Goal: Task Accomplishment & Management: Use online tool/utility

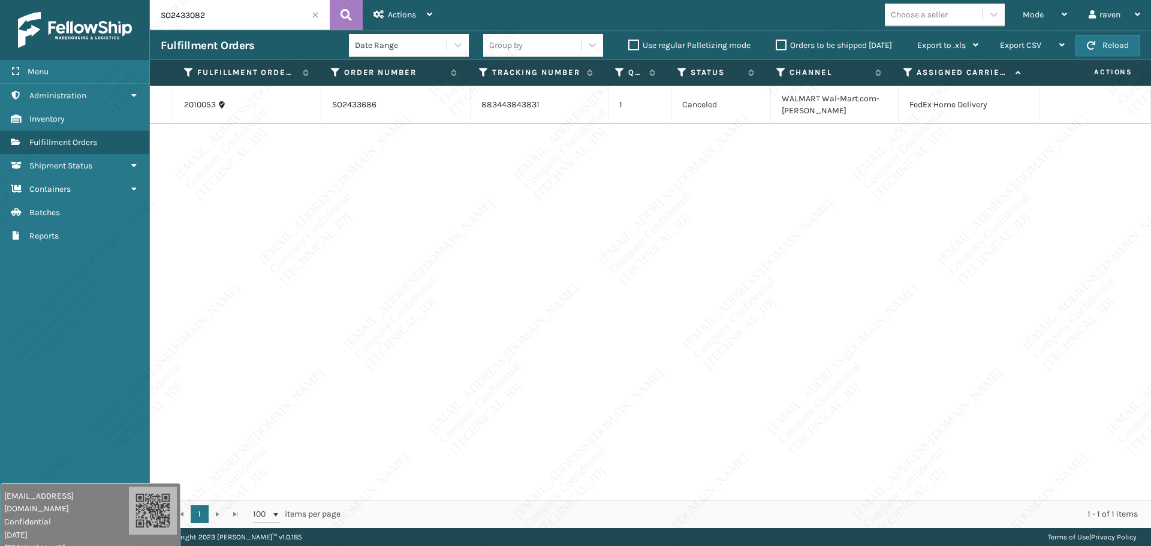
type input "SO2433082"
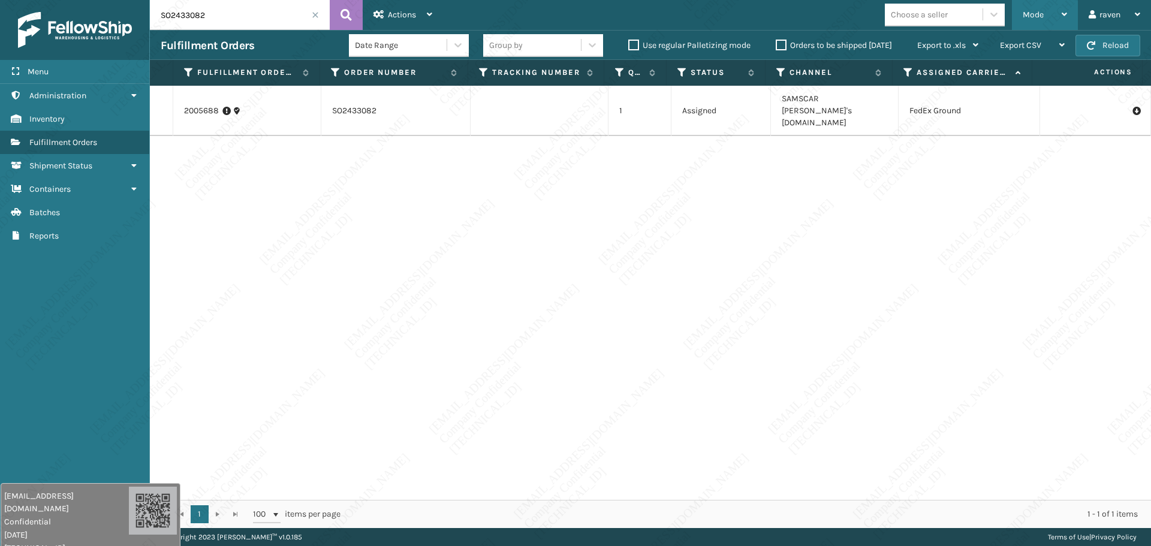
click at [1053, 14] on div "Mode" at bounding box center [1045, 15] width 44 height 30
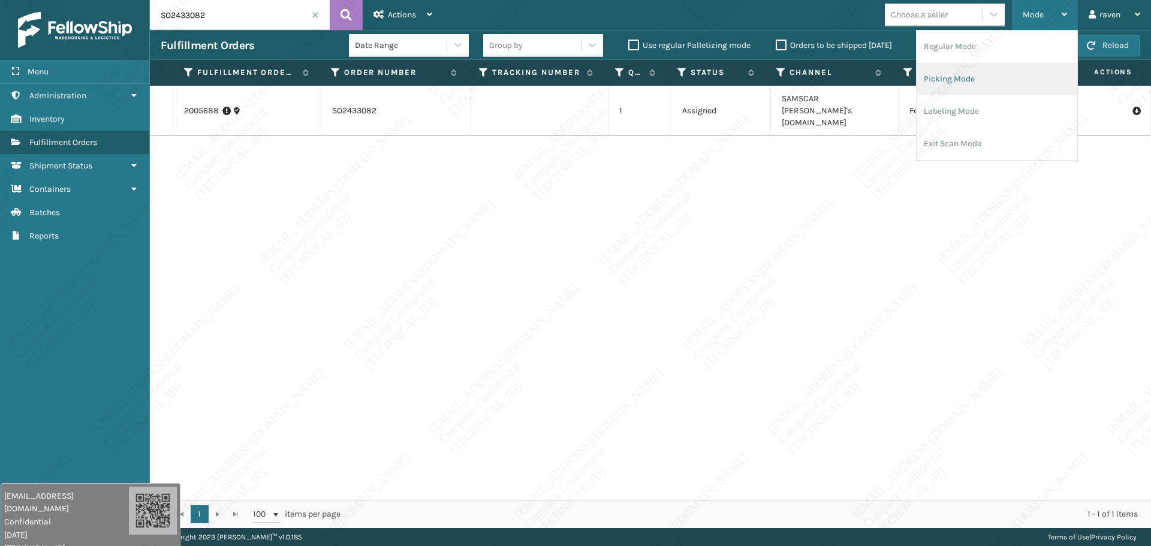
click at [998, 82] on li "Picking Mode" at bounding box center [996, 79] width 161 height 32
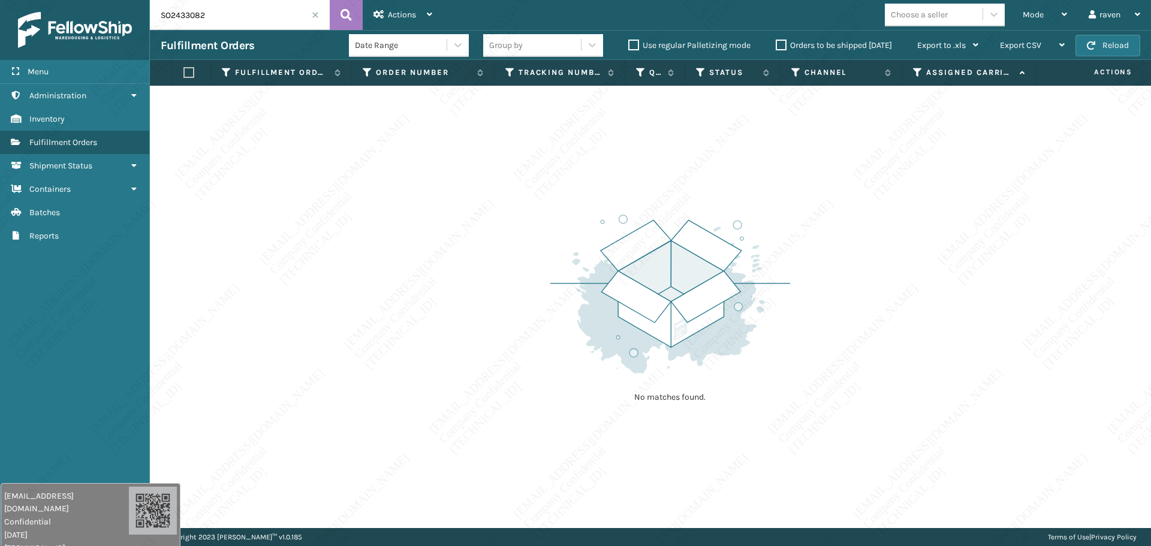
click at [255, 19] on input "SO2433082" at bounding box center [240, 15] width 180 height 30
click at [313, 12] on span at bounding box center [315, 14] width 7 height 7
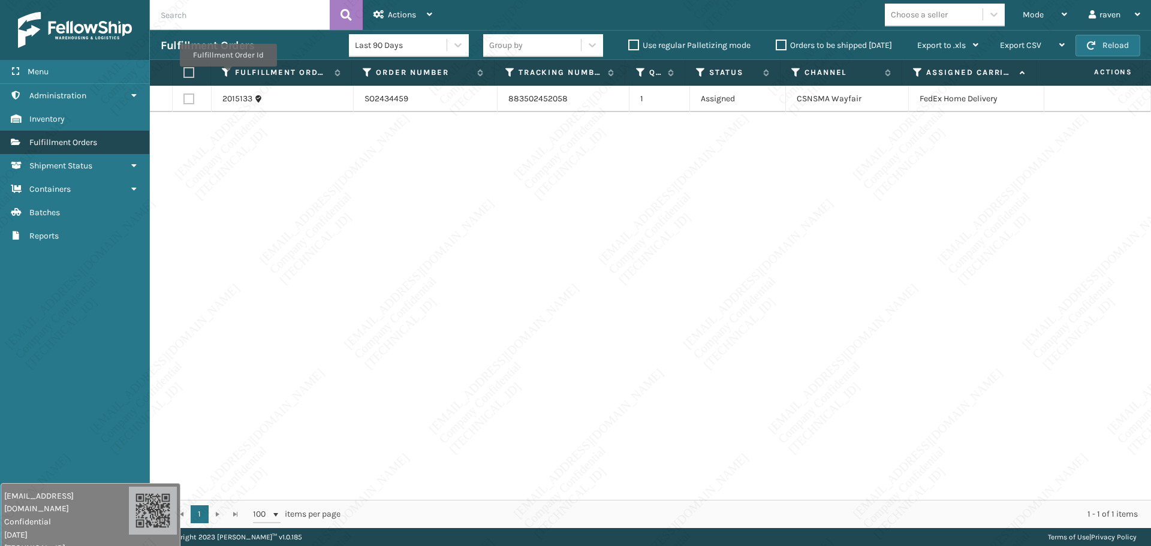
click at [97, 138] on span "Fulfillment Orders" at bounding box center [63, 142] width 68 height 10
click at [186, 68] on label at bounding box center [188, 72] width 11 height 11
click at [184, 69] on input "checkbox" at bounding box center [183, 73] width 1 height 8
checkbox input "true"
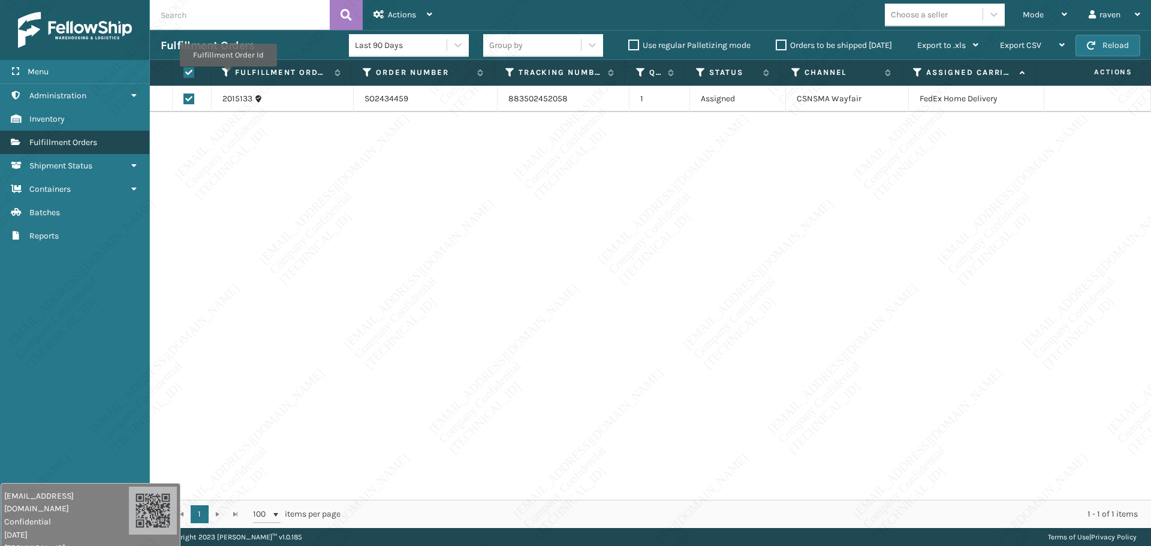
click at [86, 141] on span "Fulfillment Orders" at bounding box center [63, 142] width 68 height 10
click at [1024, 26] on div "Mode" at bounding box center [1045, 15] width 44 height 30
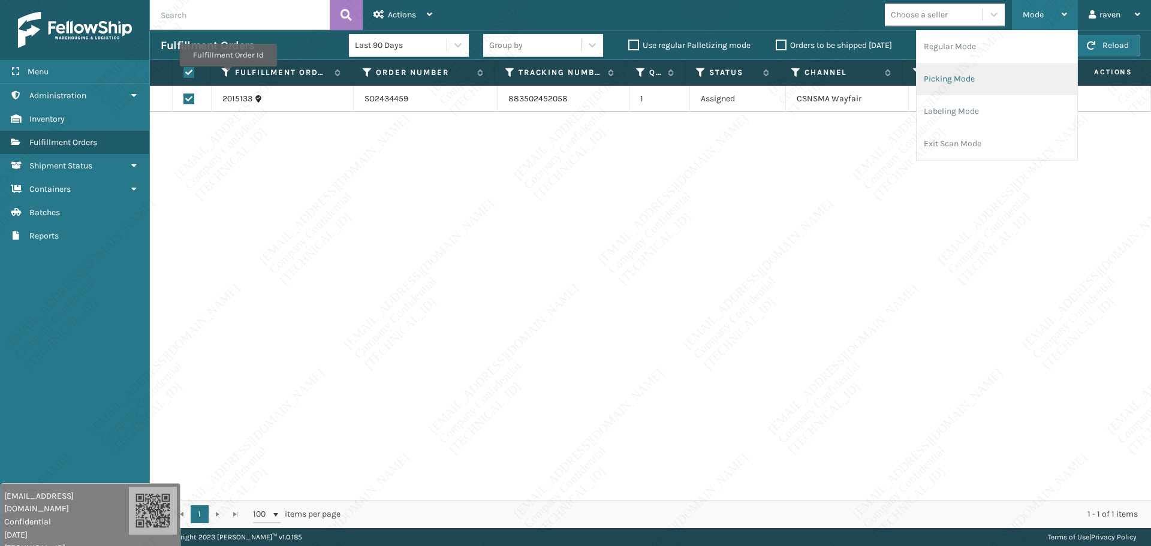
click at [988, 79] on li "Picking Mode" at bounding box center [996, 79] width 161 height 32
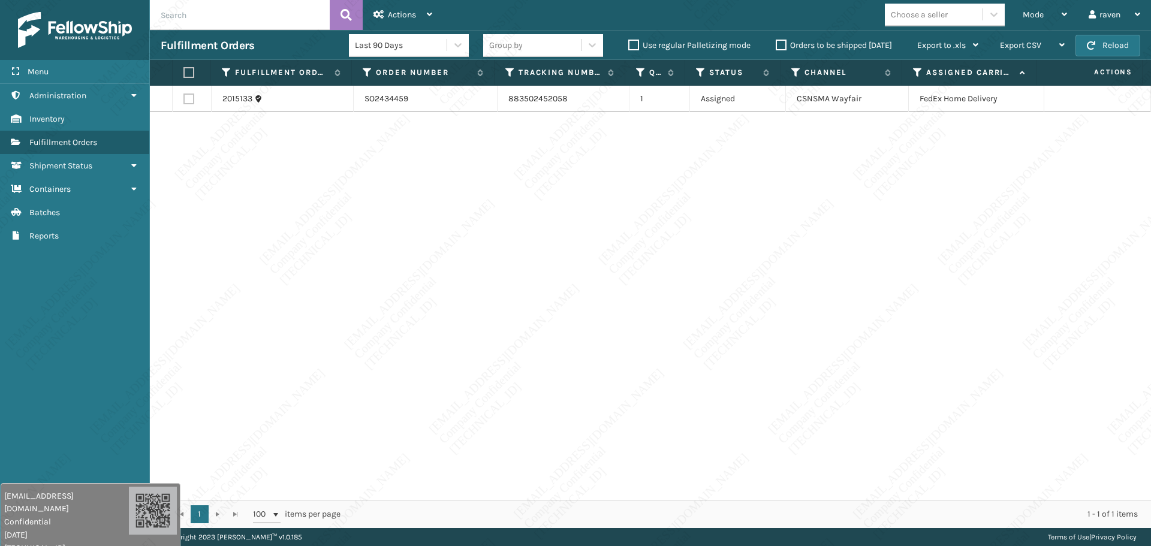
drag, startPoint x: 379, startPoint y: 291, endPoint x: 334, endPoint y: 237, distance: 70.6
click at [350, 268] on div "2015133 SO2434459 883502452058 1 Assigned CSNSMA Wayfair FedEx Home Delivery" at bounding box center [650, 293] width 1001 height 414
click at [358, 226] on div "2015133 SO2434459 883502452058 1 Assigned CSNSMA Wayfair FedEx Home Delivery" at bounding box center [650, 293] width 1001 height 414
click at [222, 23] on input "text" at bounding box center [240, 15] width 180 height 30
paste input "SO2433082"
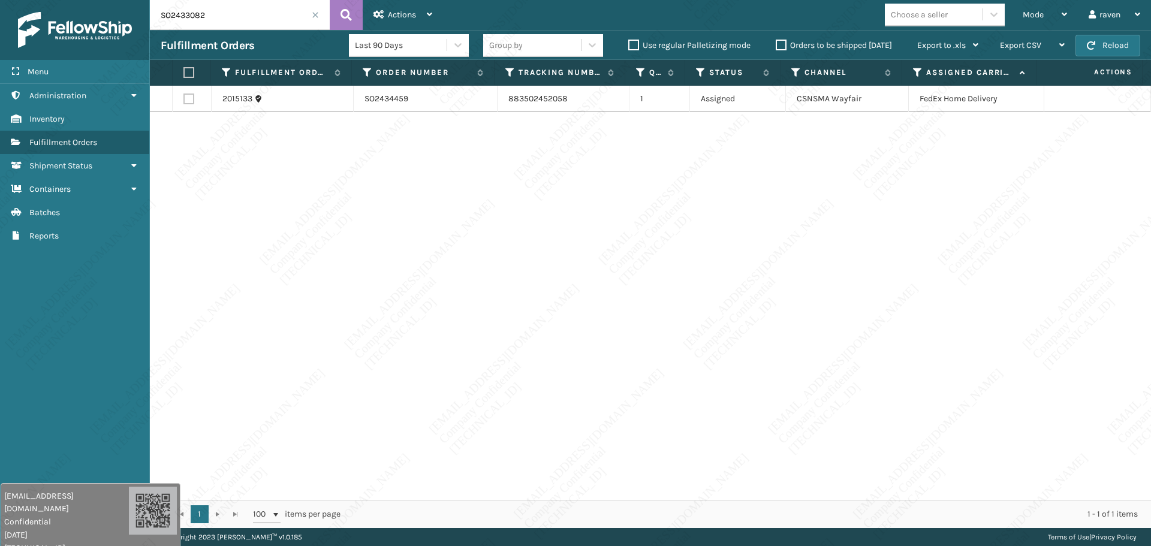
type input "SO2433082"
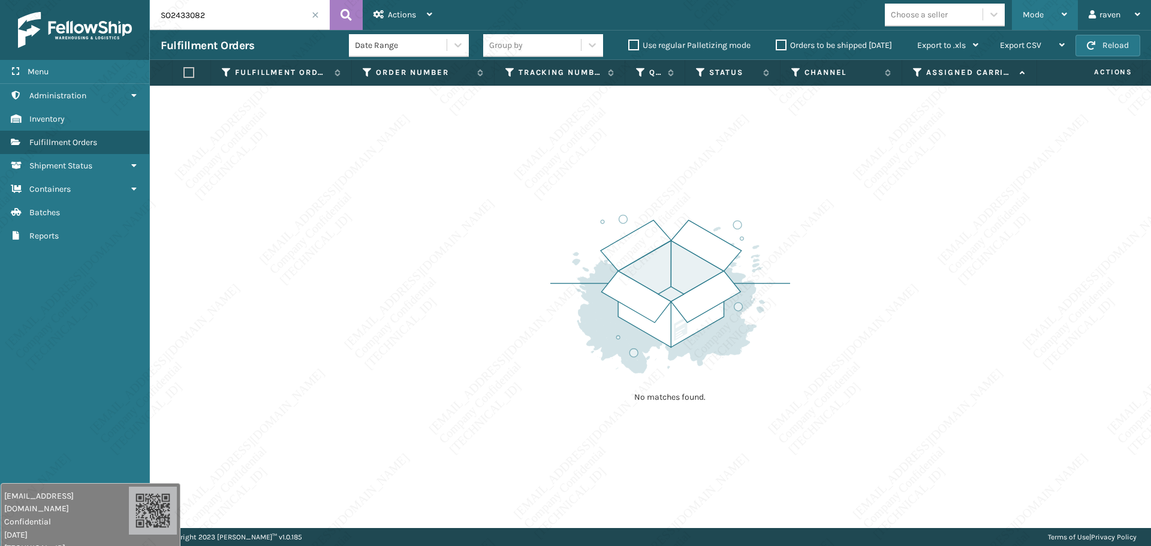
click at [1025, 11] on span "Mode" at bounding box center [1033, 15] width 21 height 10
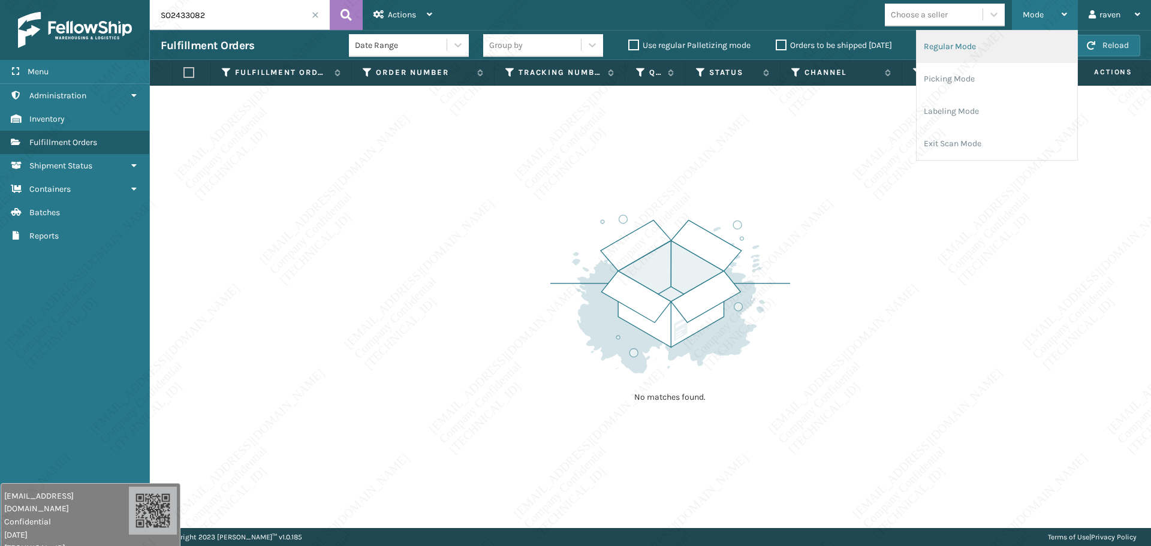
click at [987, 45] on li "Regular Mode" at bounding box center [996, 47] width 161 height 32
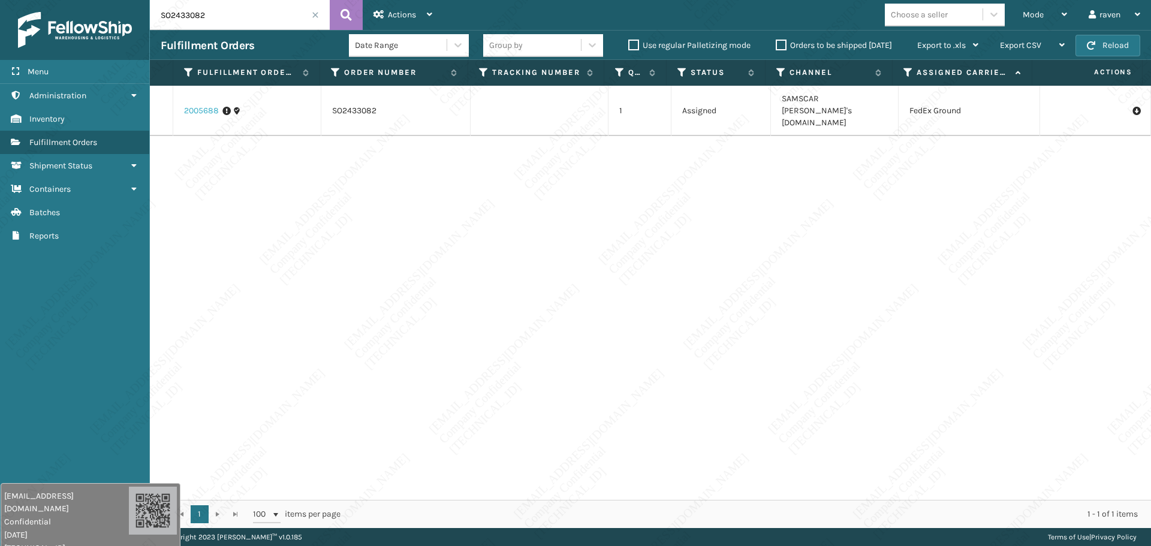
click at [204, 105] on link "2005688" at bounding box center [201, 111] width 35 height 12
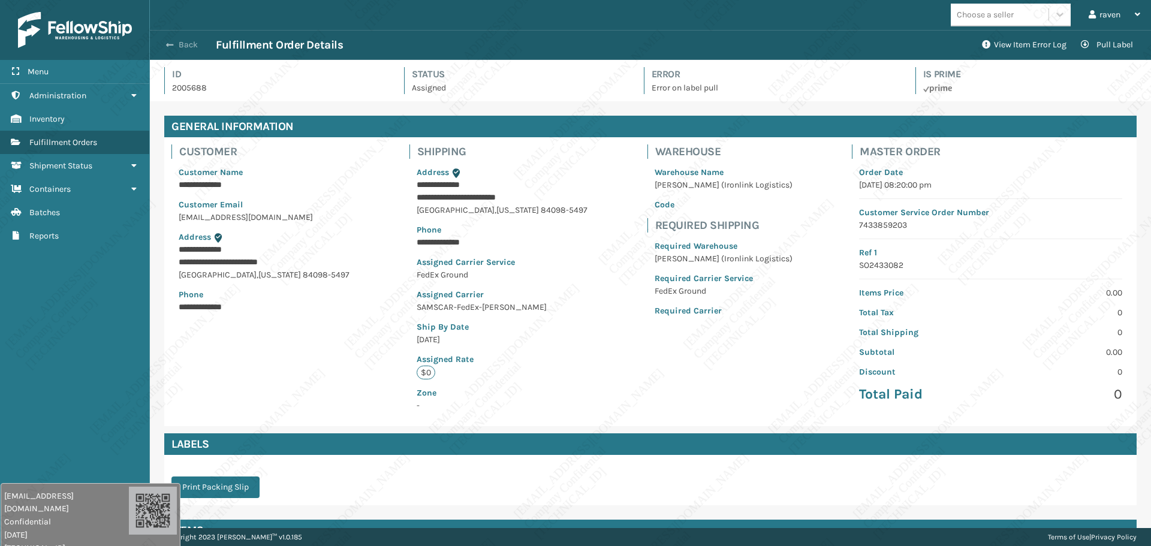
click at [192, 43] on button "Back" at bounding box center [188, 45] width 55 height 11
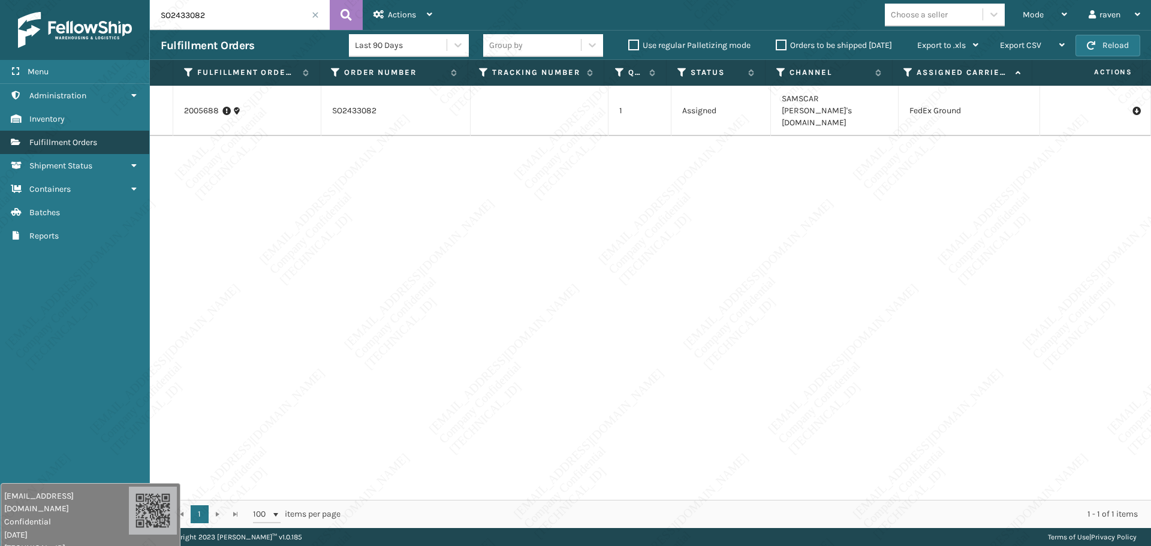
click at [79, 140] on span "Fulfillment Orders" at bounding box center [63, 142] width 68 height 10
click at [1039, 18] on span "Mode" at bounding box center [1033, 15] width 21 height 10
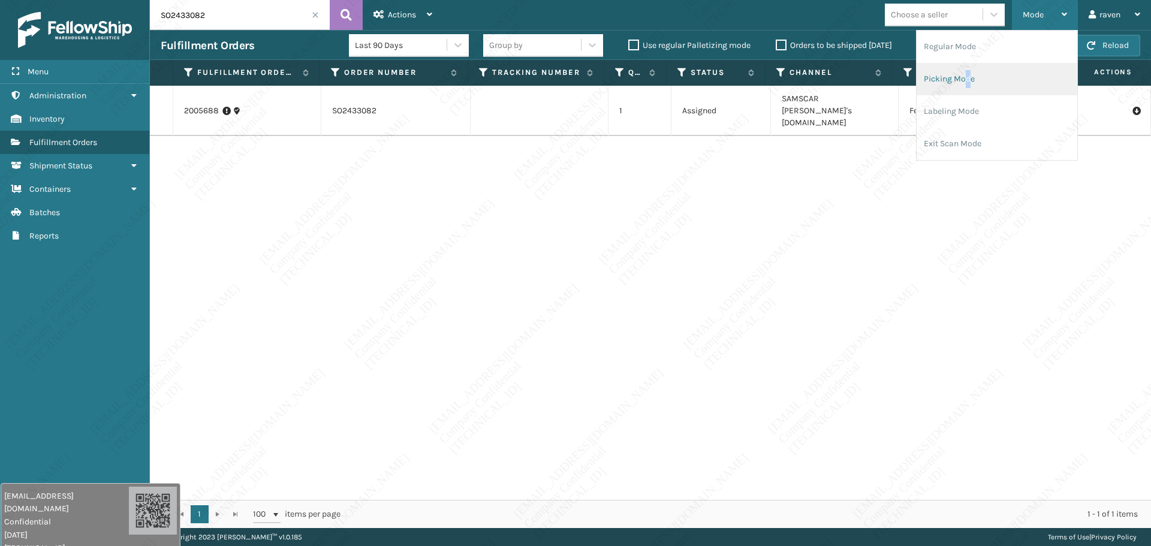
click at [969, 78] on li "Picking Mode" at bounding box center [996, 79] width 161 height 32
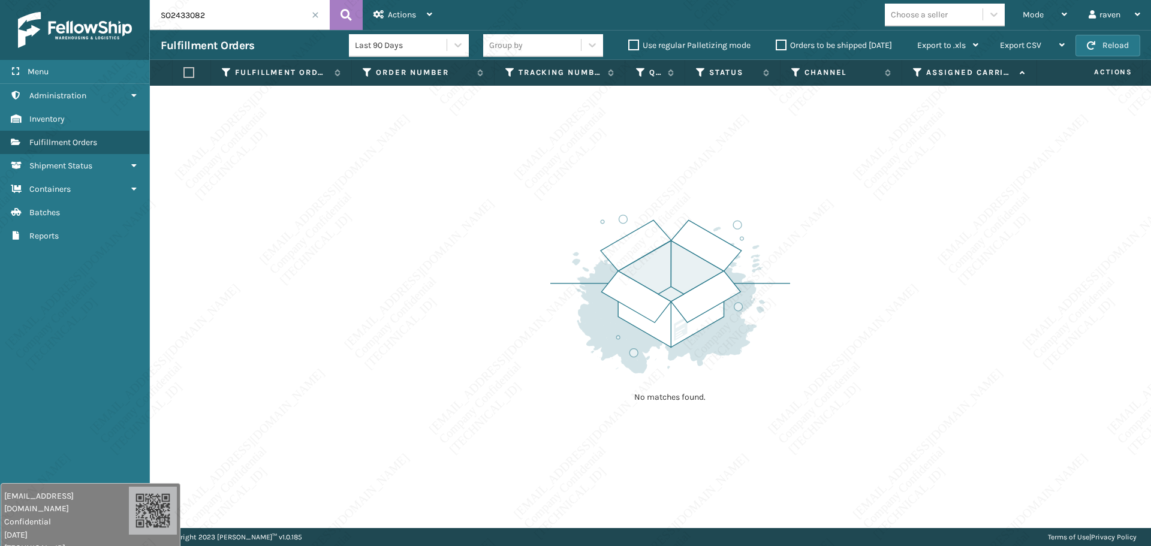
click at [311, 18] on input "SO2433082" at bounding box center [240, 15] width 180 height 30
click at [314, 15] on span at bounding box center [315, 14] width 7 height 7
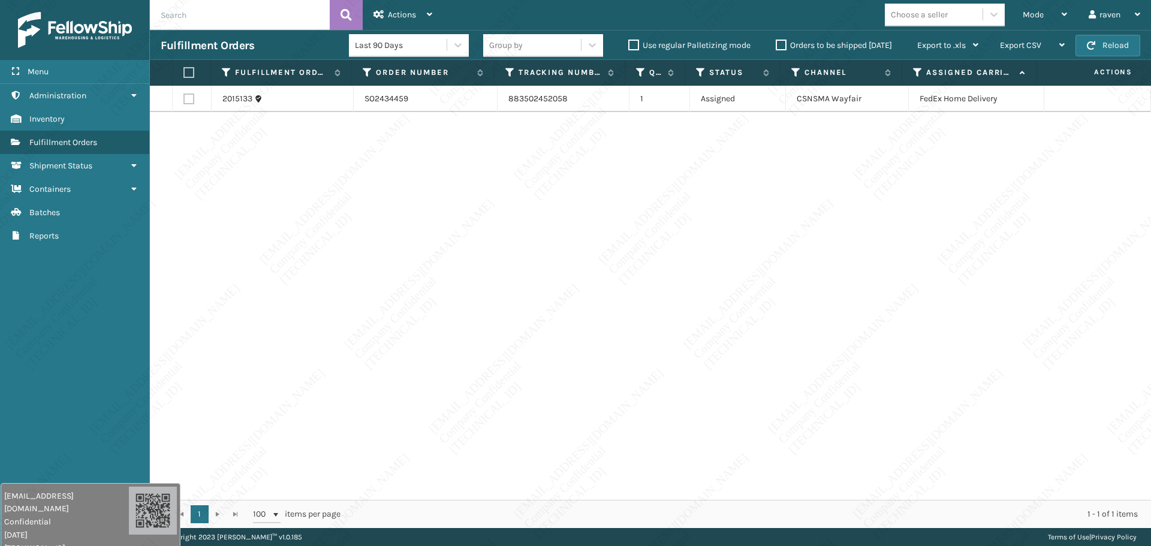
click at [386, 96] on td "SO2434459" at bounding box center [425, 99] width 143 height 26
click at [242, 98] on link "2015133" at bounding box center [237, 99] width 30 height 12
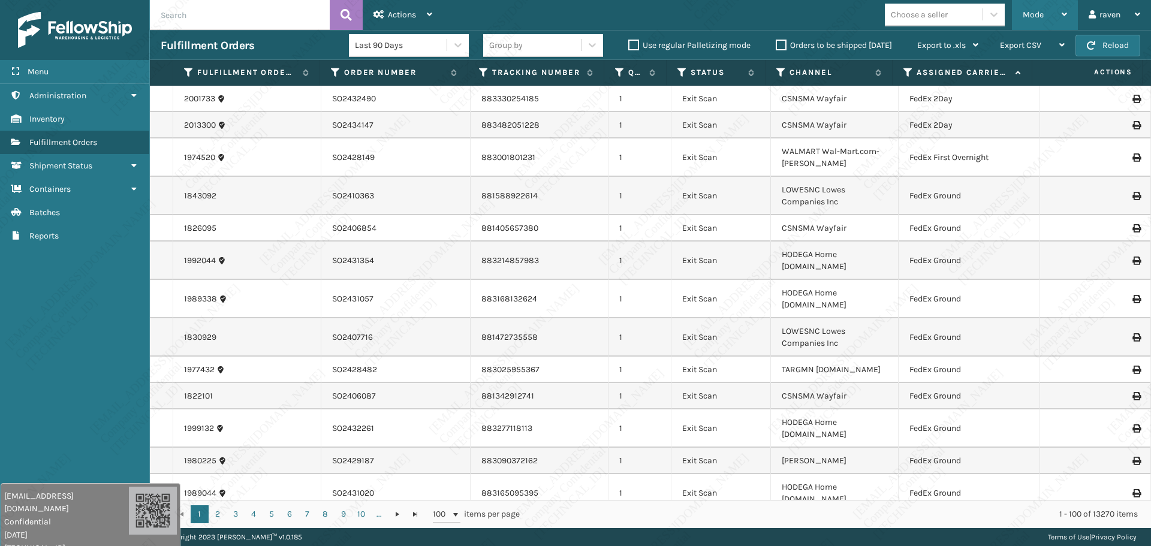
click at [1023, 12] on span "Mode" at bounding box center [1033, 15] width 21 height 10
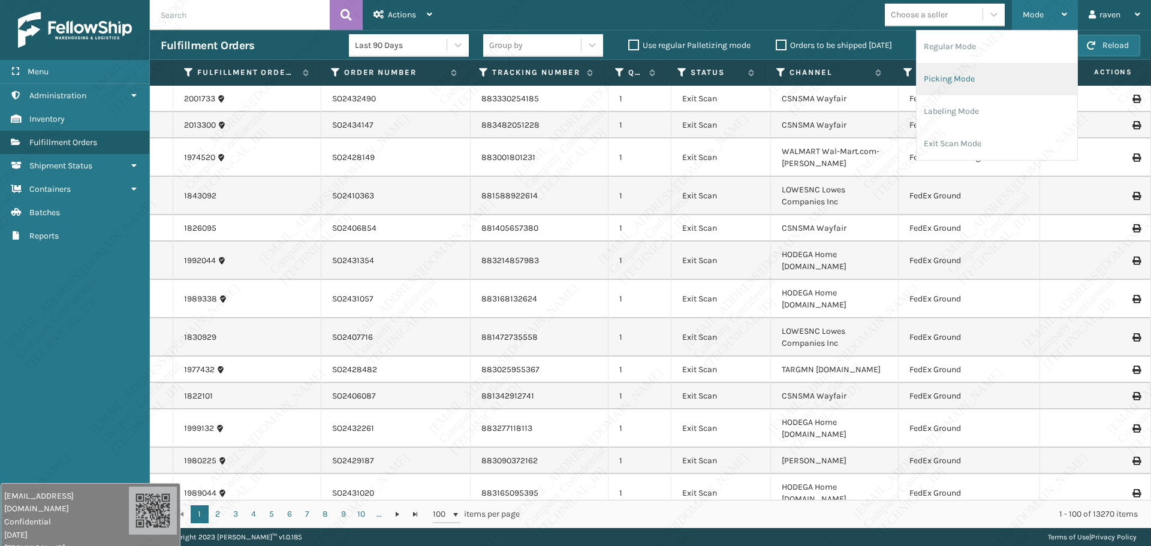
click at [996, 67] on li "Picking Mode" at bounding box center [996, 79] width 161 height 32
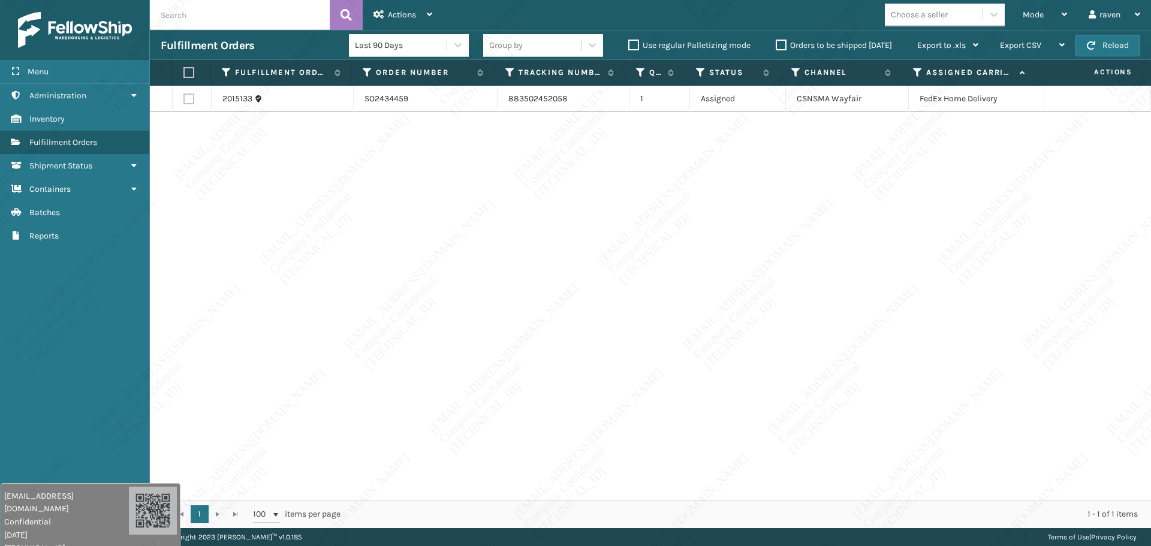
click at [501, 196] on div "2015133 SO2434459 883502452058 1 Assigned CSNSMA Wayfair FedEx Home Delivery" at bounding box center [650, 293] width 1001 height 414
click at [1021, 11] on div "Mode Regular Mode Picking Mode Labeling Mode Exit Scan Mode" at bounding box center [1045, 15] width 66 height 30
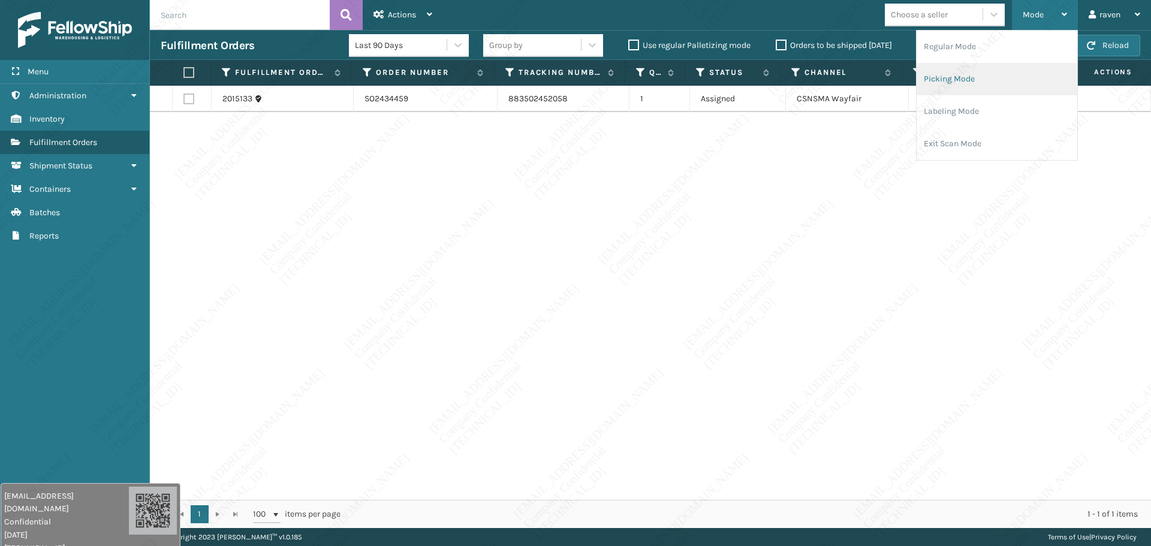
click at [981, 79] on li "Picking Mode" at bounding box center [996, 79] width 161 height 32
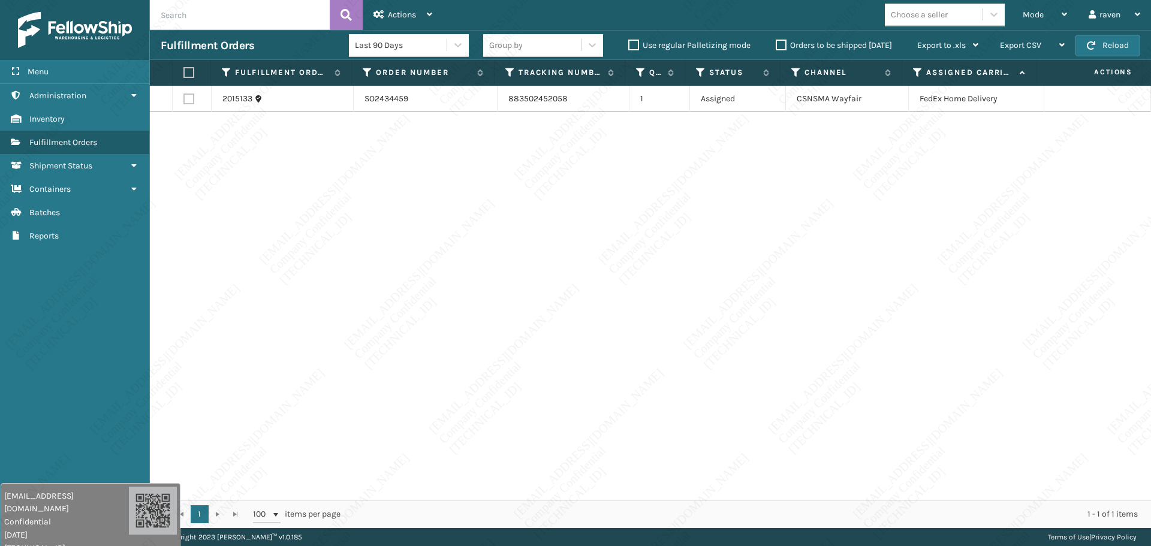
click at [189, 71] on label at bounding box center [188, 72] width 11 height 11
click at [184, 71] on input "checkbox" at bounding box center [183, 73] width 1 height 8
checkbox input "true"
click at [413, 11] on span "Actions" at bounding box center [402, 15] width 28 height 10
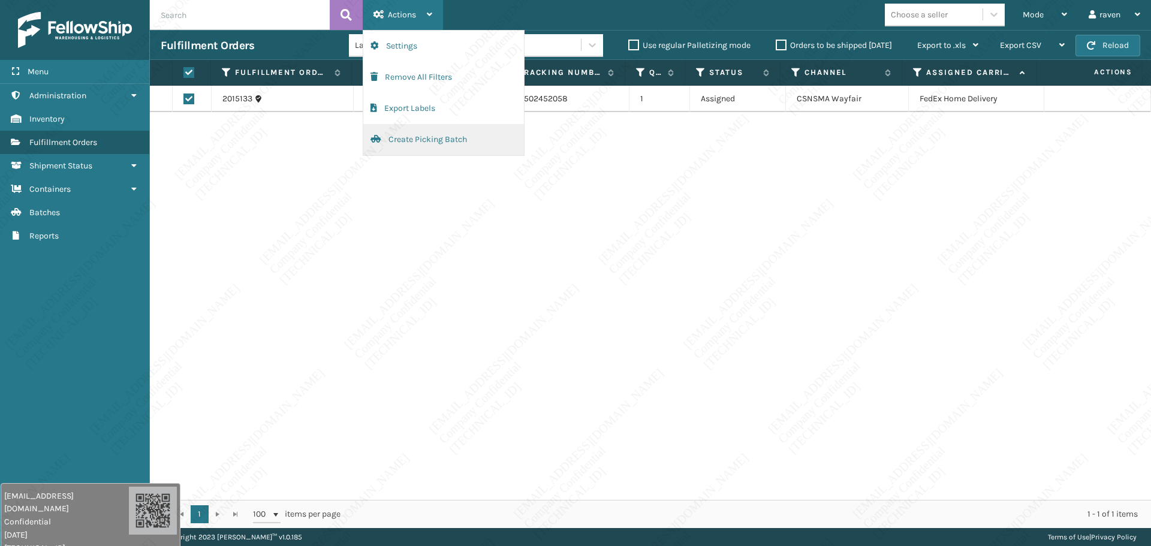
click at [423, 137] on button "Create Picking Batch" at bounding box center [443, 139] width 161 height 31
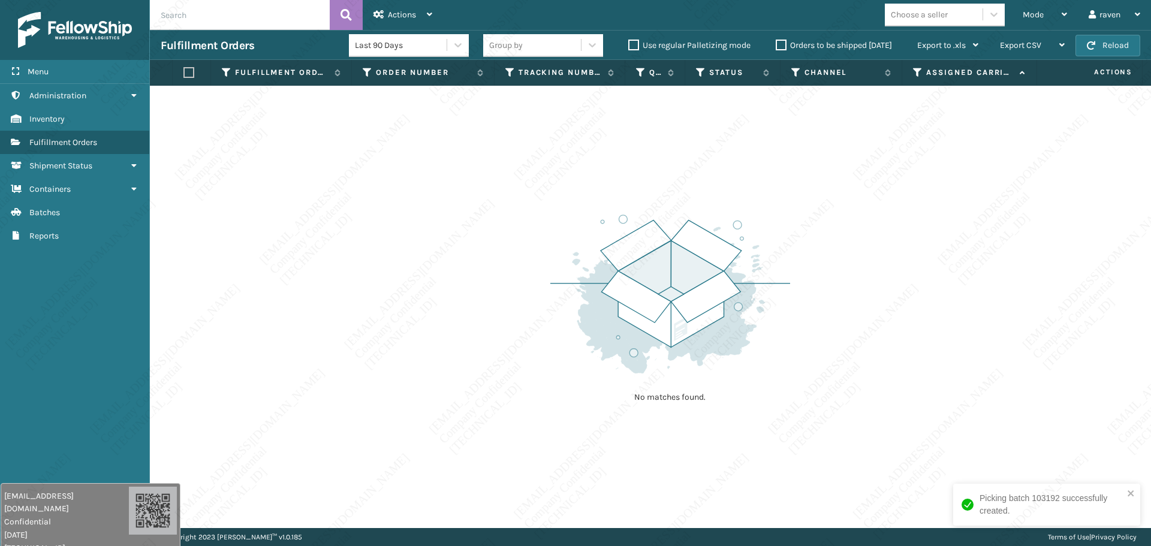
click at [376, 316] on div "No matches found." at bounding box center [650, 307] width 1001 height 442
drag, startPoint x: 346, startPoint y: 279, endPoint x: 344, endPoint y: 272, distance: 7.0
click at [344, 274] on div "No matches found." at bounding box center [650, 307] width 1001 height 442
drag, startPoint x: 437, startPoint y: 205, endPoint x: 494, endPoint y: 275, distance: 89.9
click at [440, 206] on div "No matches found." at bounding box center [650, 307] width 1001 height 442
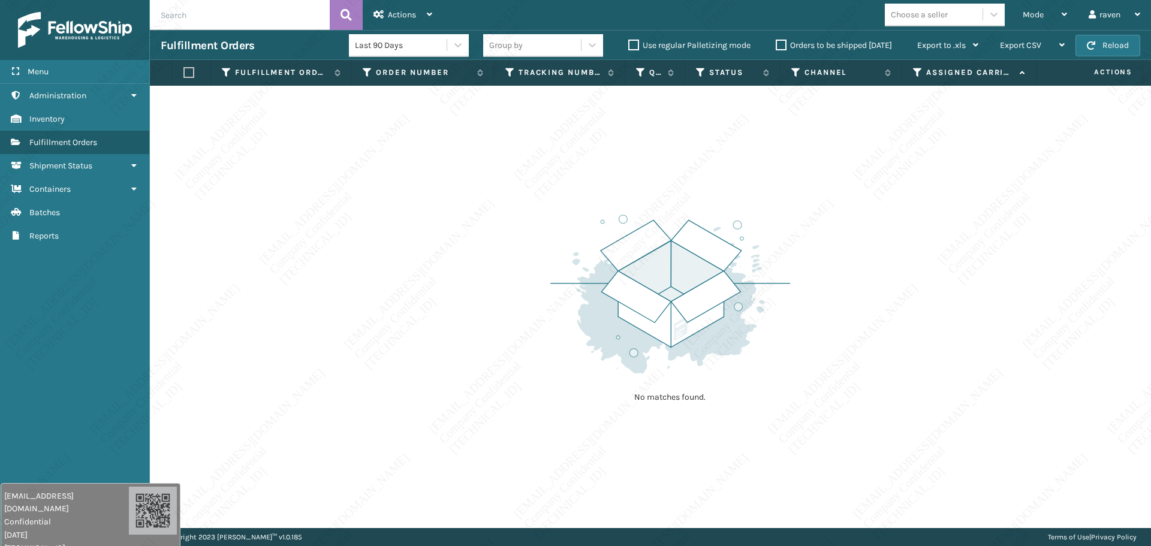
click at [494, 275] on div "No matches found." at bounding box center [650, 307] width 1001 height 442
click at [501, 334] on div "No matches found." at bounding box center [650, 307] width 1001 height 442
click at [479, 486] on div "No matches found." at bounding box center [650, 307] width 1001 height 442
click at [542, 443] on div "No matches found." at bounding box center [650, 307] width 1001 height 442
click at [545, 444] on div "No matches found." at bounding box center [650, 307] width 1001 height 442
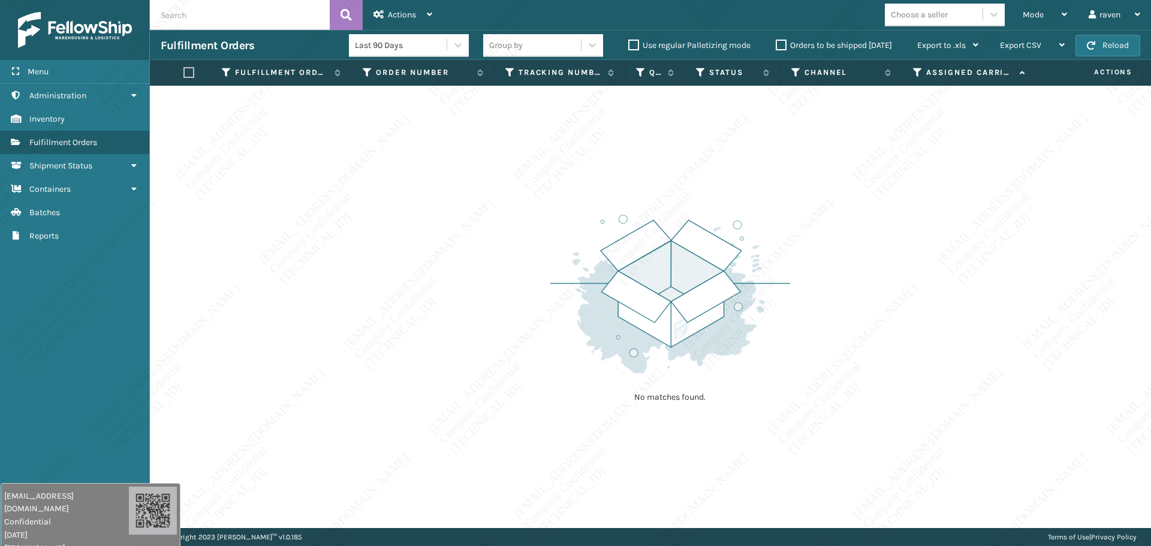
click at [544, 447] on div "No matches found." at bounding box center [650, 307] width 1001 height 442
click at [581, 394] on div "No matches found." at bounding box center [670, 307] width 240 height 221
click at [582, 395] on div "No matches found." at bounding box center [670, 307] width 240 height 221
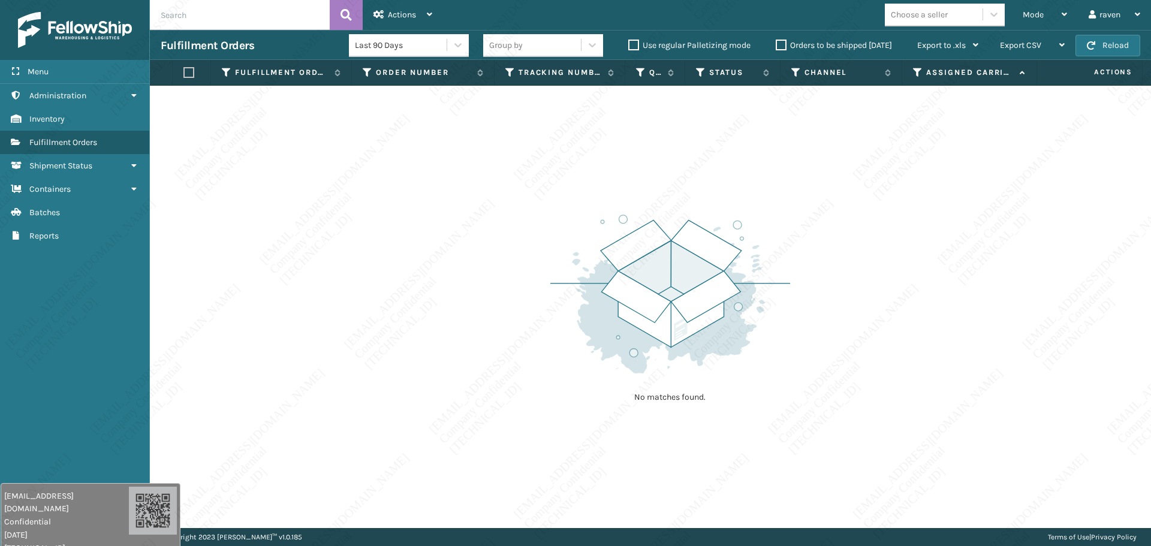
click at [603, 376] on img at bounding box center [670, 294] width 240 height 166
click at [604, 377] on img at bounding box center [670, 294] width 240 height 166
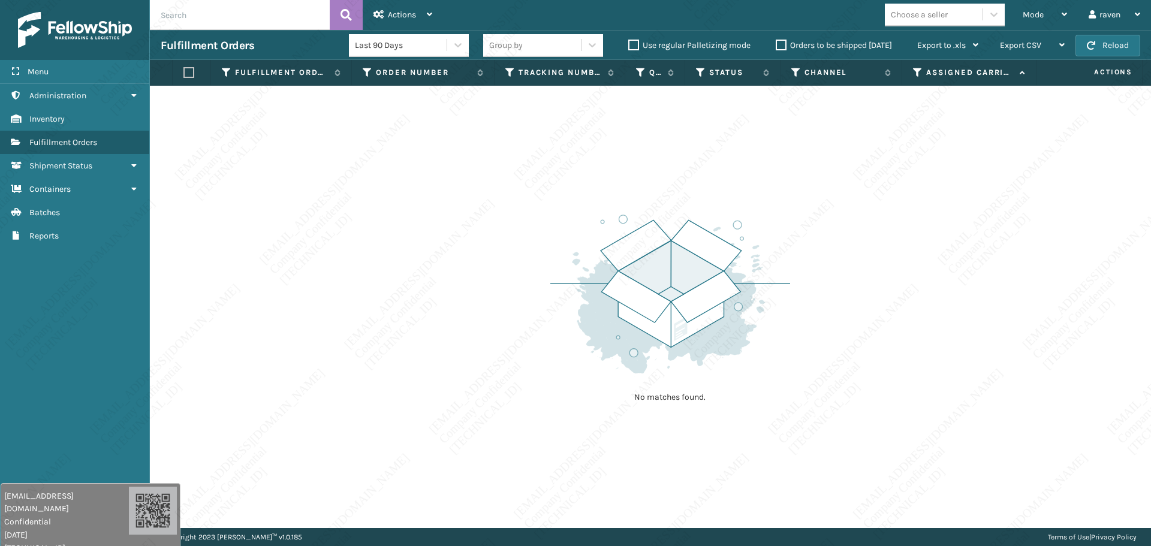
drag, startPoint x: 644, startPoint y: 394, endPoint x: 576, endPoint y: 397, distance: 68.4
click at [575, 398] on div "No matches found." at bounding box center [670, 307] width 240 height 221
click at [904, 304] on div "No matches found." at bounding box center [650, 307] width 1001 height 442
click at [886, 306] on div "No matches found." at bounding box center [650, 307] width 1001 height 442
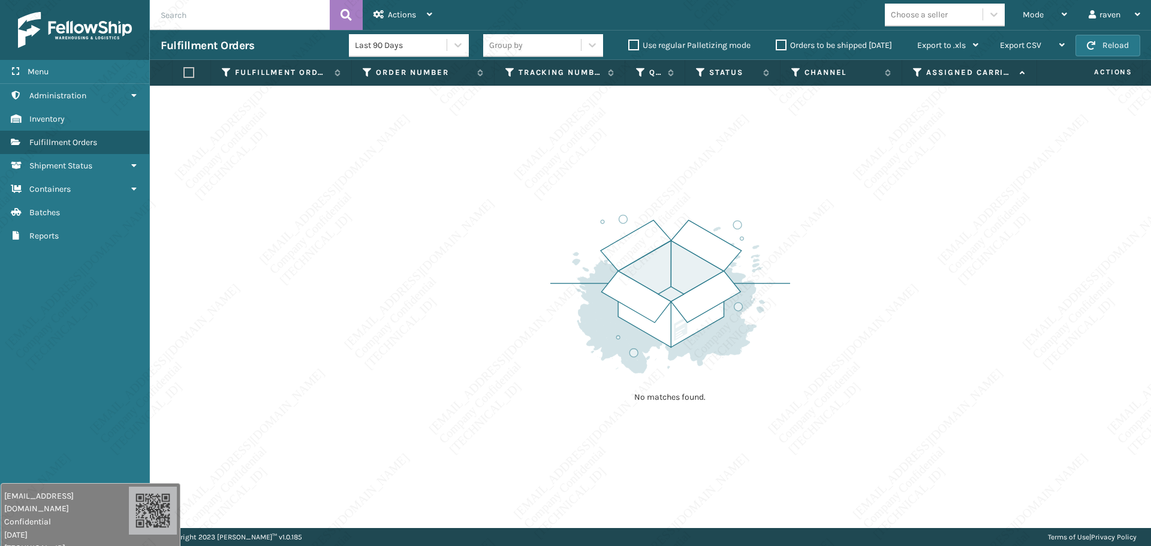
click at [886, 301] on div "No matches found." at bounding box center [650, 307] width 1001 height 442
drag, startPoint x: 886, startPoint y: 301, endPoint x: 888, endPoint y: 307, distance: 6.3
click at [888, 307] on div "No matches found." at bounding box center [650, 307] width 1001 height 442
click at [861, 315] on div "No matches found." at bounding box center [650, 307] width 1001 height 442
click at [879, 321] on div "No matches found." at bounding box center [650, 307] width 1001 height 442
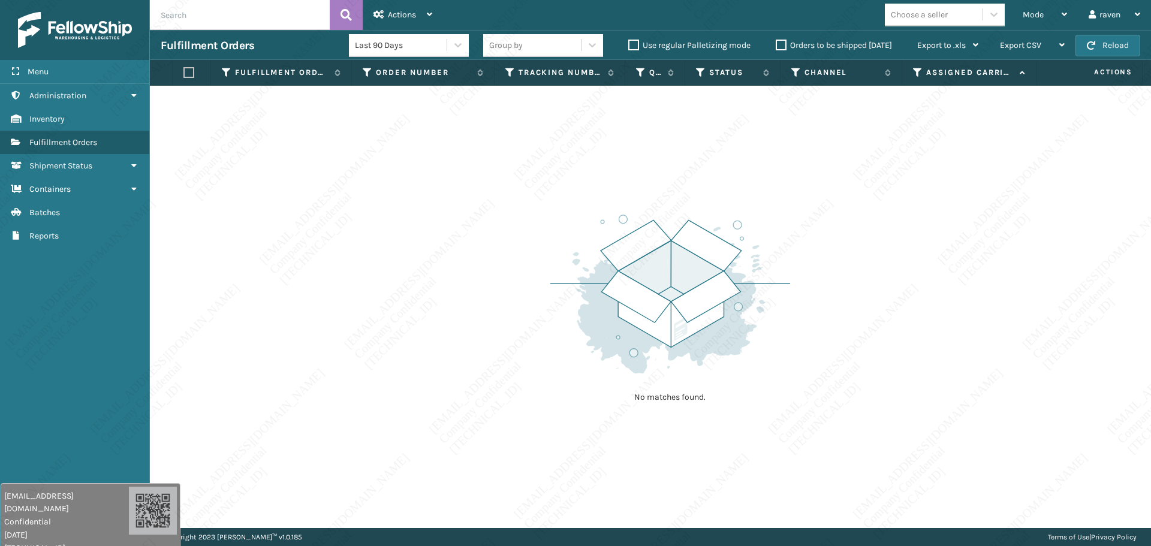
click at [879, 324] on div "No matches found." at bounding box center [650, 307] width 1001 height 442
click at [887, 356] on div "No matches found." at bounding box center [650, 307] width 1001 height 442
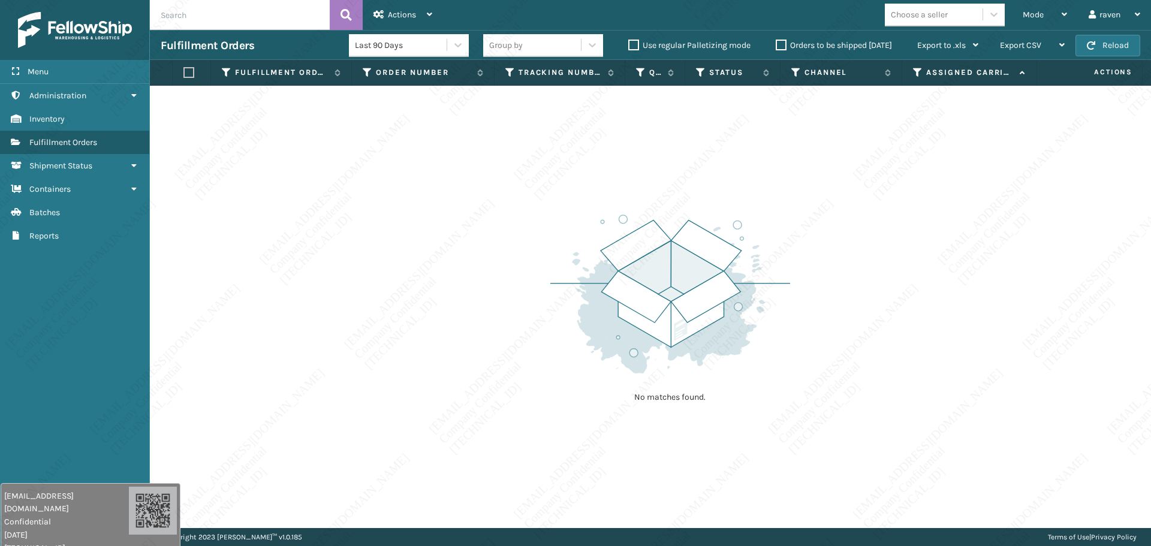
click at [887, 355] on div "No matches found." at bounding box center [650, 307] width 1001 height 442
click at [885, 352] on div "No matches found." at bounding box center [650, 307] width 1001 height 442
click at [816, 361] on div "No matches found." at bounding box center [650, 307] width 1001 height 442
click at [881, 486] on div "No matches found." at bounding box center [650, 307] width 1001 height 442
click at [899, 496] on div "No matches found." at bounding box center [650, 307] width 1001 height 442
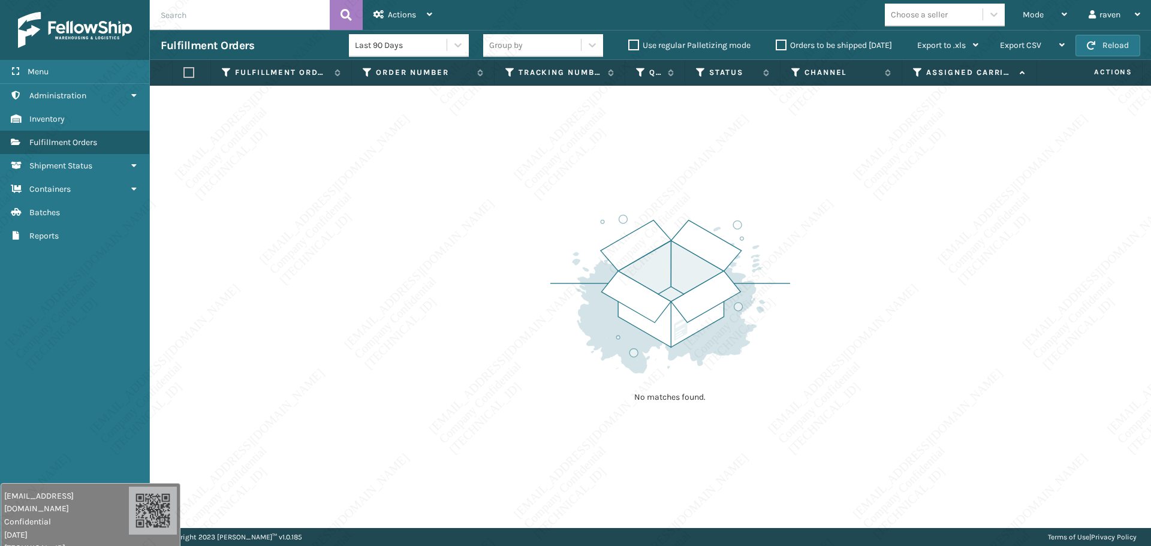
click at [899, 496] on div "No matches found." at bounding box center [650, 307] width 1001 height 442
click at [1038, 17] on span "Mode" at bounding box center [1033, 15] width 21 height 10
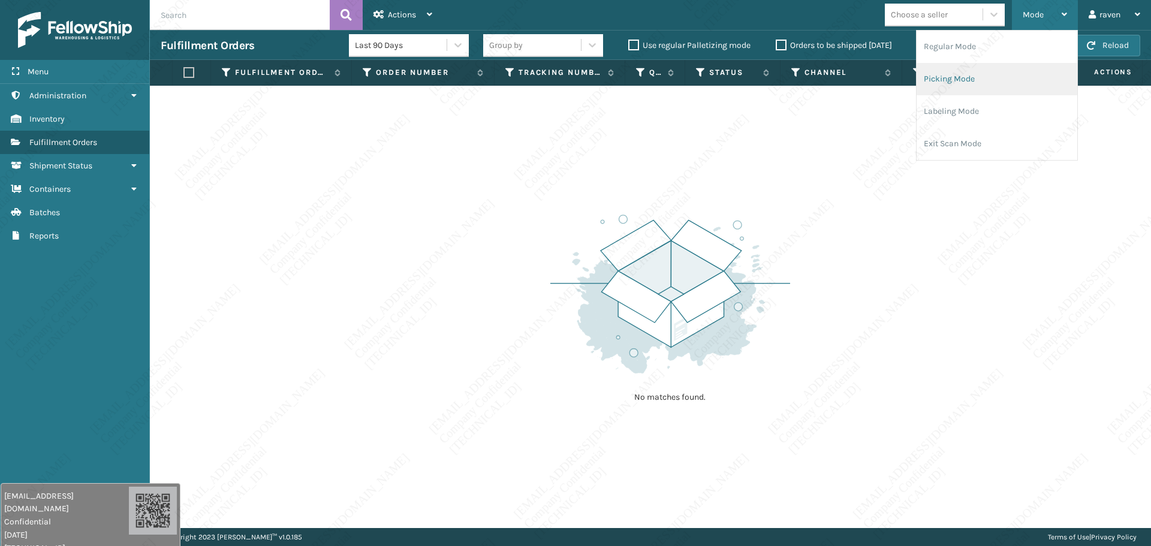
click at [1004, 77] on li "Picking Mode" at bounding box center [996, 79] width 161 height 32
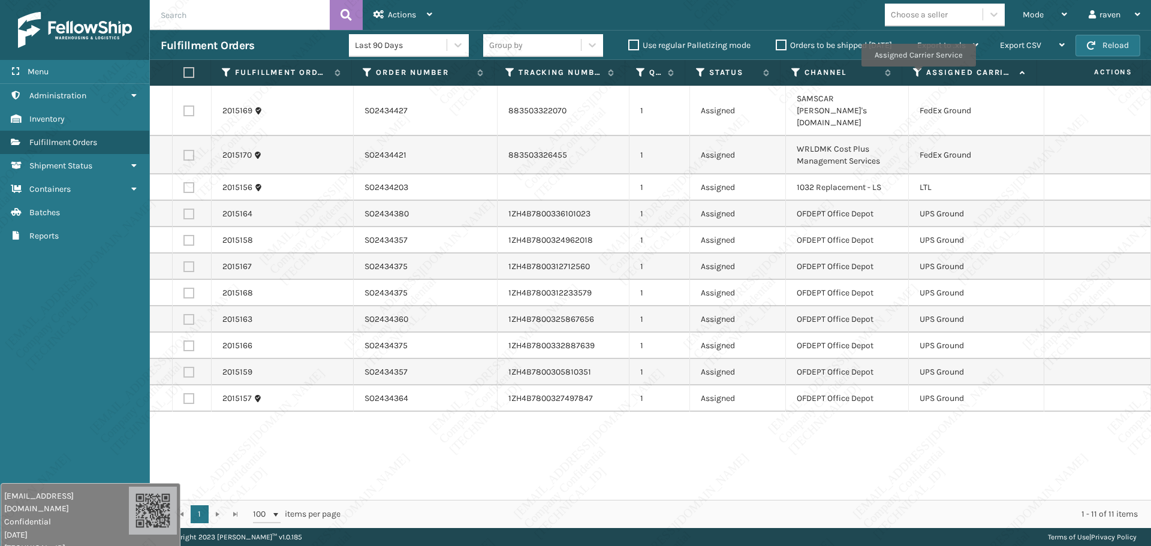
click at [917, 74] on icon at bounding box center [918, 72] width 10 height 11
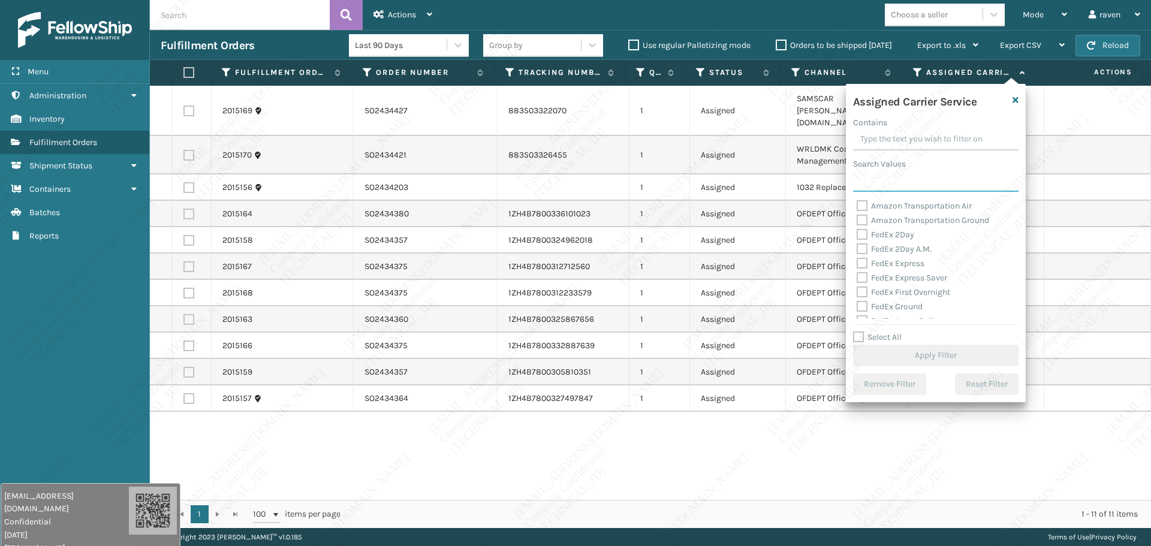
click at [888, 190] on input "Search Values" at bounding box center [935, 181] width 165 height 22
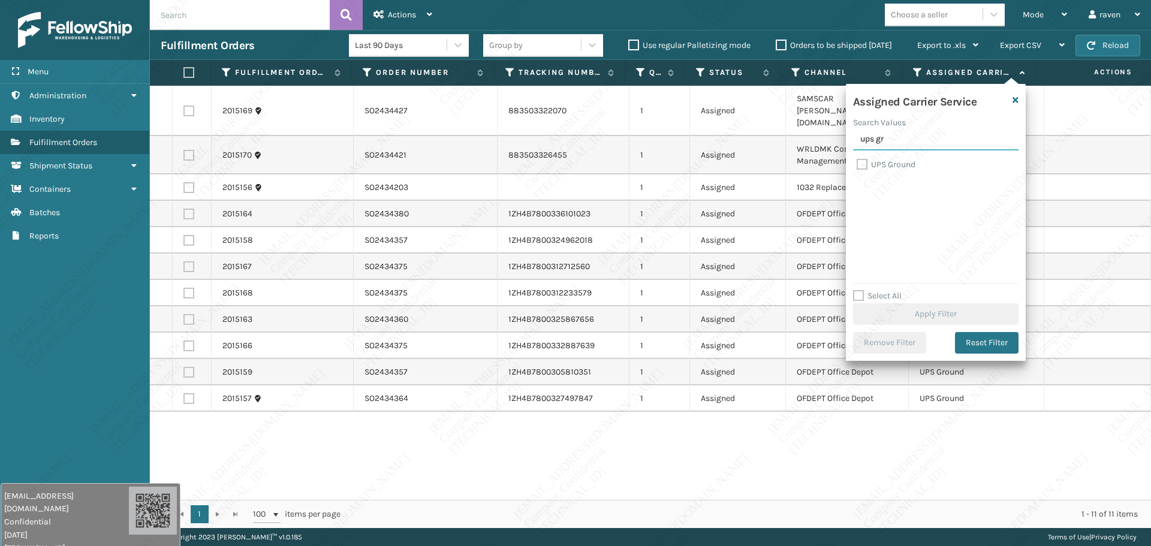
type input "ups gr"
click at [897, 166] on label "UPS Ground" at bounding box center [886, 164] width 59 height 10
click at [857, 165] on input "UPS Ground" at bounding box center [857, 162] width 1 height 8
checkbox input "true"
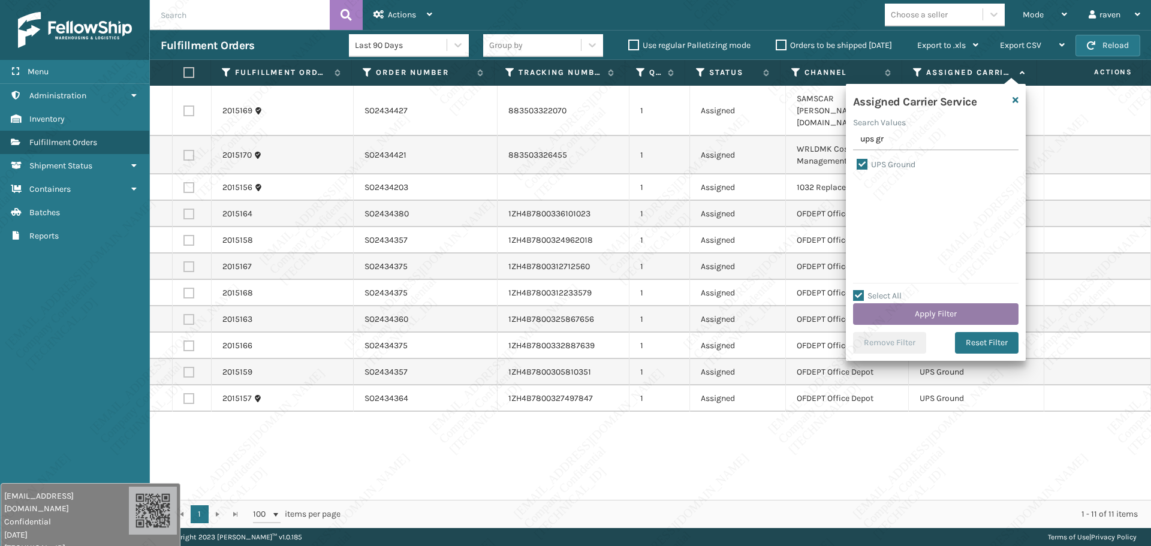
click at [932, 321] on button "Apply Filter" at bounding box center [935, 314] width 165 height 22
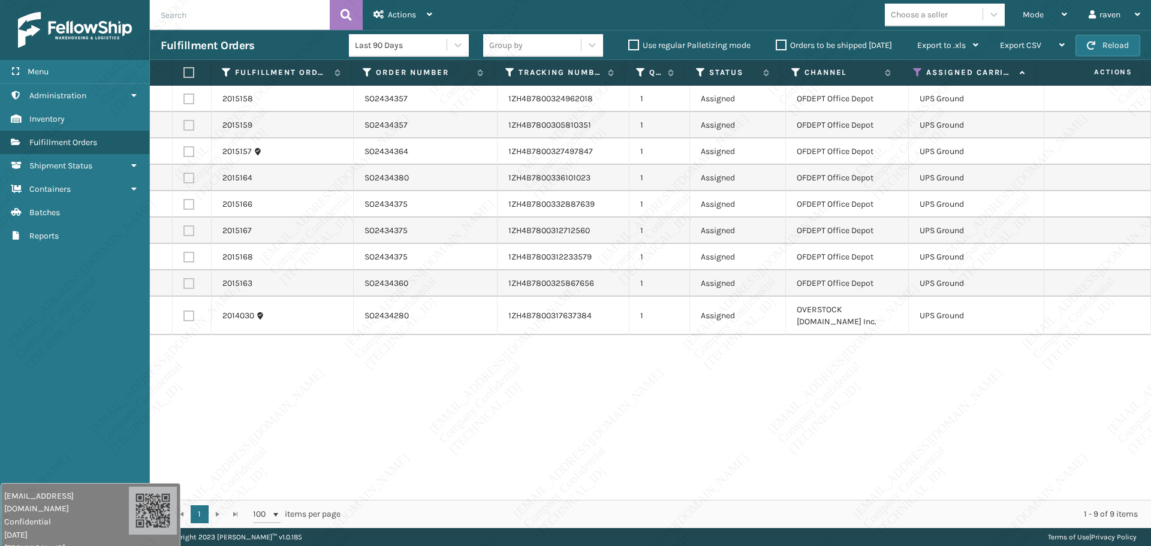
click at [188, 71] on label at bounding box center [188, 72] width 11 height 11
click at [184, 71] on input "checkbox" at bounding box center [183, 73] width 1 height 8
checkbox input "true"
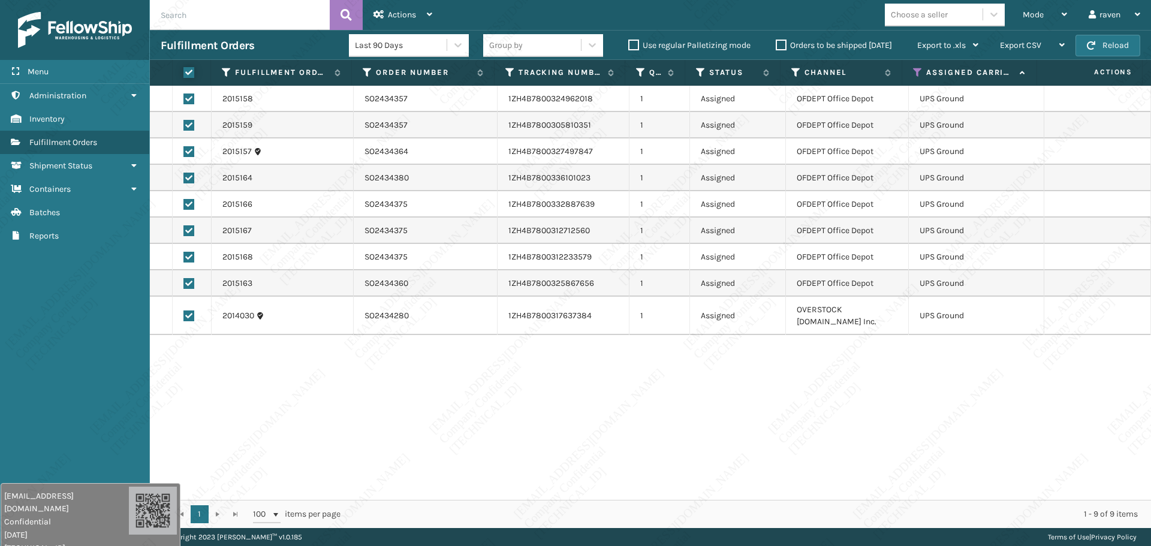
checkbox input "true"
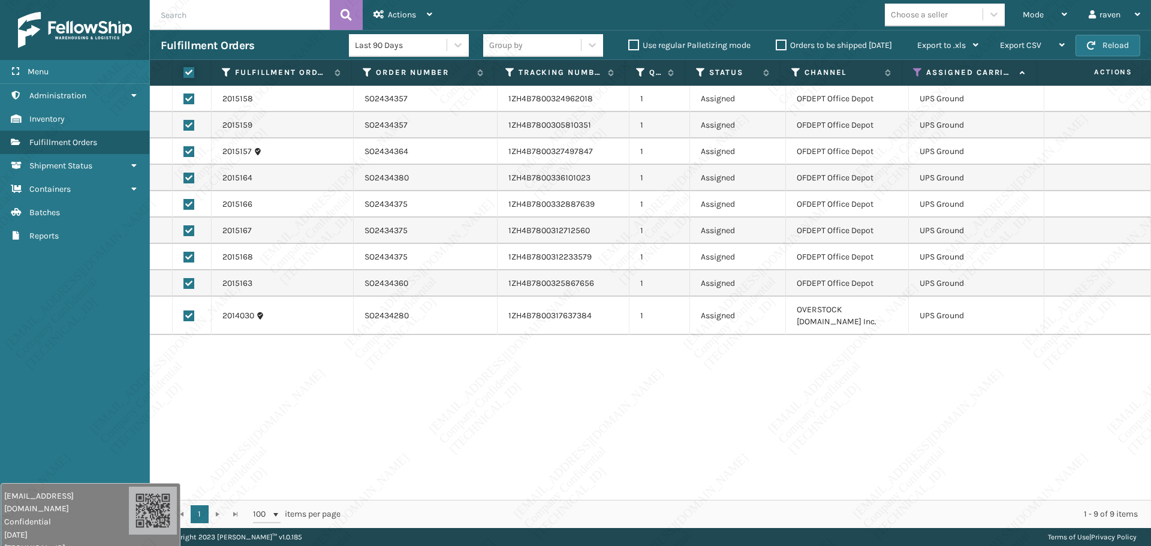
checkbox input "true"
click at [400, 15] on span "Actions" at bounding box center [402, 15] width 28 height 10
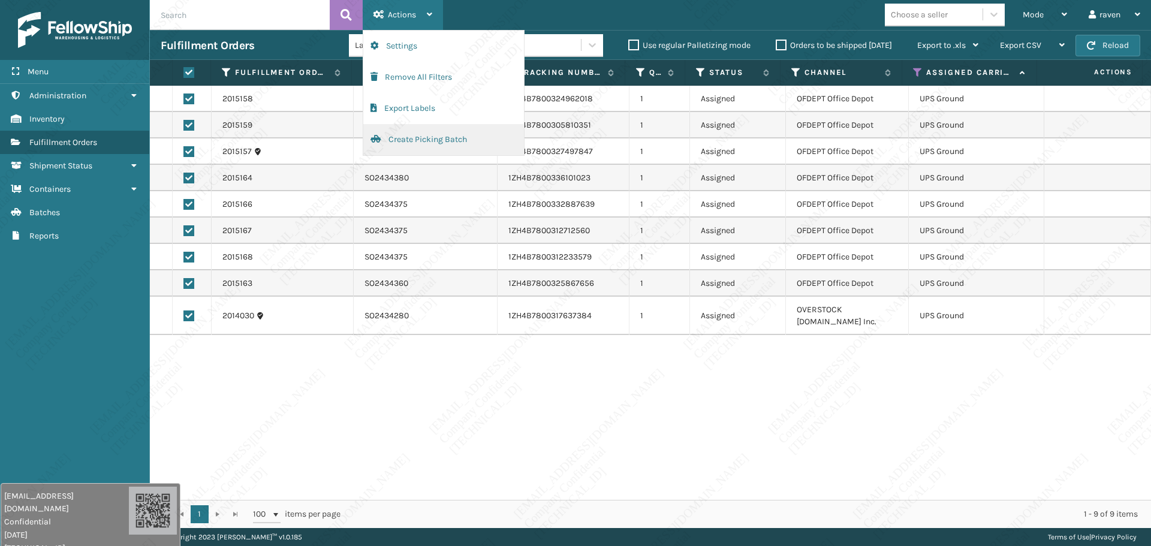
click at [419, 137] on button "Create Picking Batch" at bounding box center [443, 139] width 161 height 31
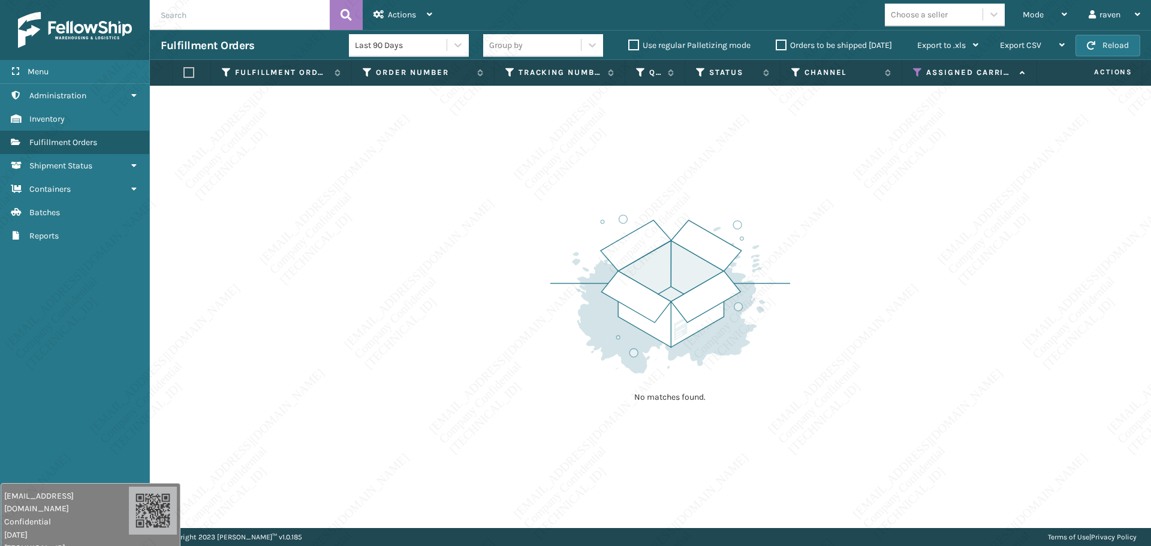
click at [917, 75] on icon at bounding box center [918, 72] width 10 height 11
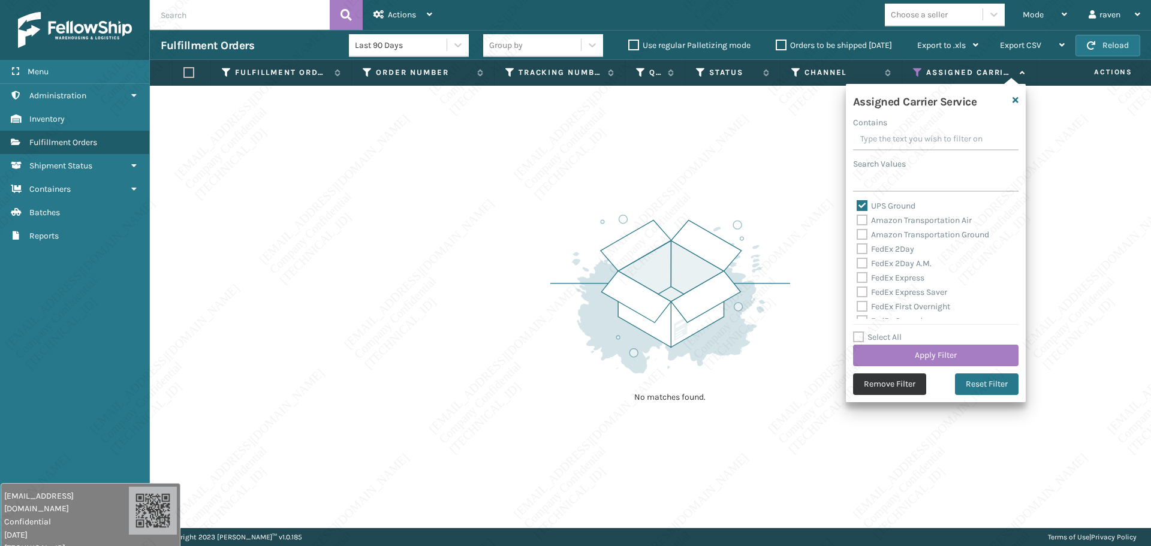
click at [900, 378] on button "Remove Filter" at bounding box center [889, 384] width 73 height 22
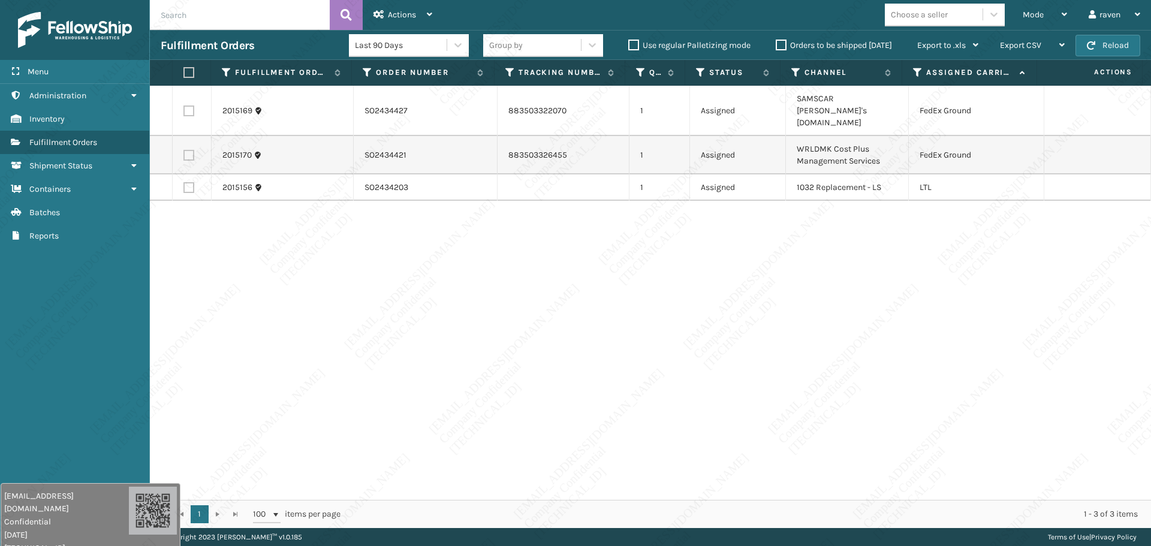
click at [188, 105] on label at bounding box center [188, 110] width 11 height 11
click at [184, 105] on input "checkbox" at bounding box center [183, 109] width 1 height 8
checkbox input "true"
click at [188, 150] on label at bounding box center [188, 155] width 11 height 11
click at [184, 150] on input "checkbox" at bounding box center [183, 154] width 1 height 8
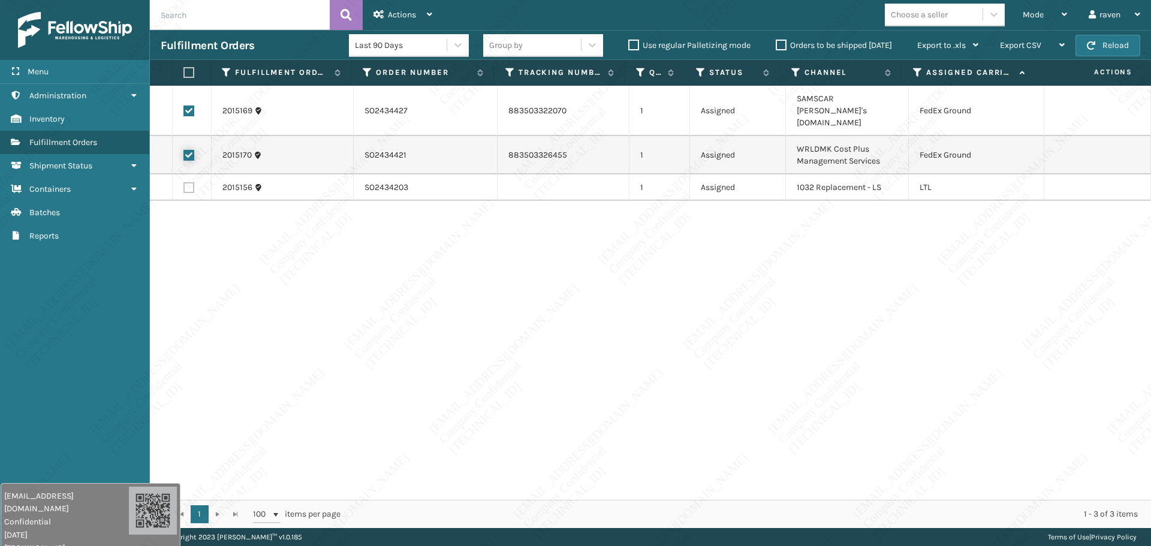
checkbox input "true"
click at [388, 14] on div "Actions" at bounding box center [402, 15] width 59 height 30
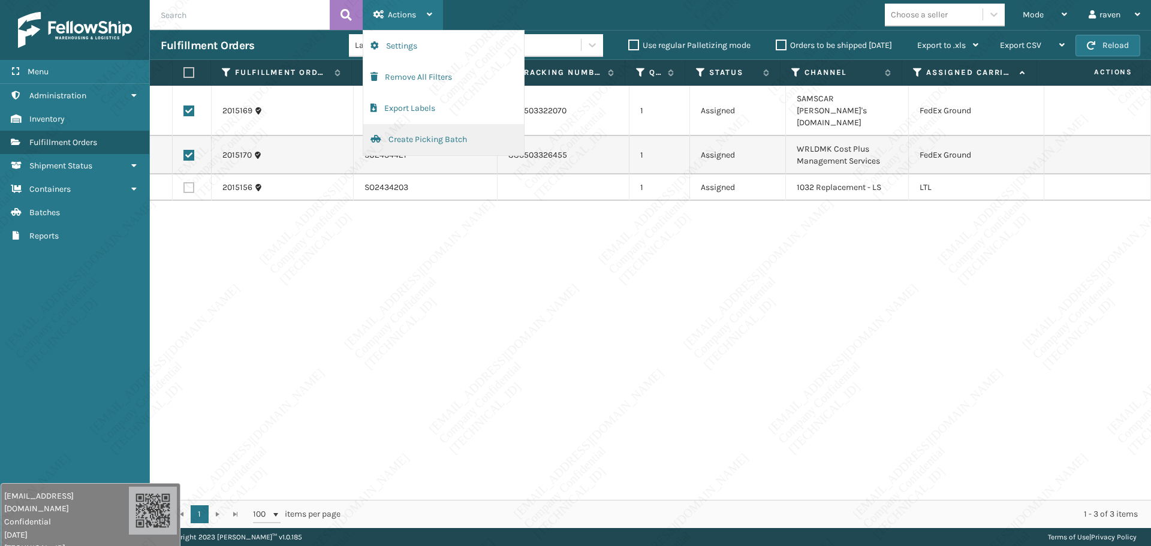
click at [399, 134] on button "Create Picking Batch" at bounding box center [443, 139] width 161 height 31
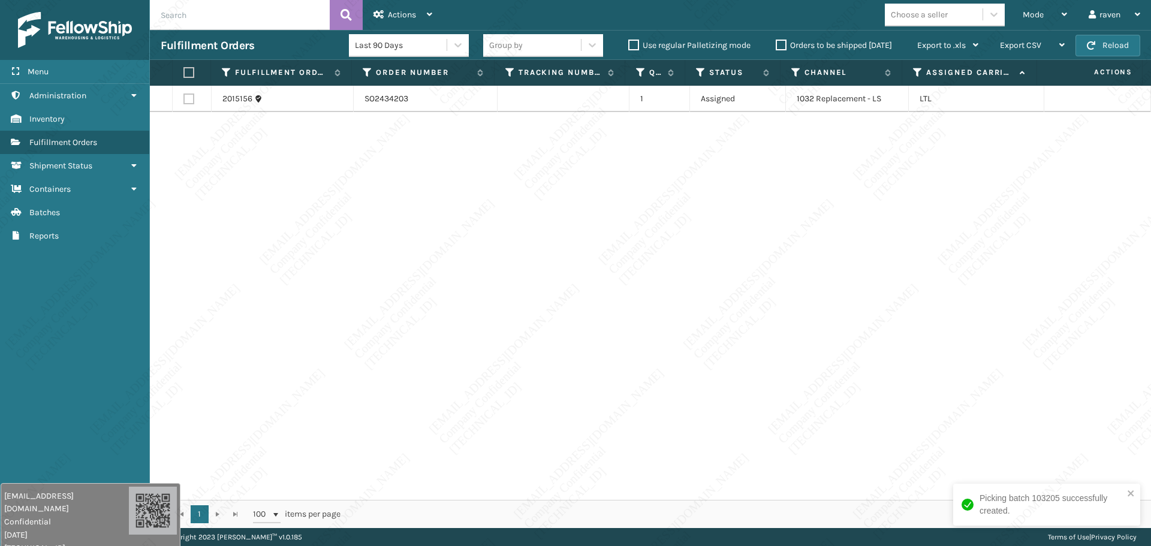
click at [775, 201] on div "2015156 SO2434203 1 Assigned 1032 Replacement - LS LTL" at bounding box center [650, 293] width 1001 height 414
click at [677, 258] on div "2015156 SO2434203 1 Assigned 1032 Replacement - LS LTL" at bounding box center [650, 293] width 1001 height 414
click at [189, 74] on label at bounding box center [188, 72] width 11 height 11
click at [184, 74] on input "checkbox" at bounding box center [183, 73] width 1 height 8
checkbox input "true"
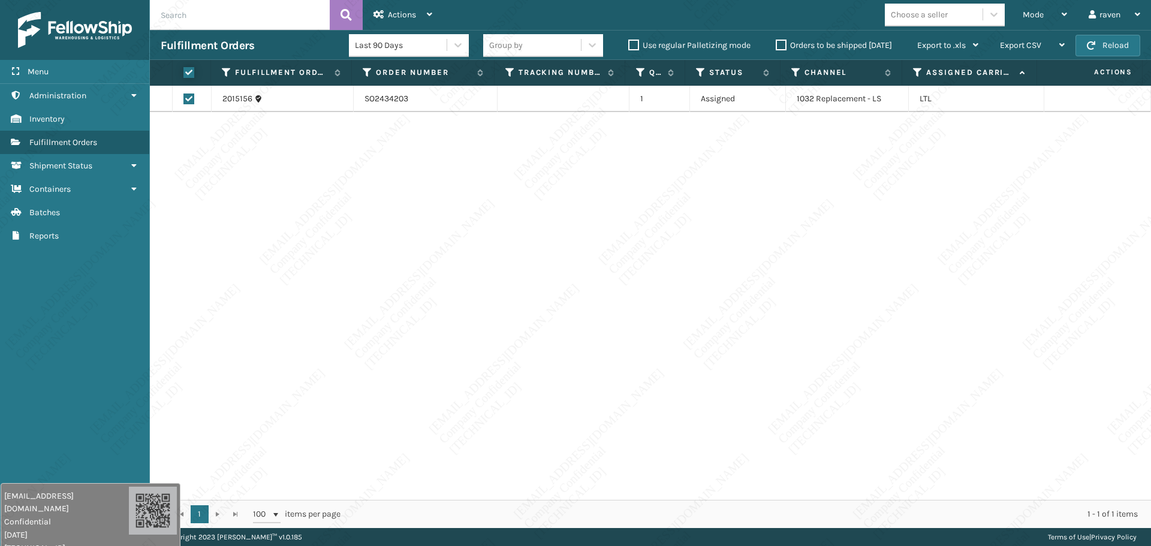
checkbox input "true"
click at [409, 14] on span "Actions" at bounding box center [402, 15] width 28 height 10
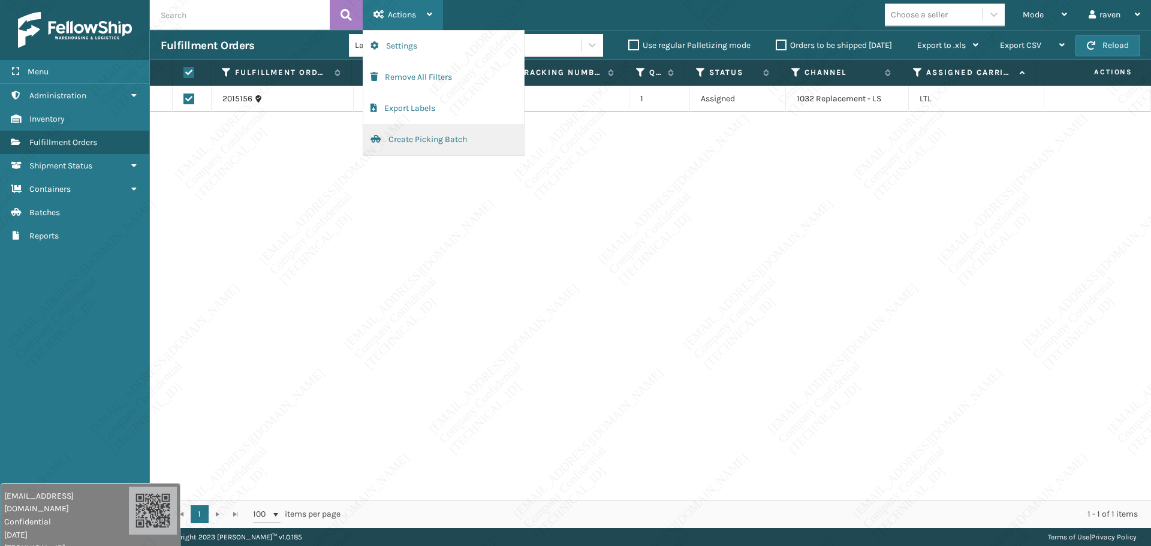
click at [426, 138] on button "Create Picking Batch" at bounding box center [443, 139] width 161 height 31
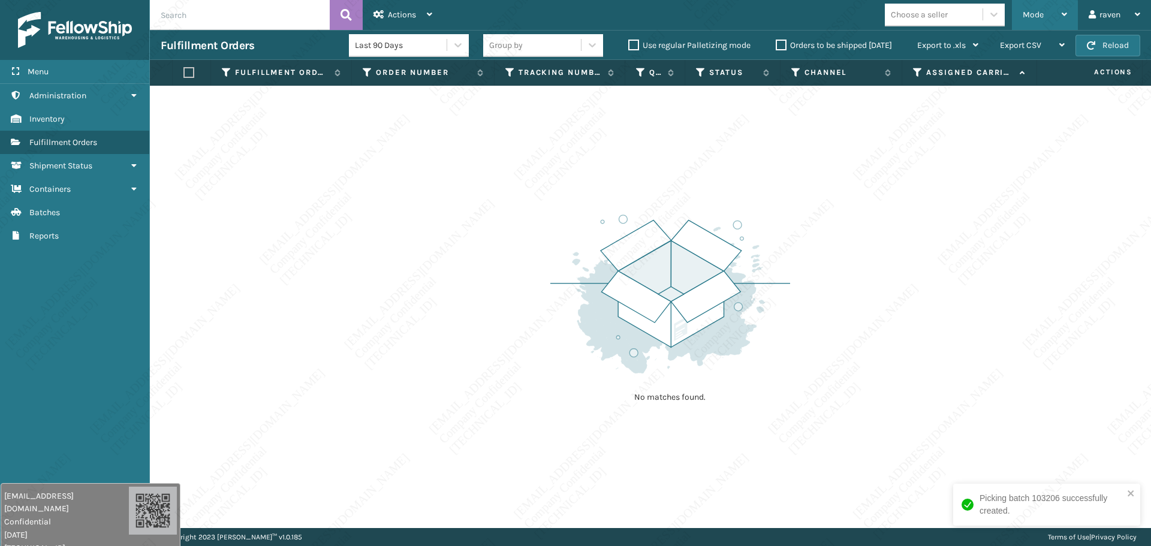
click at [1039, 8] on div "Mode" at bounding box center [1045, 15] width 44 height 30
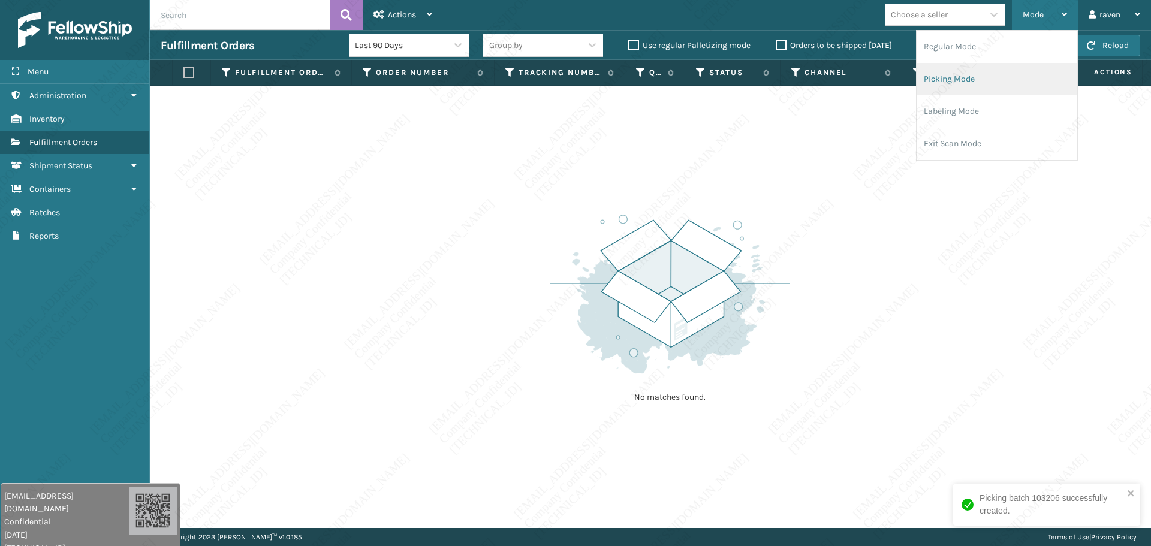
click at [969, 84] on li "Picking Mode" at bounding box center [996, 79] width 161 height 32
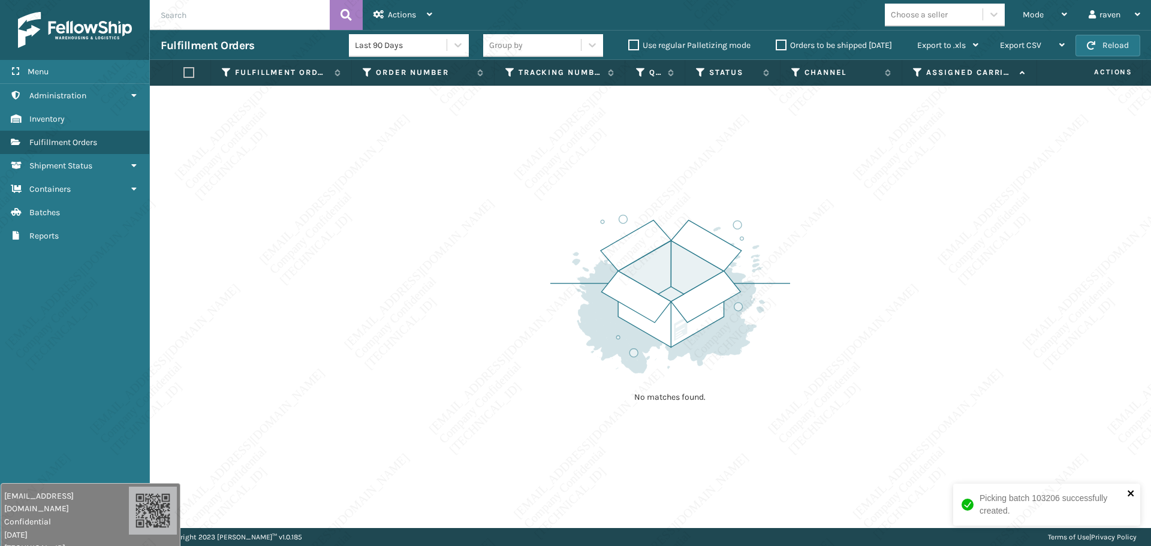
click at [1135, 495] on icon "close" at bounding box center [1131, 494] width 8 height 10
click at [317, 254] on div "No matches found." at bounding box center [650, 307] width 1001 height 442
click at [1025, 20] on div "Mode" at bounding box center [1045, 15] width 44 height 30
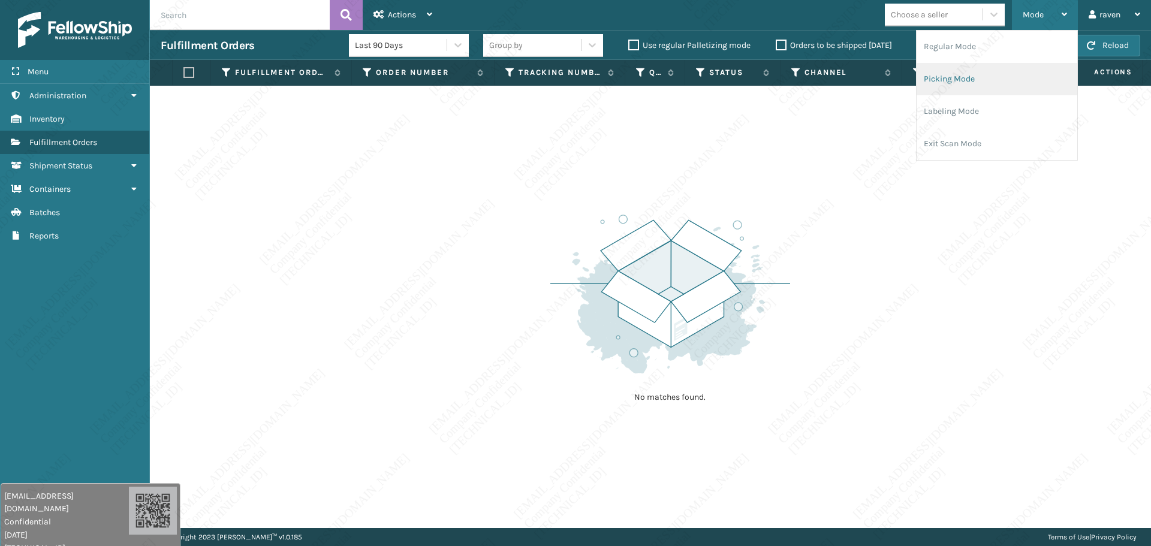
click at [955, 81] on li "Picking Mode" at bounding box center [996, 79] width 161 height 32
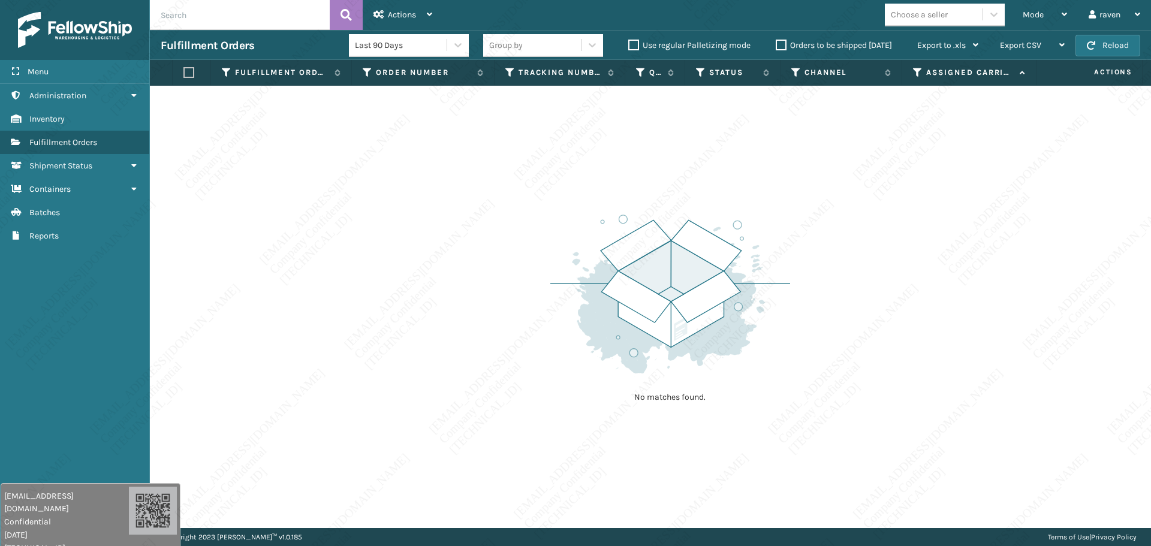
click at [328, 192] on div "No matches found." at bounding box center [650, 307] width 1001 height 442
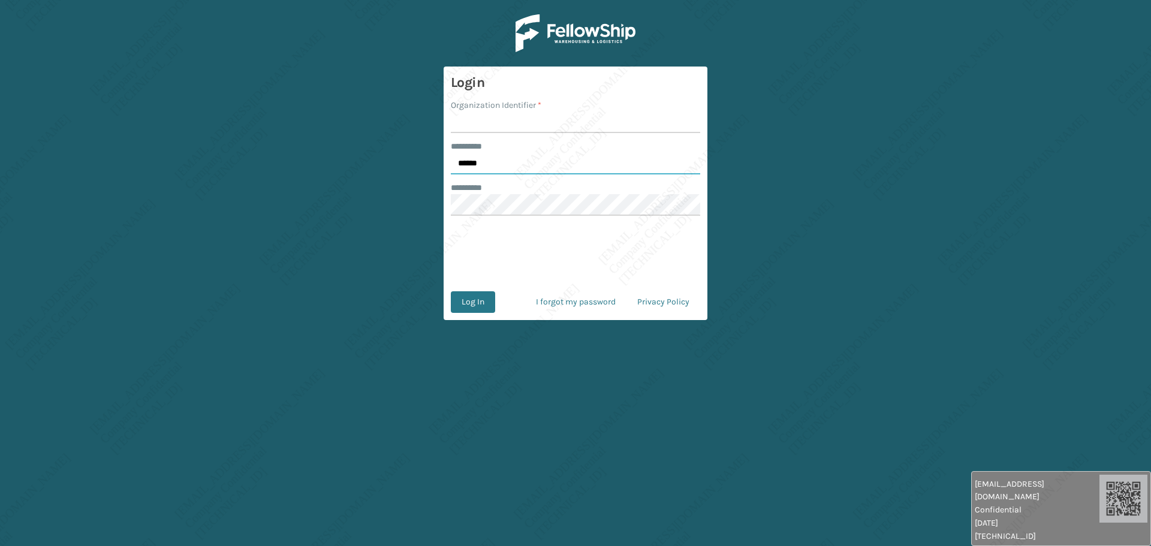
click at [509, 165] on input "******" at bounding box center [575, 164] width 249 height 22
type input "*****"
click at [498, 127] on input "Organization Identifier *" at bounding box center [575, 122] width 249 height 22
type input "[PERSON_NAME]"
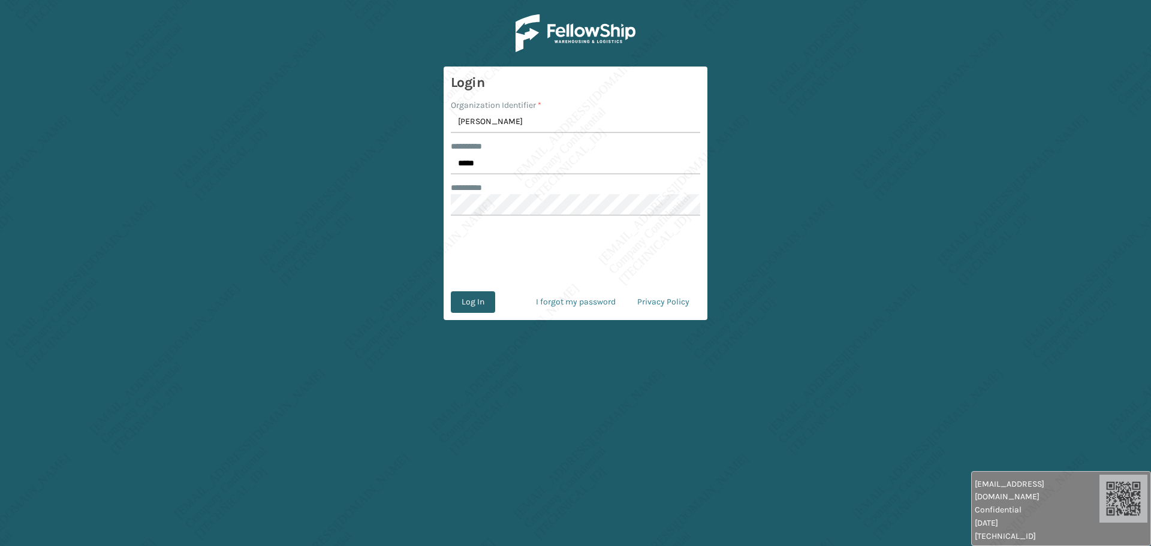
click at [483, 303] on button "Log In" at bounding box center [473, 302] width 44 height 22
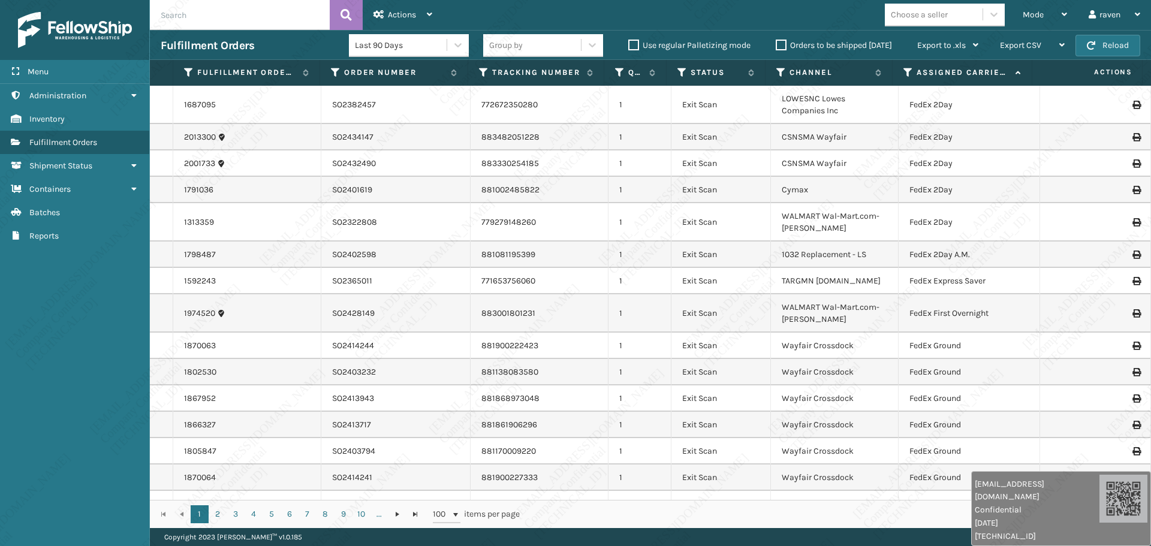
click at [1030, 16] on span "Mode" at bounding box center [1033, 15] width 21 height 10
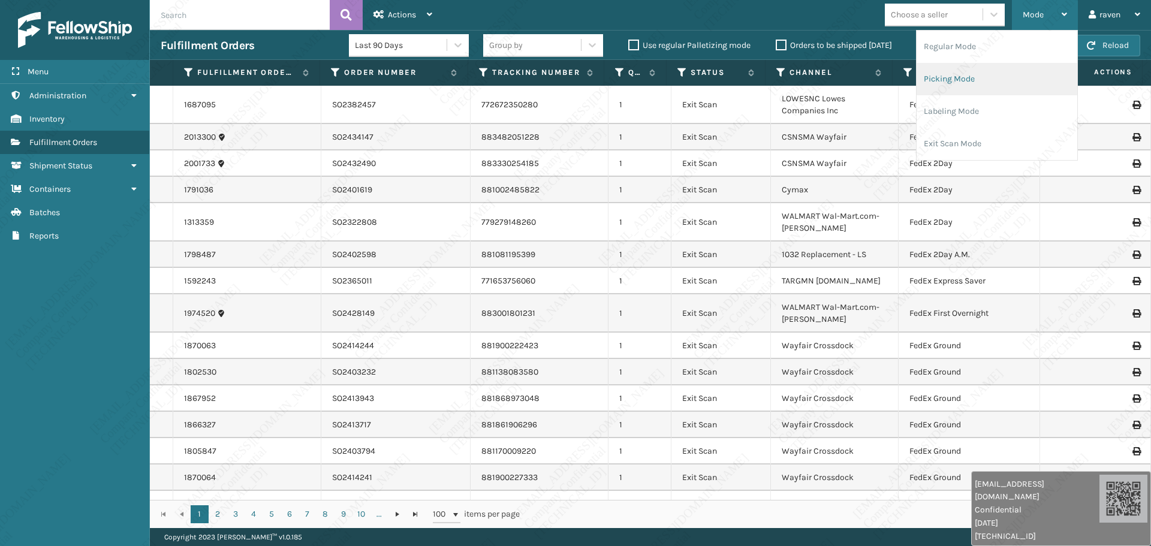
click at [1017, 80] on li "Picking Mode" at bounding box center [996, 79] width 161 height 32
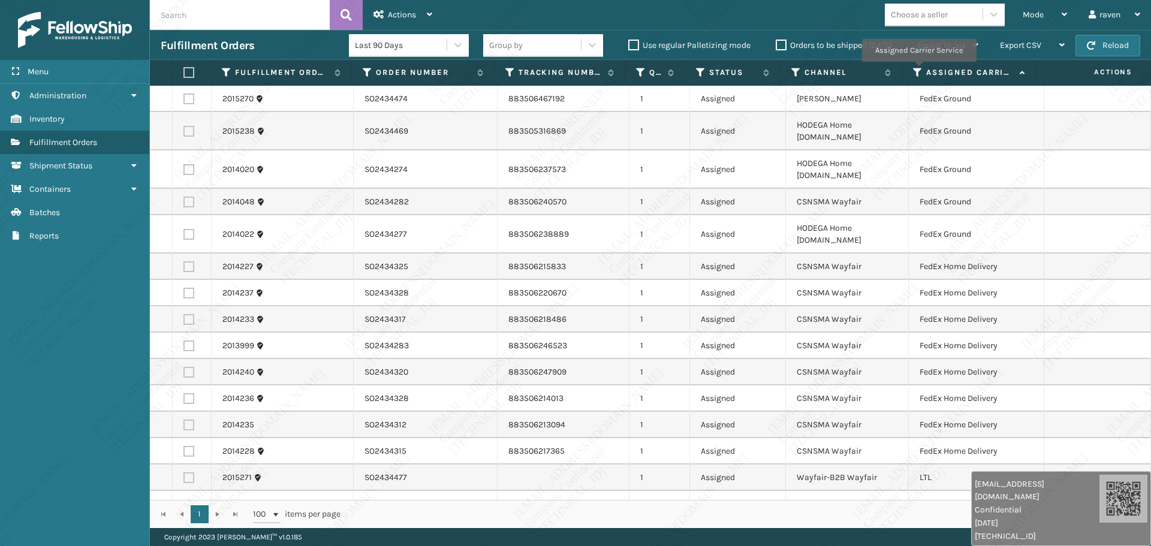
click at [918, 70] on icon at bounding box center [918, 72] width 10 height 11
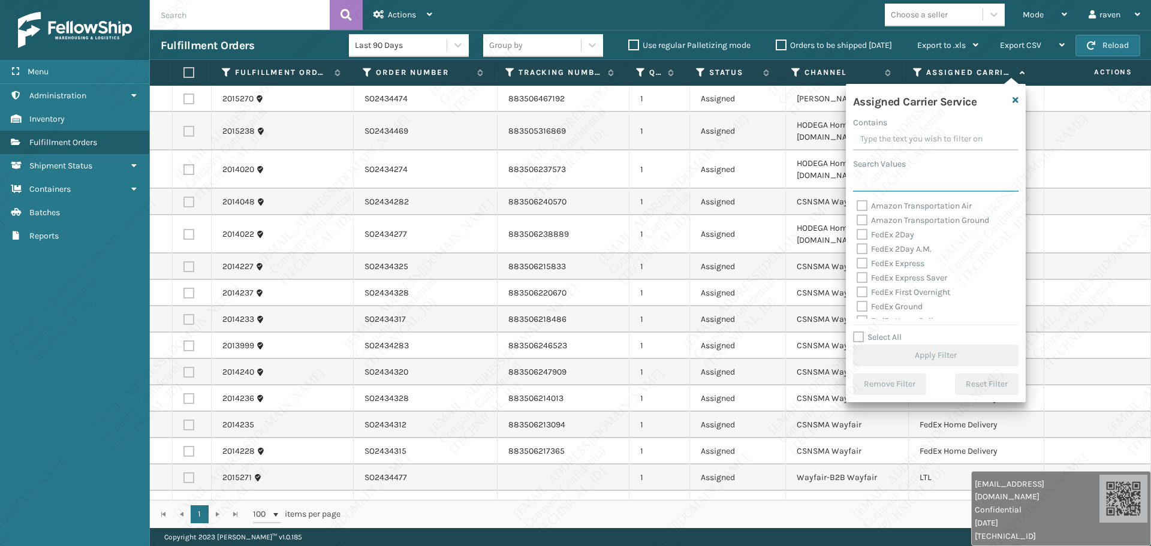
click at [907, 171] on input "Search Values" at bounding box center [935, 181] width 165 height 22
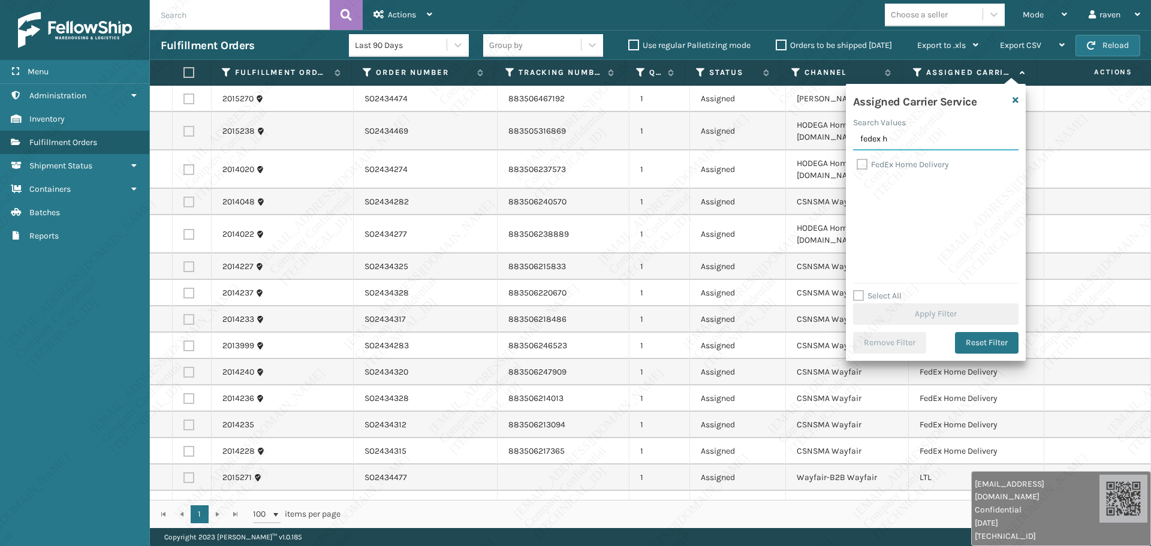
type input "fedex h"
drag, startPoint x: 908, startPoint y: 165, endPoint x: 940, endPoint y: 209, distance: 54.4
click at [909, 165] on label "FedEx Home Delivery" at bounding box center [903, 164] width 92 height 10
click at [857, 165] on input "FedEx Home Delivery" at bounding box center [857, 162] width 1 height 8
checkbox input "true"
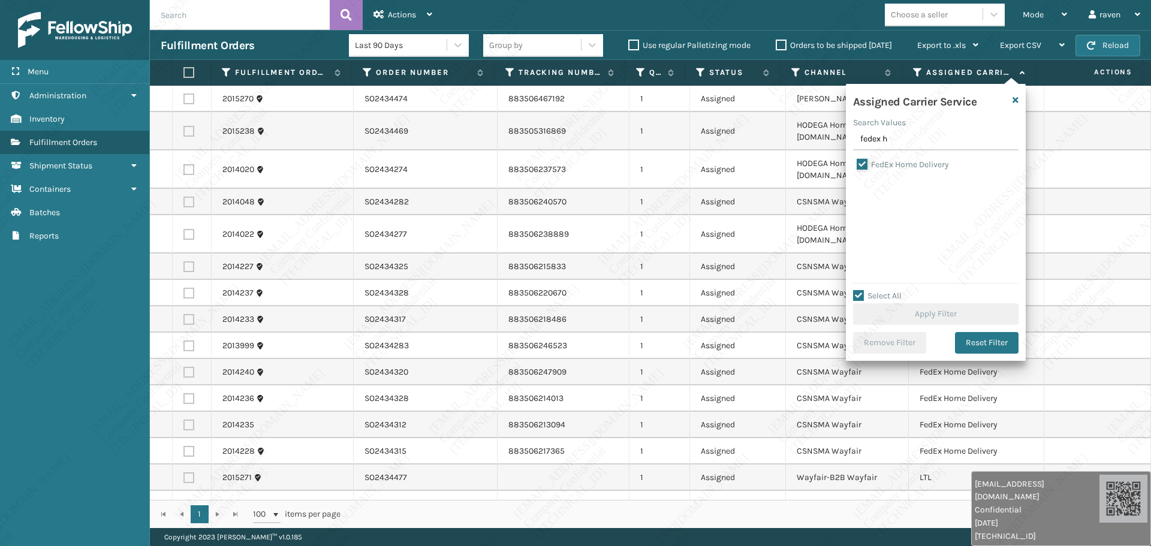
checkbox input "true"
click at [950, 316] on button "Apply Filter" at bounding box center [935, 314] width 165 height 22
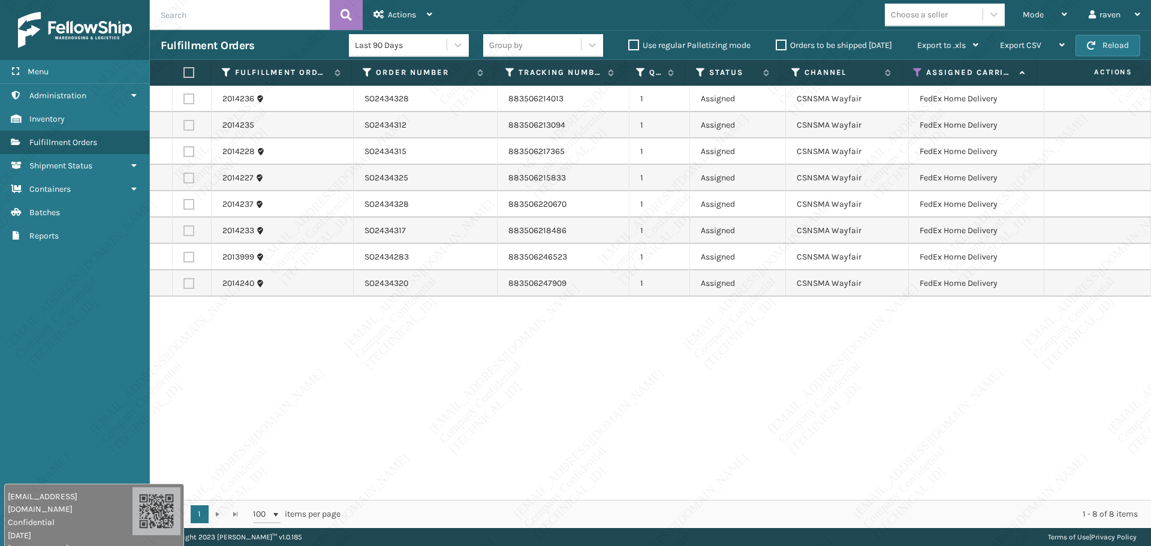
drag, startPoint x: 981, startPoint y: 507, endPoint x: 71, endPoint y: 503, distance: 910.5
click at [74, 521] on div "raven.urot@valoroo.com Confidential 8/12/2025 136.158.32.112" at bounding box center [70, 522] width 125 height 65
click at [186, 70] on label at bounding box center [188, 72] width 11 height 11
click at [184, 70] on input "checkbox" at bounding box center [183, 73] width 1 height 8
checkbox input "true"
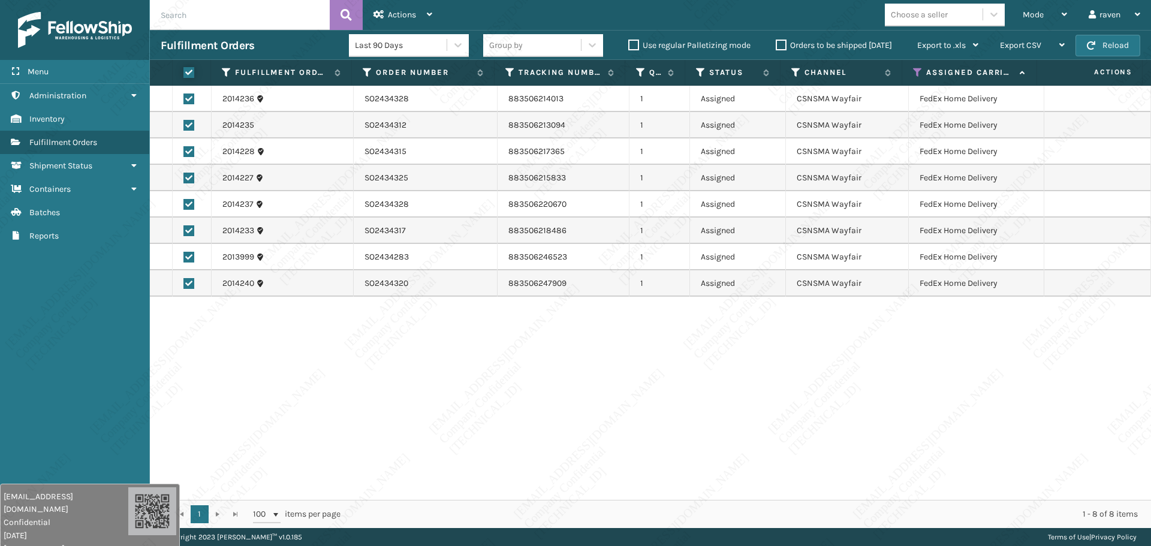
checkbox input "true"
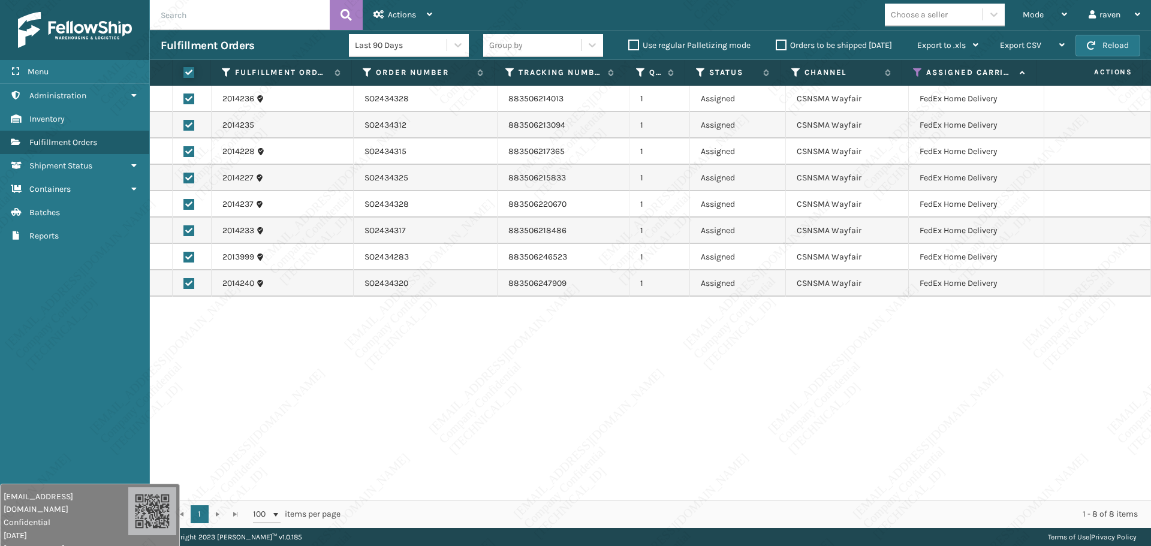
checkbox input "true"
click at [398, 10] on span "Actions" at bounding box center [402, 15] width 28 height 10
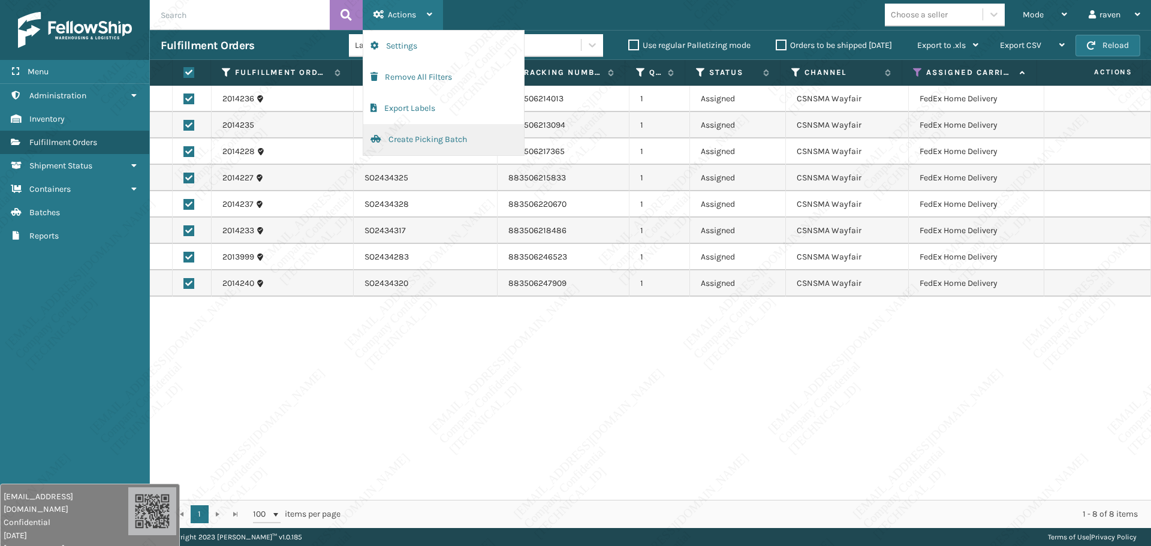
click at [415, 145] on button "Create Picking Batch" at bounding box center [443, 139] width 161 height 31
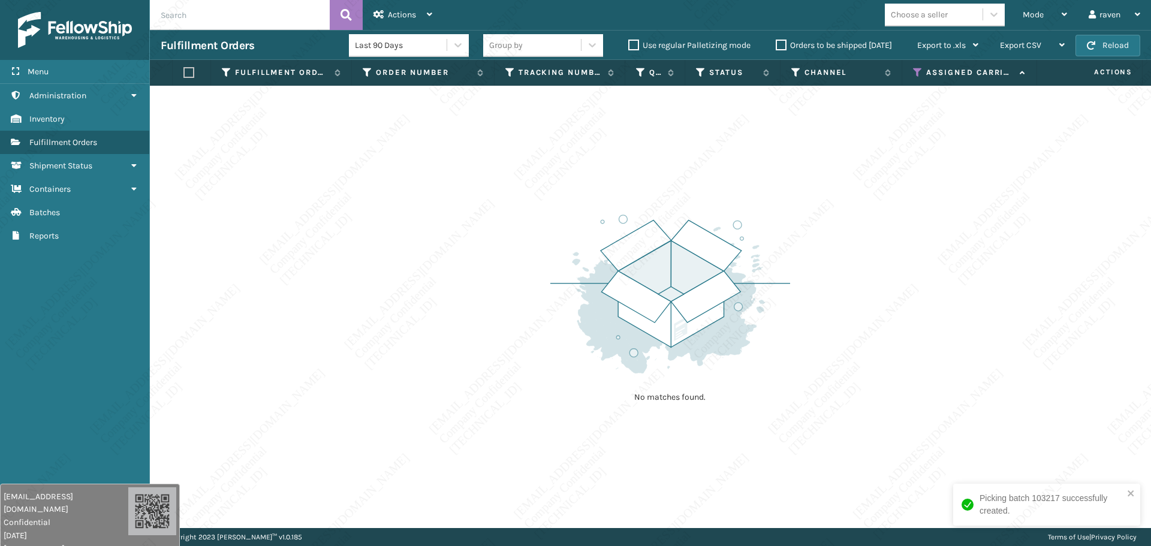
click at [917, 73] on icon at bounding box center [918, 72] width 10 height 11
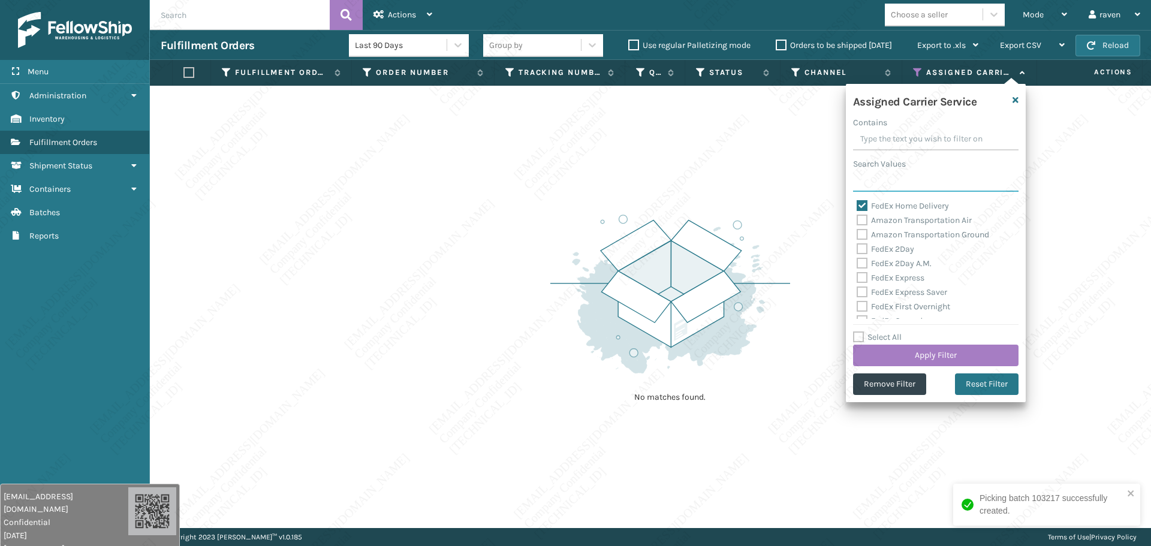
click at [887, 184] on input "Search Values" at bounding box center [935, 181] width 165 height 22
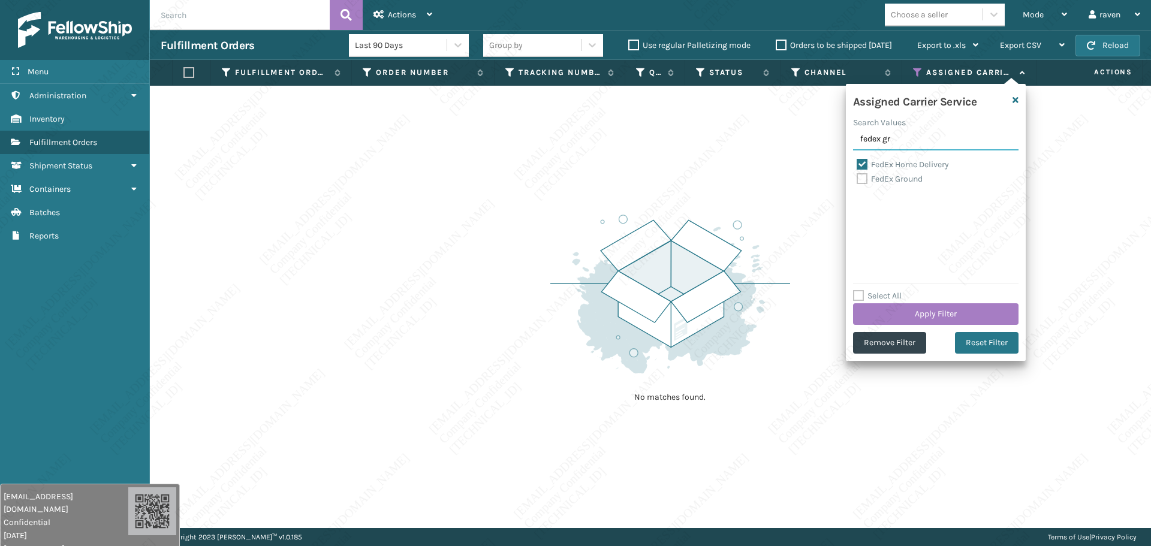
type input "fedex gr"
click at [900, 164] on label "FedEx Home Delivery" at bounding box center [903, 164] width 92 height 10
click at [857, 164] on input "FedEx Home Delivery" at bounding box center [857, 162] width 1 height 8
checkbox input "false"
click at [899, 177] on label "FedEx Ground" at bounding box center [890, 179] width 66 height 10
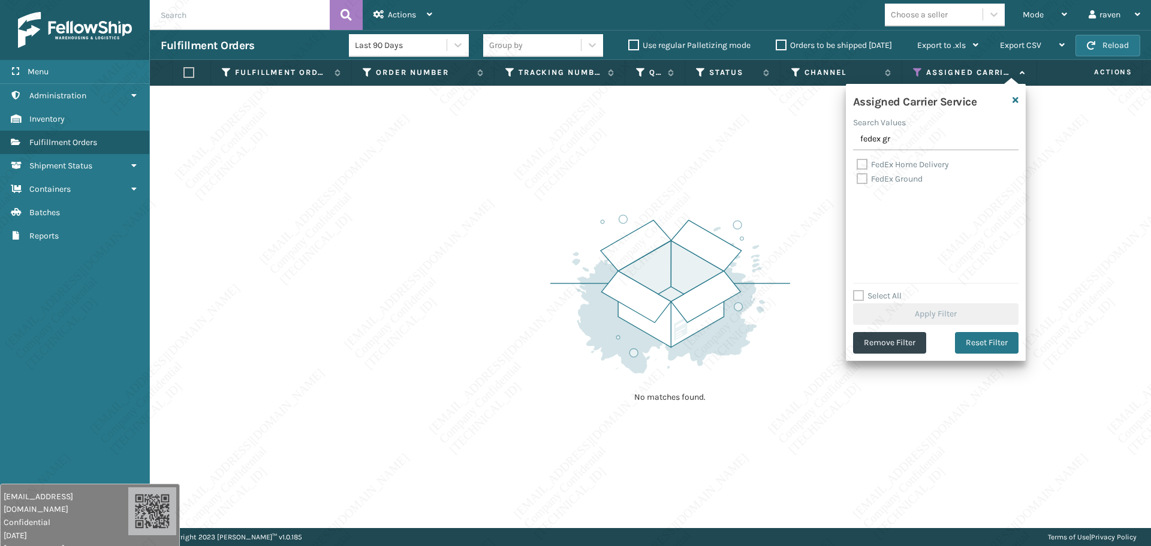
click at [857, 177] on input "FedEx Ground" at bounding box center [857, 176] width 1 height 8
checkbox input "true"
click at [918, 306] on button "Apply Filter" at bounding box center [935, 314] width 165 height 22
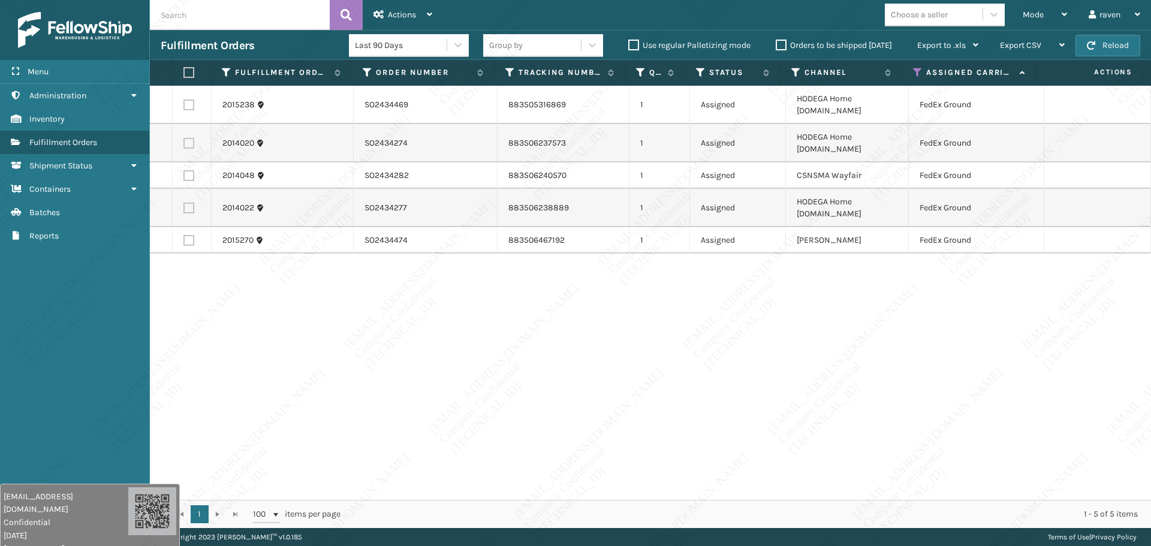
drag, startPoint x: 192, startPoint y: 74, endPoint x: 203, endPoint y: 70, distance: 11.9
click at [192, 74] on label at bounding box center [188, 72] width 11 height 11
click at [184, 74] on input "checkbox" at bounding box center [183, 73] width 1 height 8
checkbox input "true"
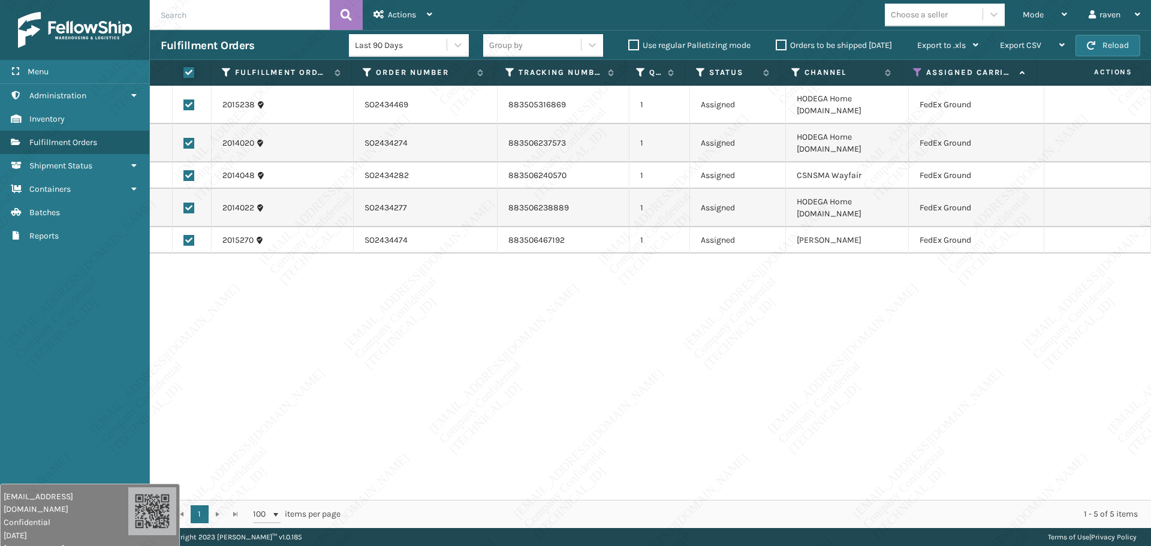
checkbox input "true"
click at [395, 20] on div "Actions" at bounding box center [402, 15] width 59 height 30
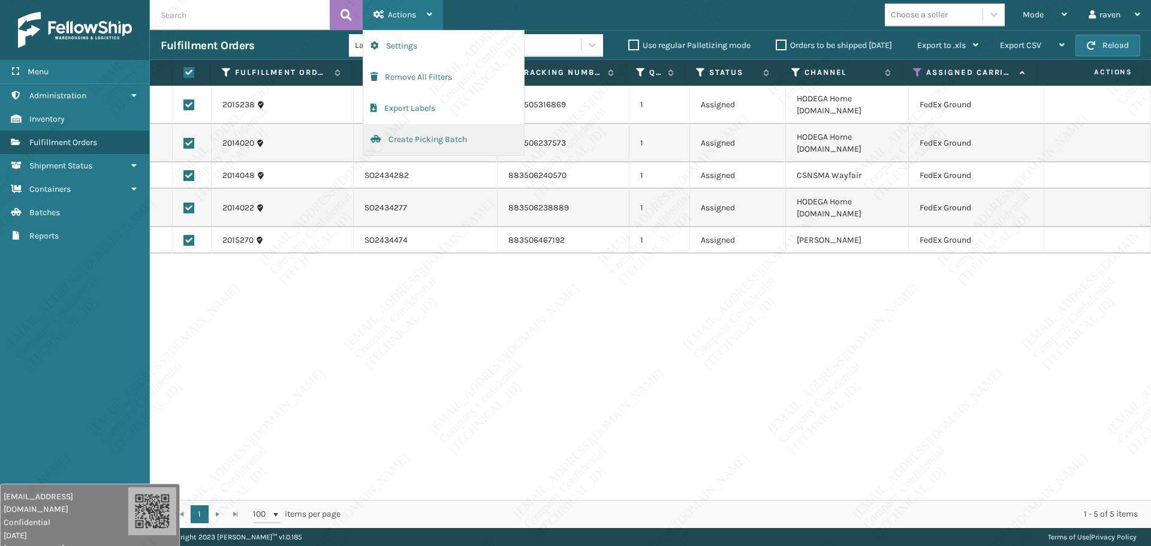
click at [431, 138] on button "Create Picking Batch" at bounding box center [443, 139] width 161 height 31
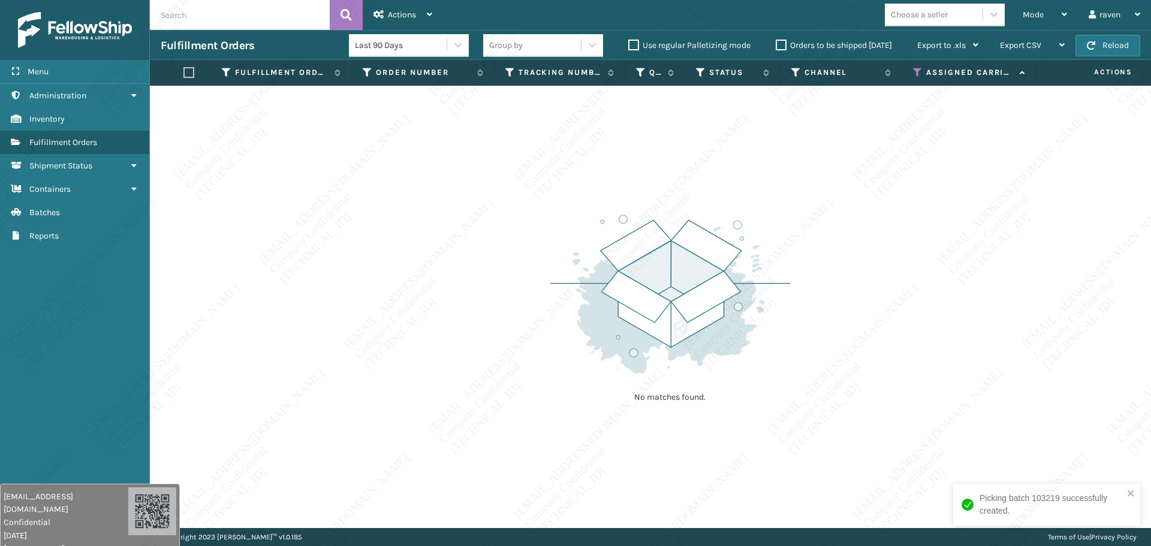
drag, startPoint x: 668, startPoint y: 193, endPoint x: 337, endPoint y: 61, distance: 356.7
click at [664, 192] on div "No matches found." at bounding box center [650, 307] width 1001 height 442
click at [915, 73] on icon at bounding box center [918, 72] width 10 height 11
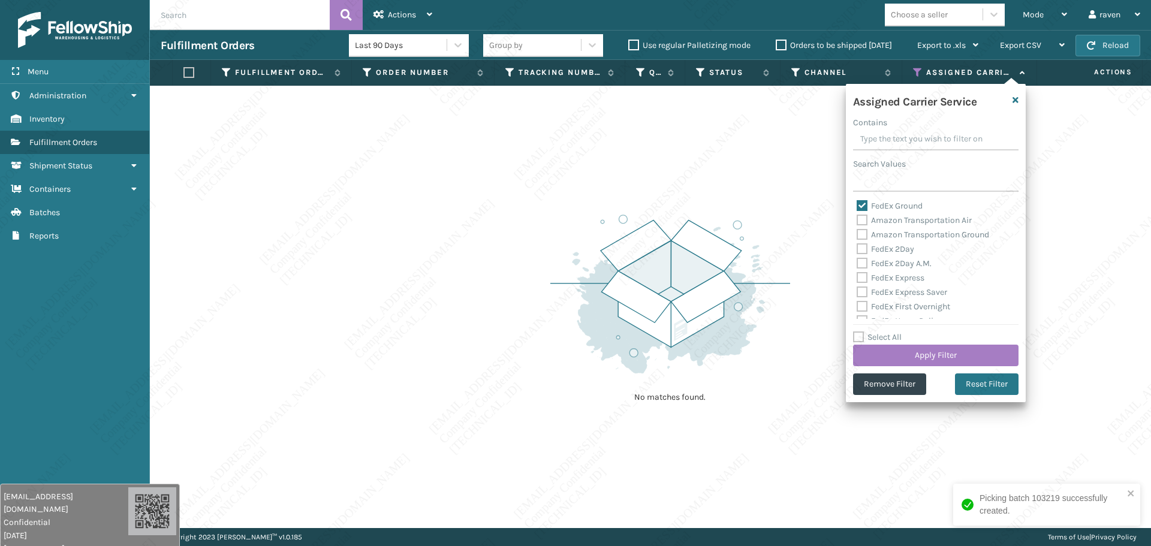
click at [887, 202] on label "FedEx Ground" at bounding box center [890, 206] width 66 height 10
click at [857, 202] on input "FedEx Ground" at bounding box center [857, 203] width 1 height 8
checkbox input "false"
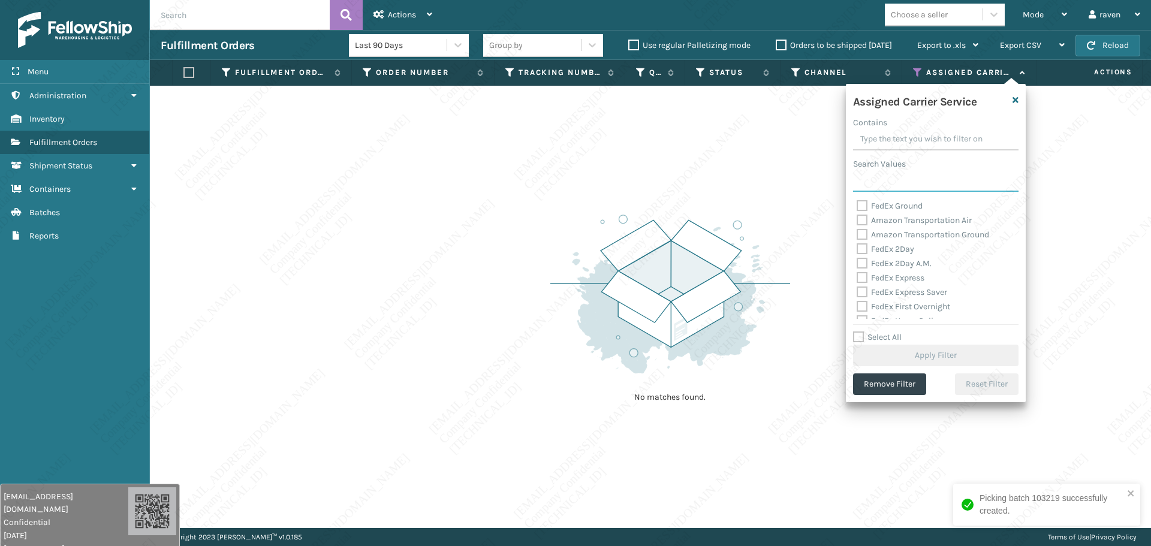
click at [887, 180] on input "Search Values" at bounding box center [935, 181] width 165 height 22
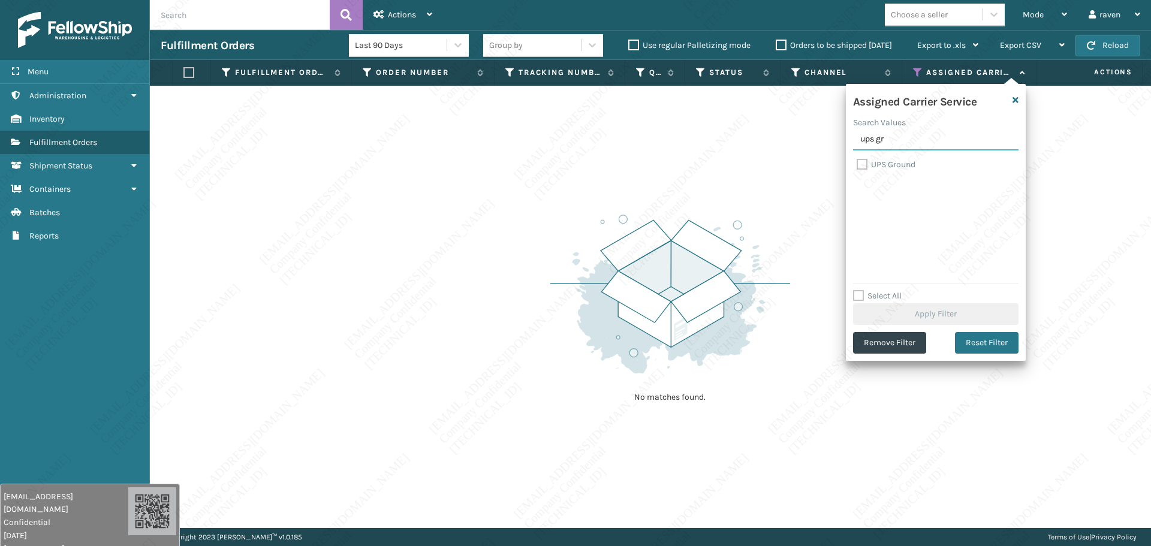
type input "ups gr"
click at [892, 162] on label "UPS Ground" at bounding box center [886, 164] width 59 height 10
click at [857, 162] on input "UPS Ground" at bounding box center [857, 162] width 1 height 8
checkbox input "true"
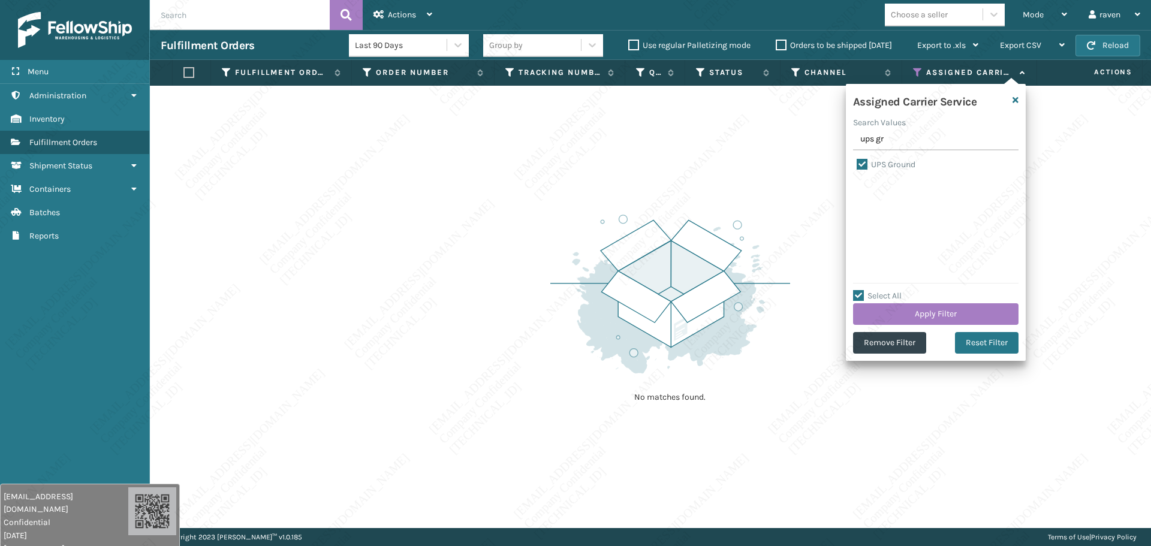
click at [908, 300] on div "Select All Apply Filter" at bounding box center [935, 307] width 165 height 36
click at [908, 307] on button "Apply Filter" at bounding box center [935, 314] width 165 height 22
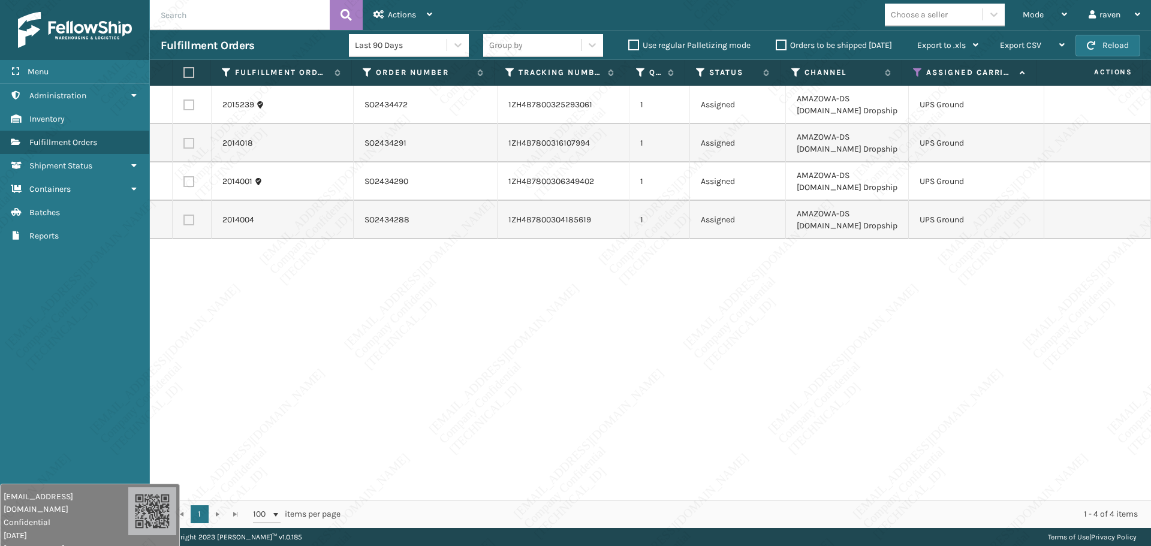
click at [192, 71] on label at bounding box center [188, 72] width 11 height 11
click at [184, 71] on input "checkbox" at bounding box center [183, 73] width 1 height 8
checkbox input "true"
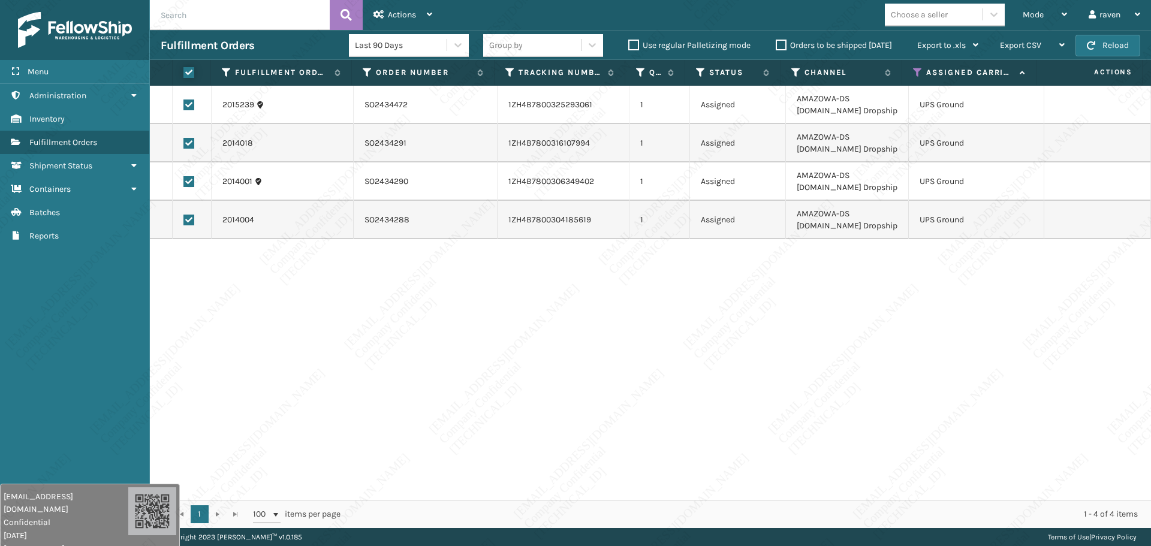
checkbox input "true"
click at [401, 13] on span "Actions" at bounding box center [402, 15] width 28 height 10
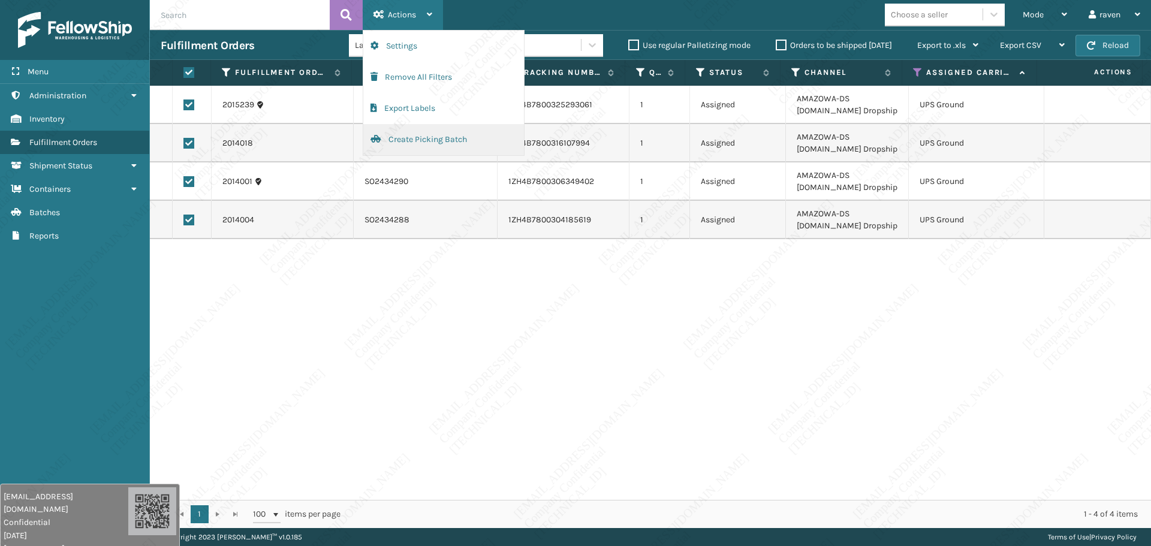
click at [421, 138] on button "Create Picking Batch" at bounding box center [443, 139] width 161 height 31
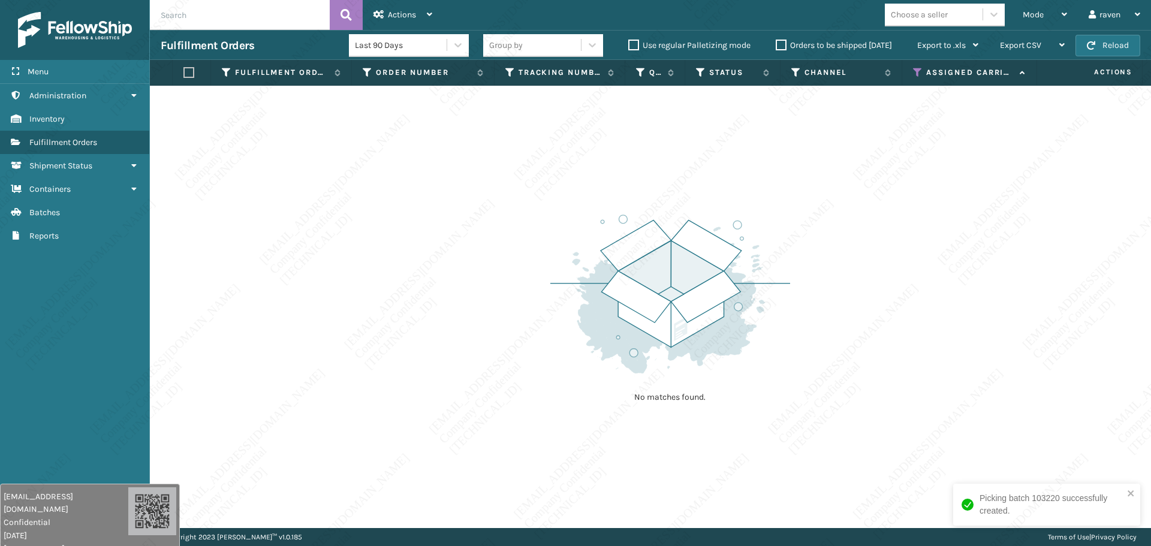
click at [914, 70] on icon at bounding box center [918, 72] width 10 height 11
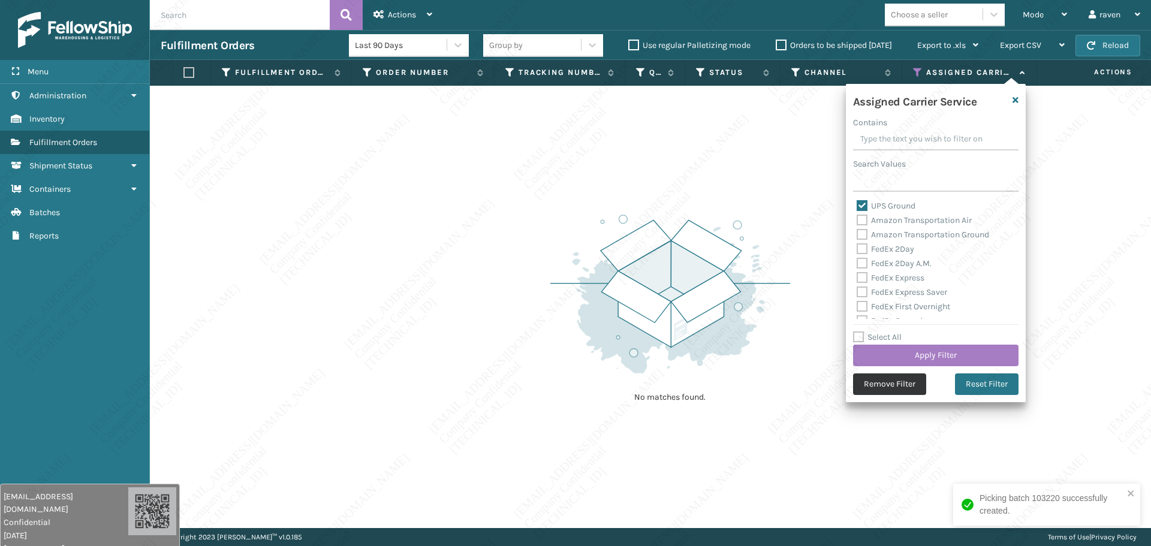
click at [894, 376] on button "Remove Filter" at bounding box center [889, 384] width 73 height 22
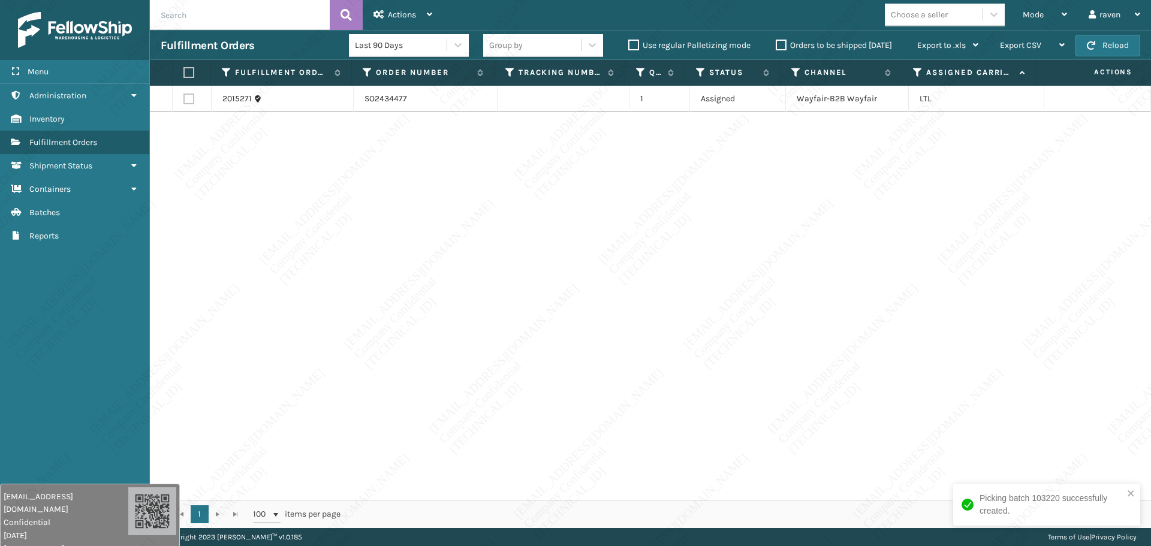
click at [767, 228] on div "2015271 SO2434477 1 Assigned Wayfair-B2B Wayfair LTL" at bounding box center [650, 293] width 1001 height 414
click at [191, 72] on label at bounding box center [188, 72] width 11 height 11
click at [184, 72] on input "checkbox" at bounding box center [183, 73] width 1 height 8
checkbox input "true"
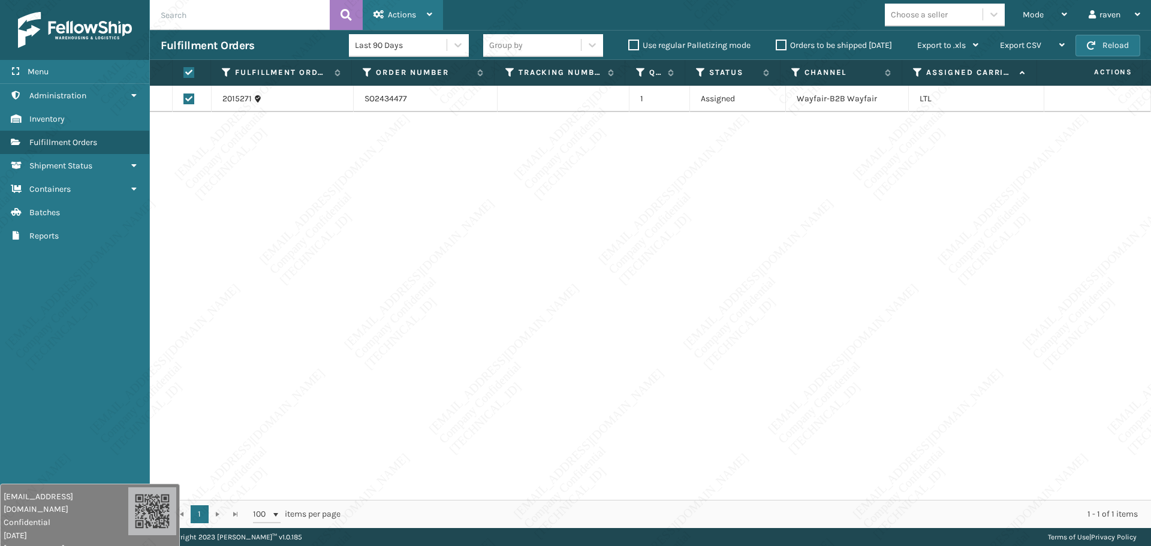
click at [428, 9] on div "Actions" at bounding box center [402, 15] width 59 height 30
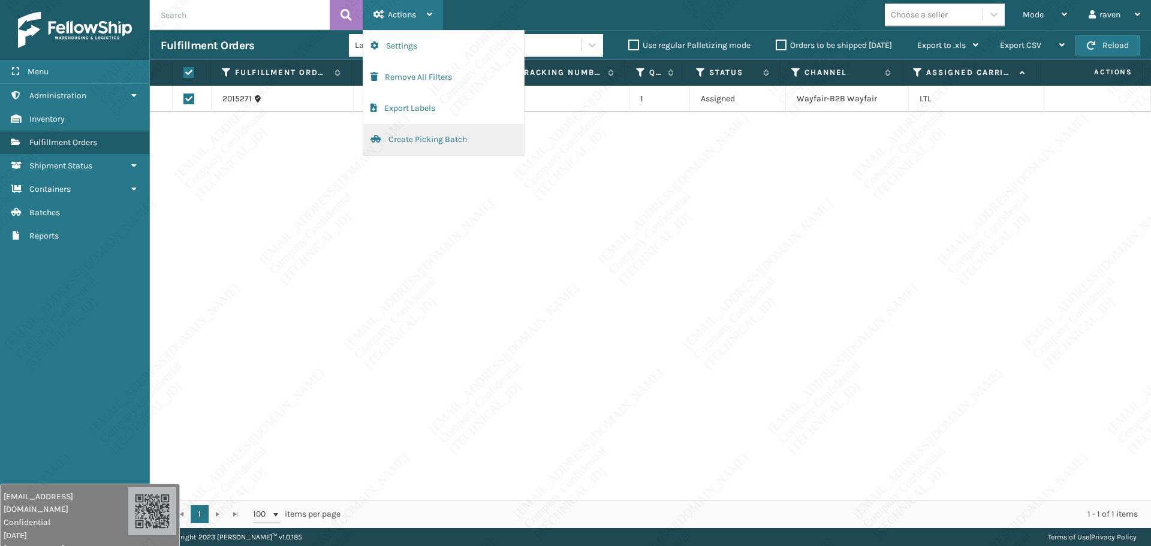
click at [428, 142] on button "Create Picking Batch" at bounding box center [443, 139] width 161 height 31
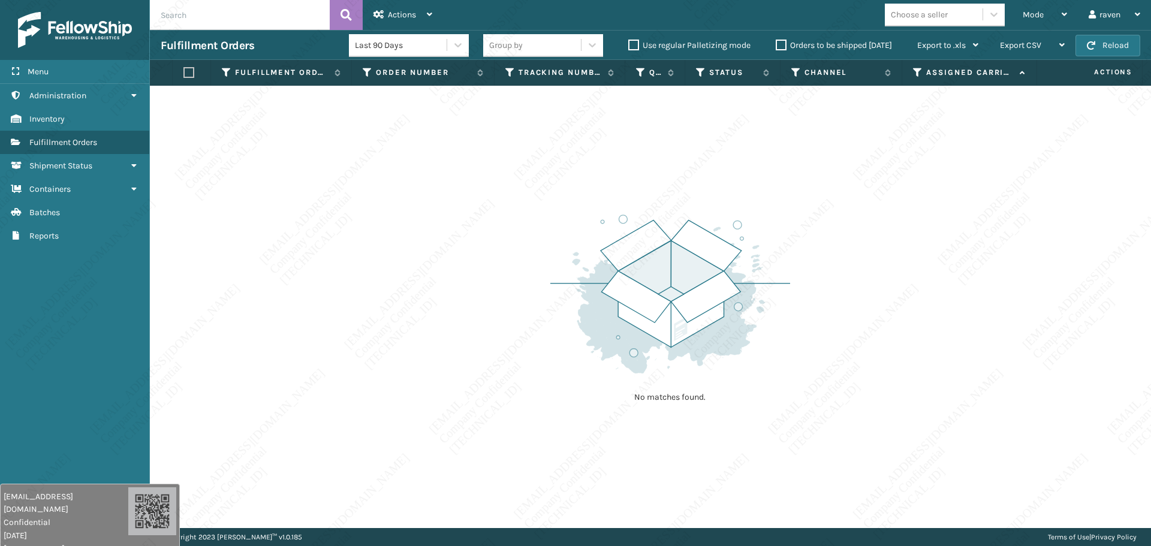
click at [342, 105] on div "No matches found." at bounding box center [650, 307] width 1001 height 442
click at [1042, 16] on span "Mode" at bounding box center [1033, 15] width 21 height 10
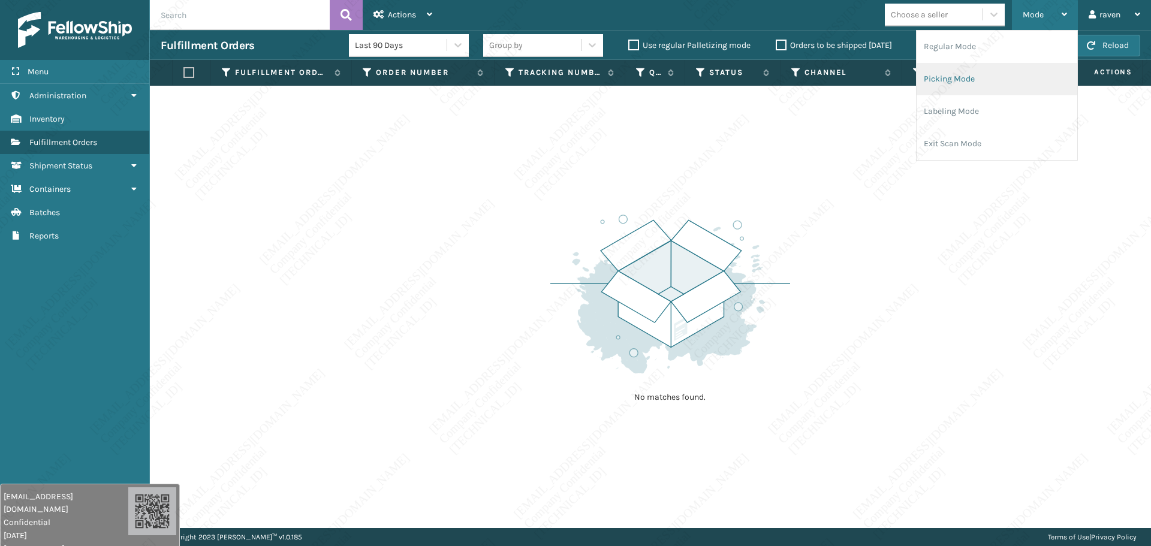
click at [956, 82] on li "Picking Mode" at bounding box center [996, 79] width 161 height 32
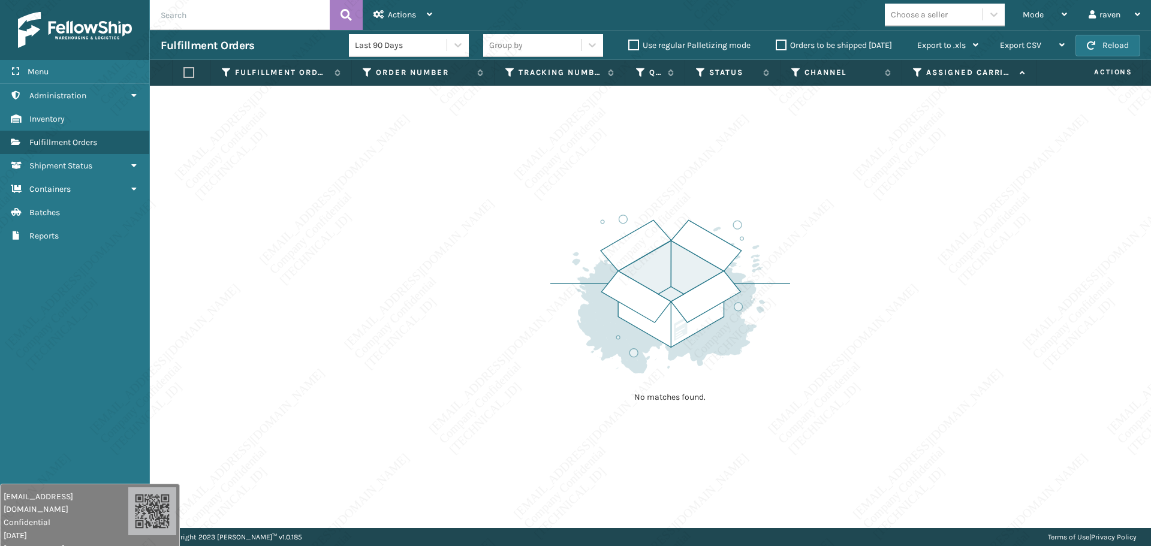
click at [837, 161] on div "No matches found." at bounding box center [650, 307] width 1001 height 442
drag, startPoint x: 372, startPoint y: 260, endPoint x: 215, endPoint y: 164, distance: 183.7
click at [371, 258] on div "No matches found." at bounding box center [650, 307] width 1001 height 442
click at [219, 334] on div "No matches found." at bounding box center [650, 307] width 1001 height 442
click at [1035, 10] on span "Mode" at bounding box center [1033, 15] width 21 height 10
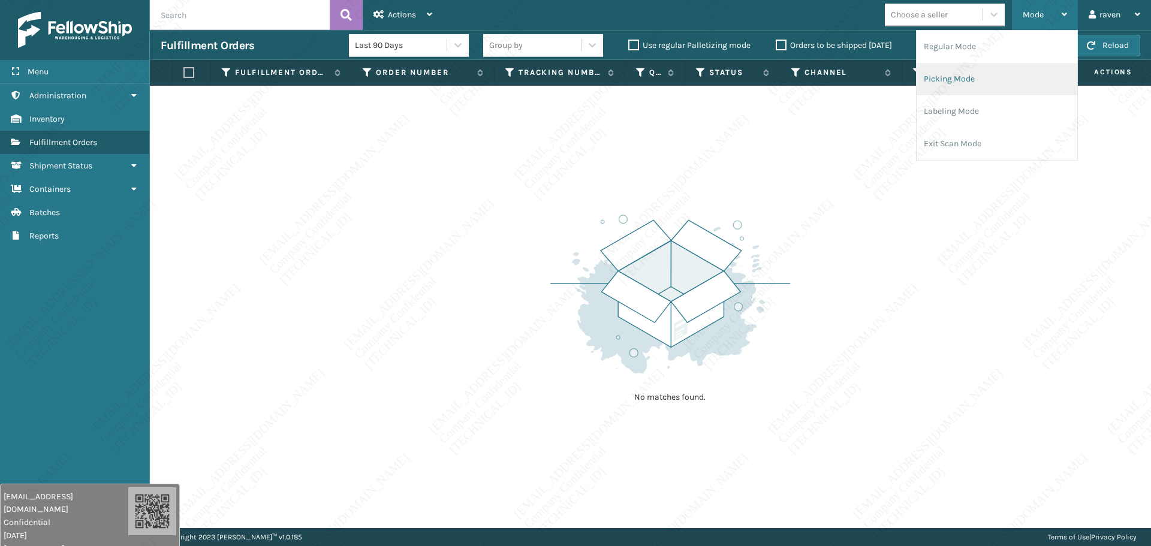
click at [1006, 76] on li "Picking Mode" at bounding box center [996, 79] width 161 height 32
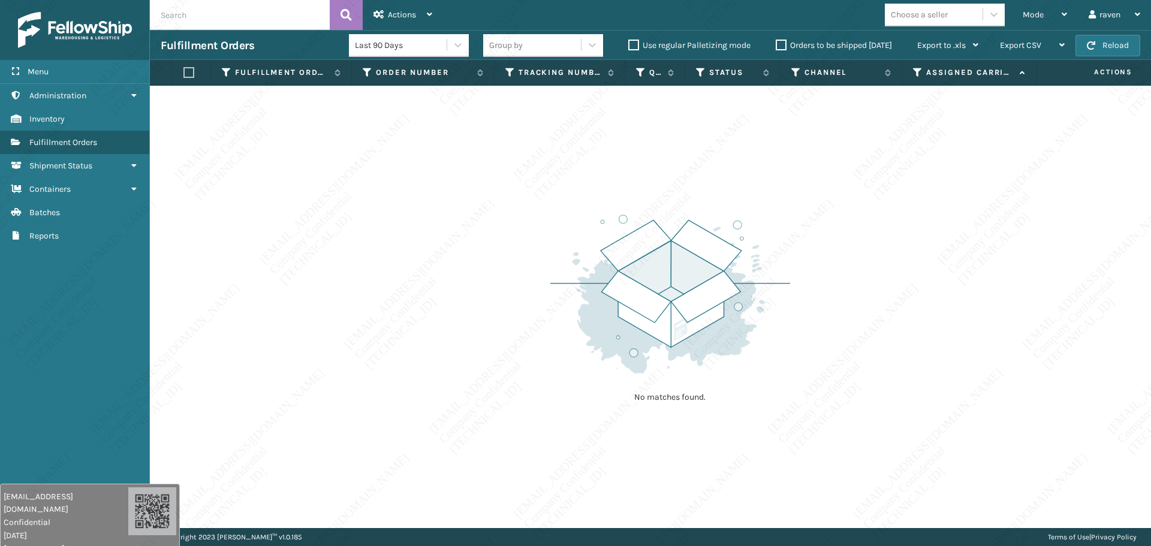
click at [240, 456] on div "No matches found." at bounding box center [650, 307] width 1001 height 442
click at [373, 296] on div "No matches found." at bounding box center [650, 307] width 1001 height 442
click at [415, 324] on div "No matches found." at bounding box center [650, 307] width 1001 height 442
click at [418, 313] on div "No matches found." at bounding box center [650, 307] width 1001 height 442
click at [523, 282] on div "No matches found." at bounding box center [650, 307] width 1001 height 442
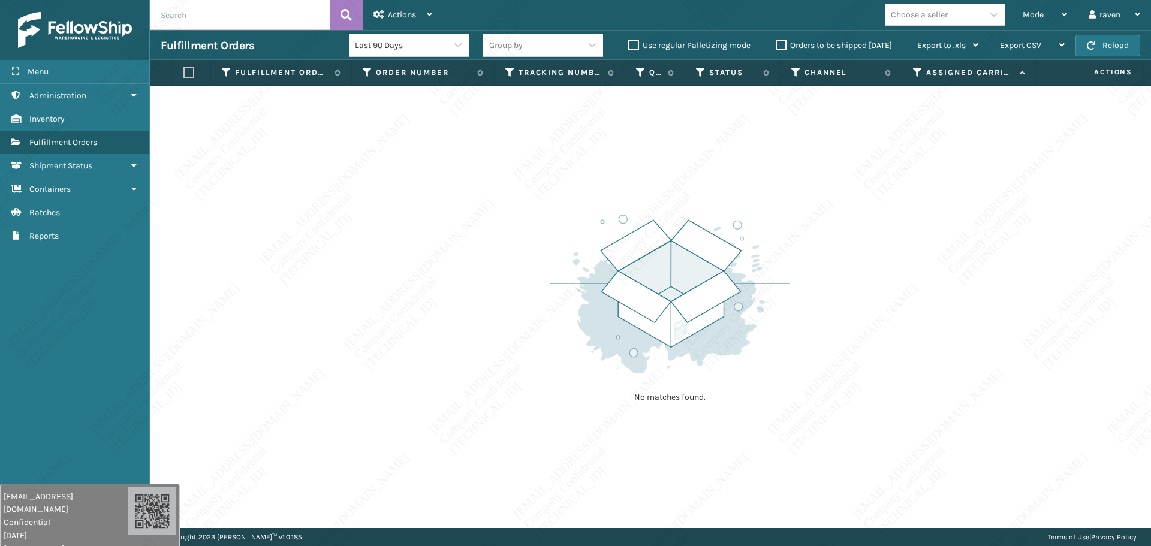
click at [463, 213] on div "No matches found." at bounding box center [650, 307] width 1001 height 442
click at [1023, 20] on div "Mode" at bounding box center [1045, 15] width 44 height 30
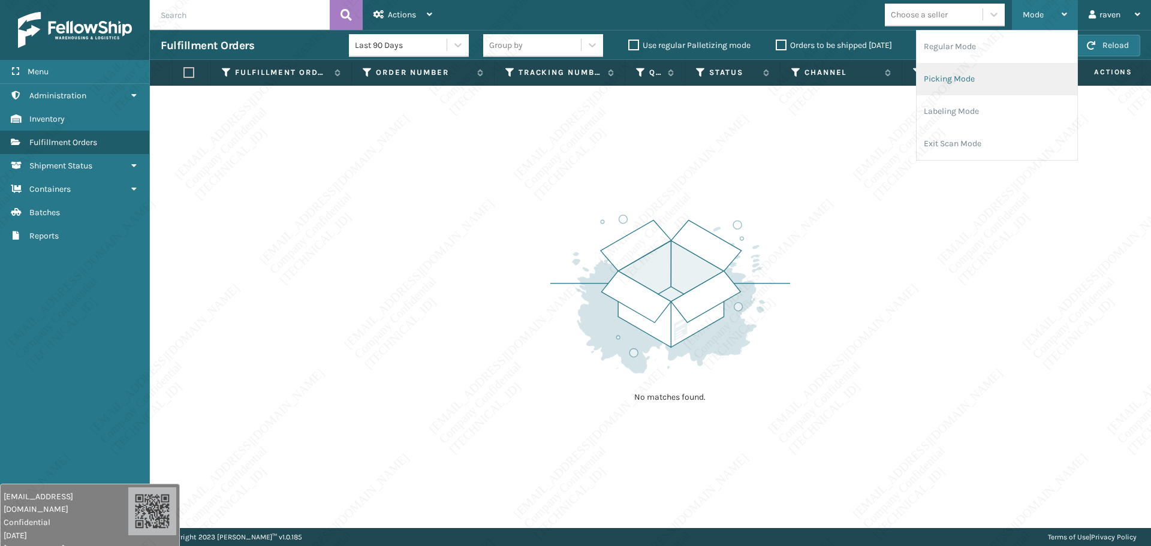
click at [989, 73] on li "Picking Mode" at bounding box center [996, 79] width 161 height 32
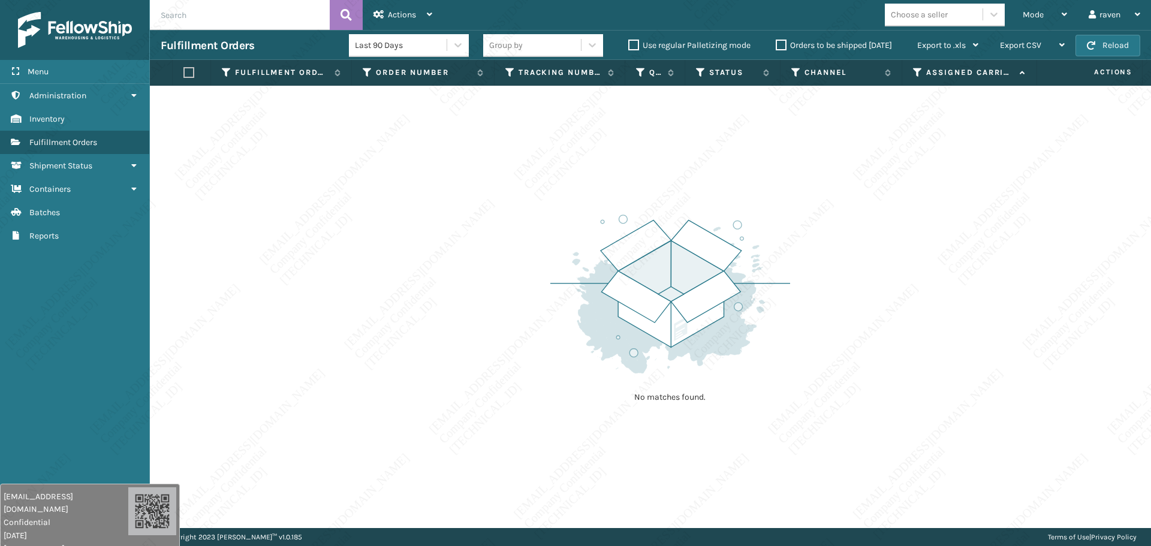
click at [815, 204] on div "No matches found." at bounding box center [650, 307] width 1001 height 442
click at [773, 415] on div "No matches found." at bounding box center [670, 307] width 240 height 221
click at [769, 399] on div "No matches found." at bounding box center [670, 307] width 240 height 221
click at [767, 398] on div "No matches found." at bounding box center [670, 307] width 240 height 221
click at [766, 384] on div "No matches found." at bounding box center [670, 307] width 240 height 221
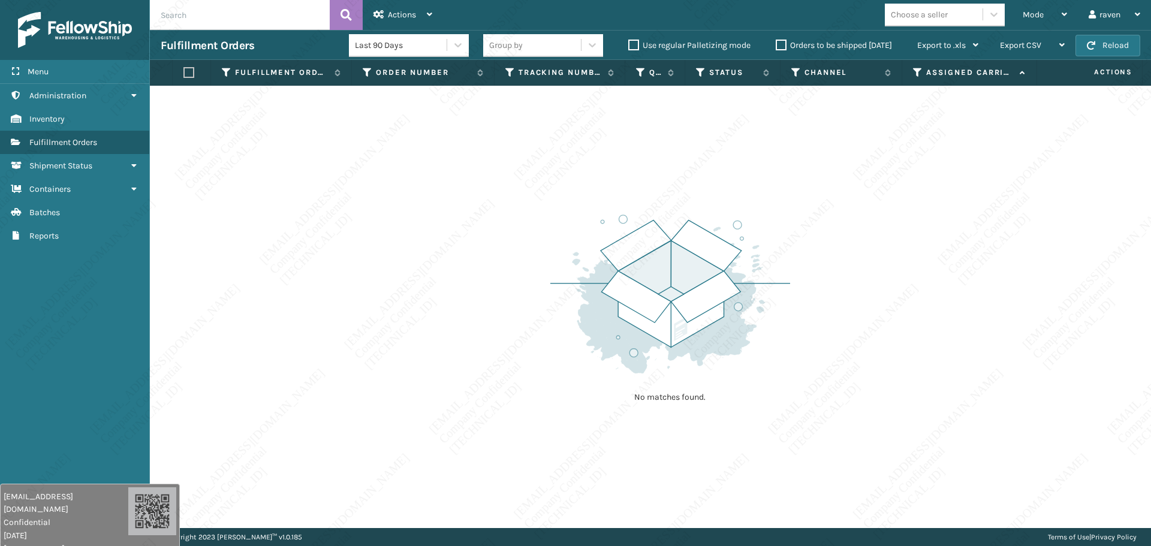
click at [789, 500] on div "No matches found." at bounding box center [650, 307] width 1001 height 442
click at [789, 498] on div "No matches found." at bounding box center [650, 307] width 1001 height 442
click at [773, 489] on div "No matches found." at bounding box center [650, 307] width 1001 height 442
click at [771, 487] on div "No matches found." at bounding box center [650, 307] width 1001 height 442
click at [766, 485] on div "No matches found." at bounding box center [650, 307] width 1001 height 442
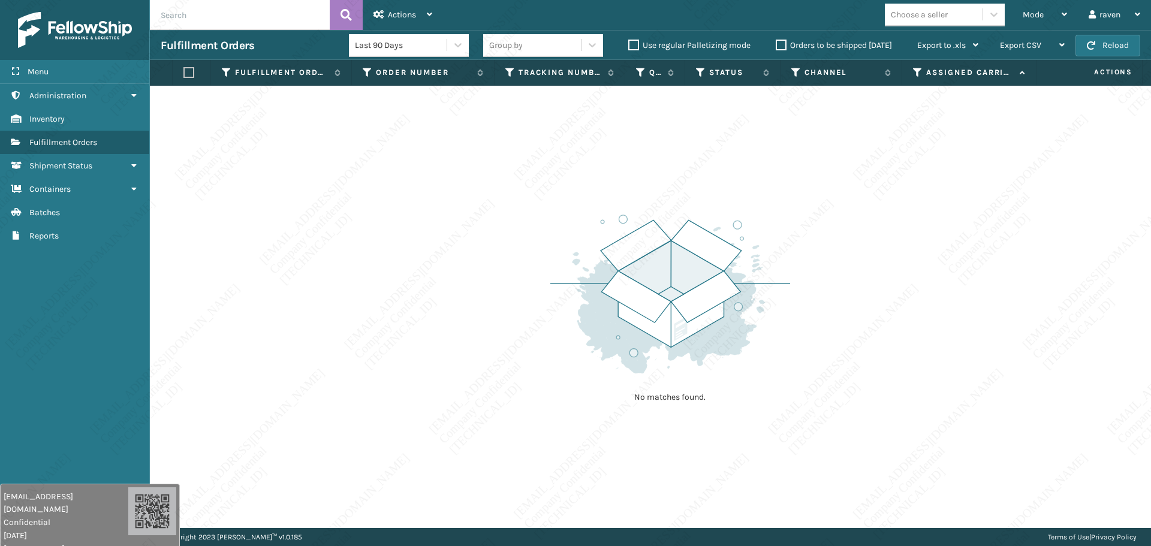
click at [766, 514] on div "No matches found." at bounding box center [650, 307] width 1001 height 442
click at [808, 539] on div "Copyright 2023 Milliard™ v 1.0.185 Terms of Use | Privacy Policy" at bounding box center [650, 537] width 1001 height 18
click at [807, 538] on div "Copyright 2023 Milliard™ v 1.0.185 Terms of Use | Privacy Policy" at bounding box center [650, 537] width 1001 height 18
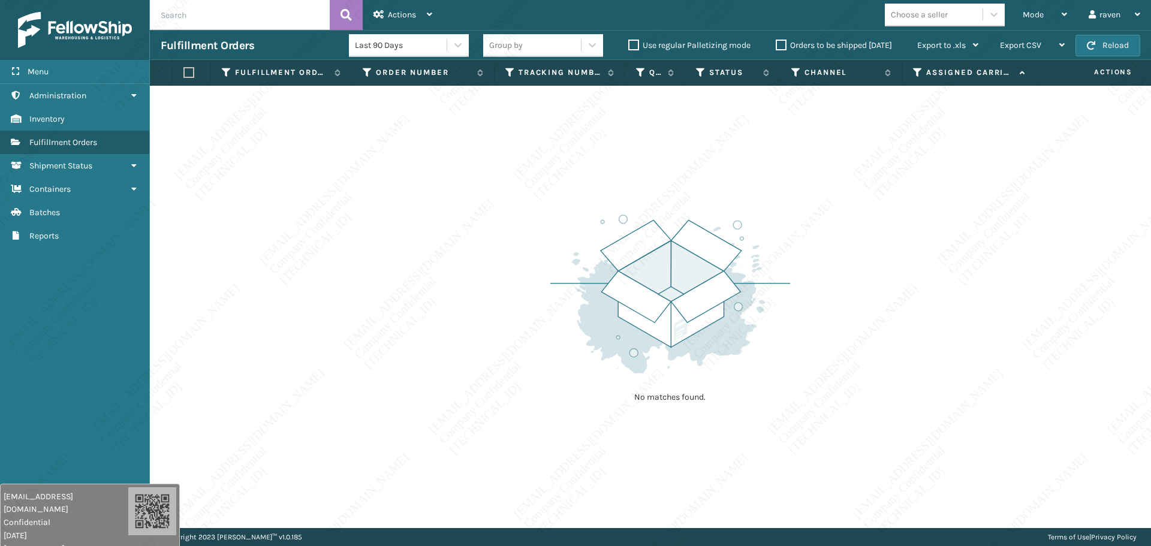
click at [807, 538] on div "Copyright 2023 Milliard™ v 1.0.185 Terms of Use | Privacy Policy" at bounding box center [650, 537] width 1001 height 18
click at [806, 538] on div "Copyright 2023 Milliard™ v 1.0.185 Terms of Use | Privacy Policy" at bounding box center [650, 537] width 1001 height 18
click at [803, 536] on div "Copyright 2023 Milliard™ v 1.0.185 Terms of Use | Privacy Policy" at bounding box center [650, 537] width 1001 height 18
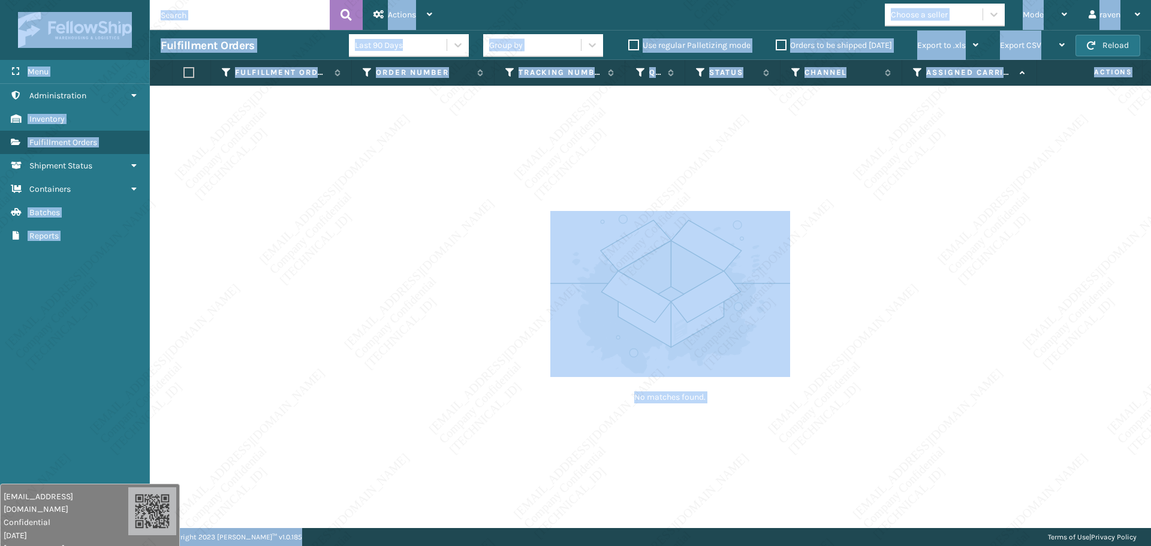
click at [847, 545] on html "raven.urot@valoroo.com Confidential 8/12/2025 136.158.32.112 raven.urot@valoroo…" at bounding box center [575, 273] width 1151 height 546
click at [875, 503] on div "No matches found." at bounding box center [650, 307] width 1001 height 442
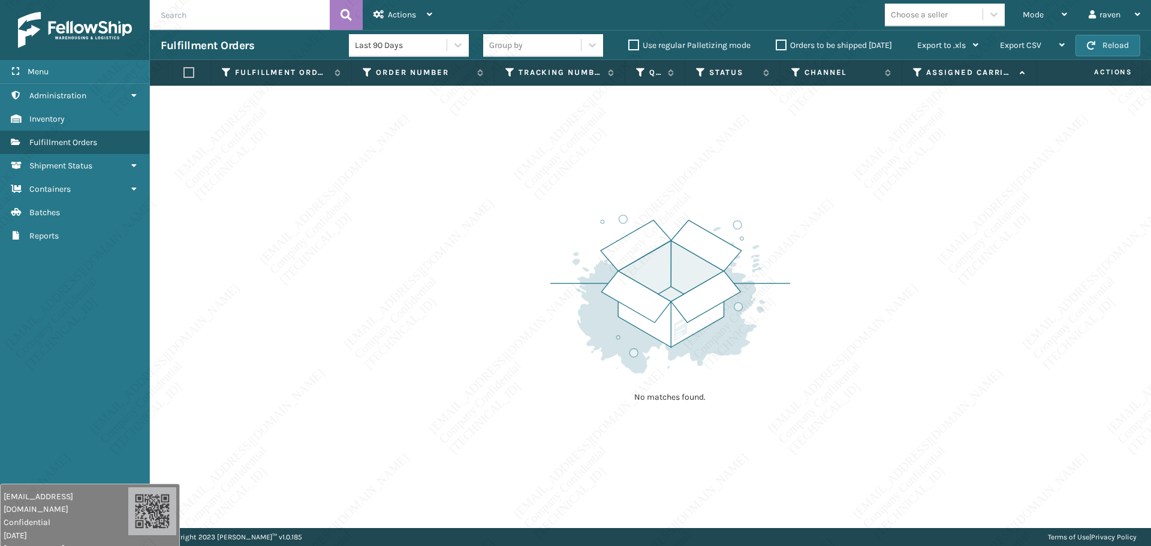
click at [909, 291] on div "No matches found." at bounding box center [650, 307] width 1001 height 442
click at [1024, 5] on div "Mode" at bounding box center [1045, 15] width 44 height 30
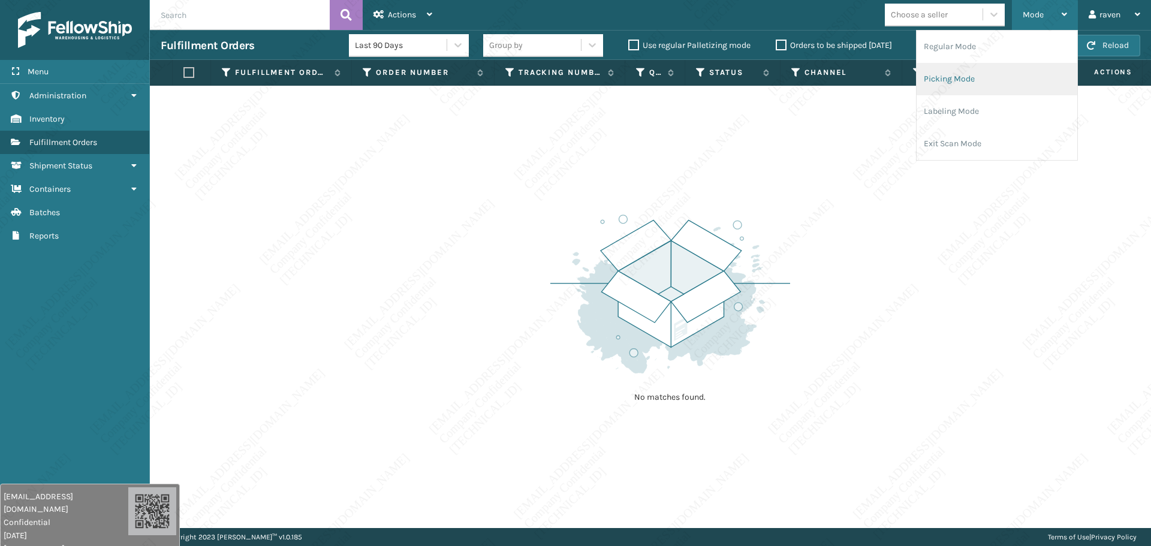
click at [993, 74] on li "Picking Mode" at bounding box center [996, 79] width 161 height 32
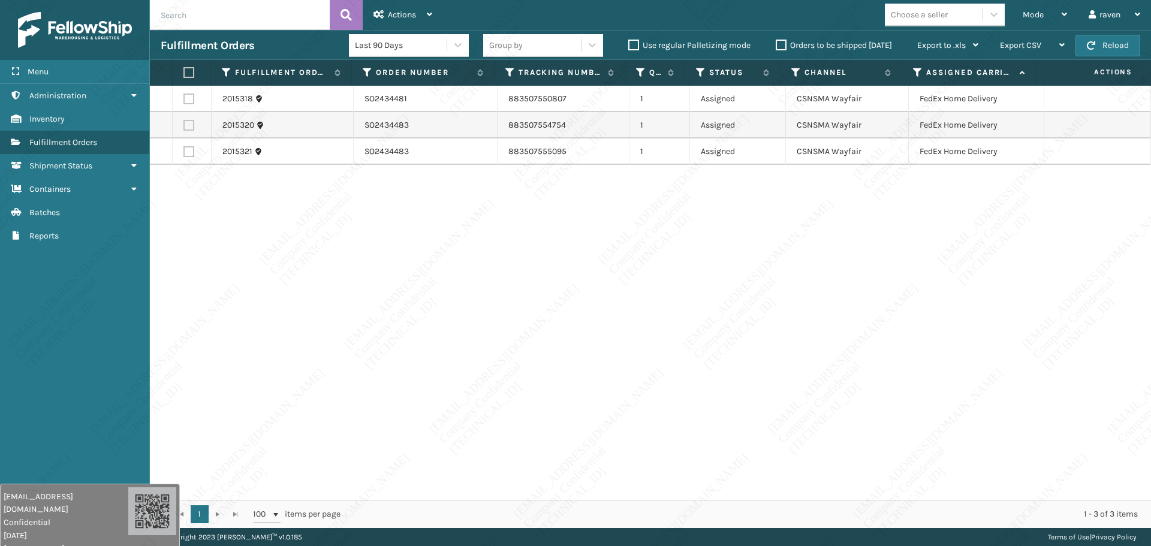
click at [938, 309] on div "2015318 SO2434481 883507550807 1 Assigned CSNSMA Wayfair FedEx Home Delivery 20…" at bounding box center [650, 293] width 1001 height 414
click at [964, 302] on div "2015318 SO2434481 883507550807 1 Assigned CSNSMA Wayfair FedEx Home Delivery 20…" at bounding box center [650, 293] width 1001 height 414
click at [965, 303] on div "2015318 SO2434481 883507550807 1 Assigned CSNSMA Wayfair FedEx Home Delivery 20…" at bounding box center [650, 293] width 1001 height 414
click at [963, 301] on div "2015318 SO2434481 883507550807 1 Assigned CSNSMA Wayfair FedEx Home Delivery 20…" at bounding box center [650, 293] width 1001 height 414
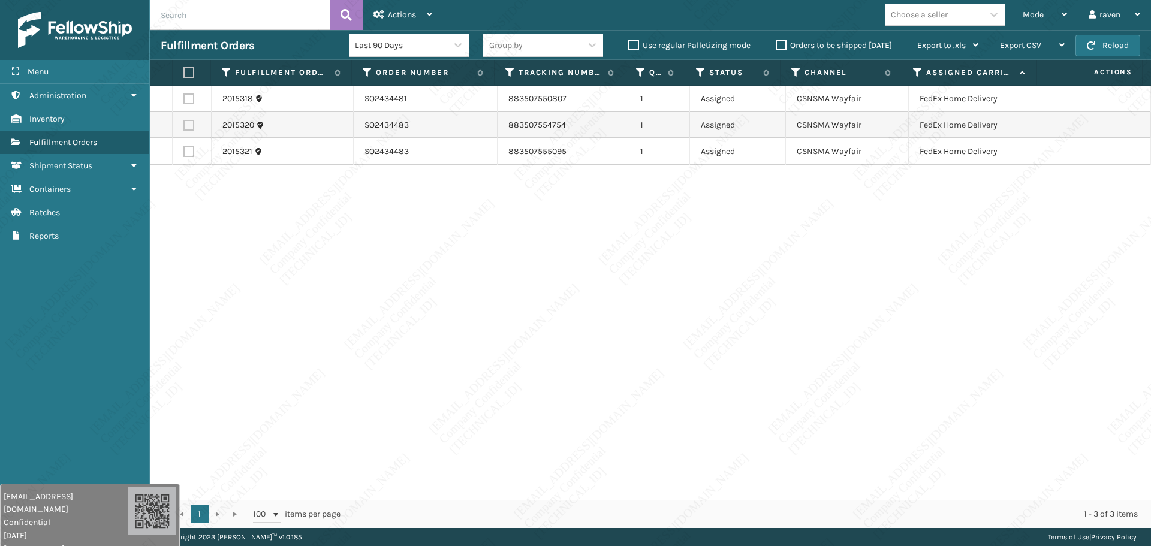
click at [963, 301] on div "2015318 SO2434481 883507550807 1 Assigned CSNSMA Wayfair FedEx Home Delivery 20…" at bounding box center [650, 293] width 1001 height 414
click at [958, 304] on div "2015318 SO2434481 883507550807 1 Assigned CSNSMA Wayfair FedEx Home Delivery 20…" at bounding box center [650, 293] width 1001 height 414
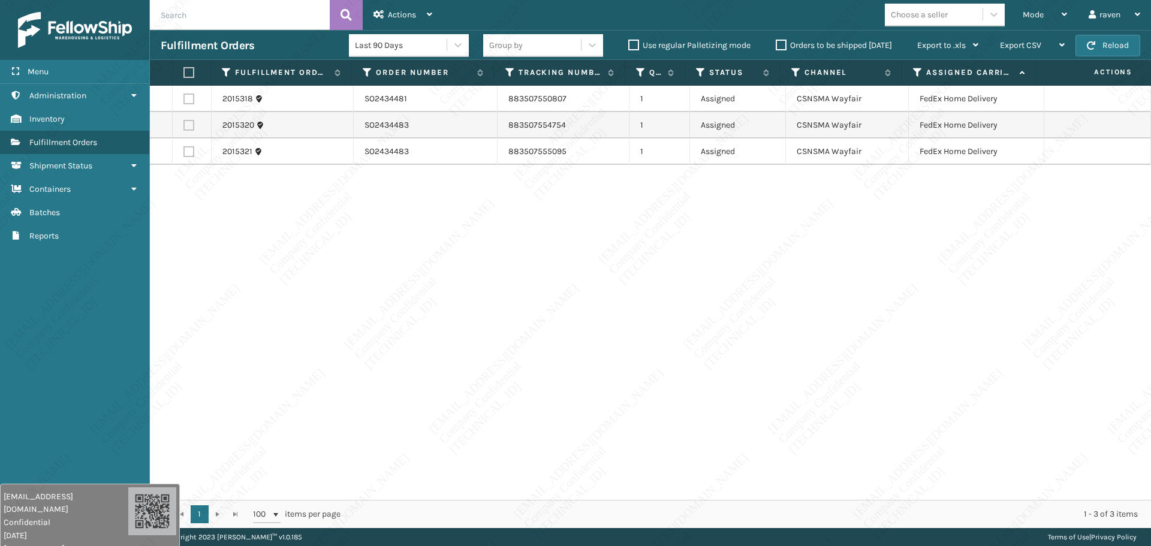
click at [958, 304] on div "2015318 SO2434481 883507550807 1 Assigned CSNSMA Wayfair FedEx Home Delivery 20…" at bounding box center [650, 293] width 1001 height 414
click at [1066, 414] on div "2015318 SO2434481 883507550807 1 Assigned CSNSMA Wayfair FedEx Home Delivery 20…" at bounding box center [650, 293] width 1001 height 414
click at [1067, 414] on div "2015318 SO2434481 883507550807 1 Assigned CSNSMA Wayfair FedEx Home Delivery 20…" at bounding box center [650, 293] width 1001 height 414
click at [1071, 411] on div "2015318 SO2434481 883507550807 1 Assigned CSNSMA Wayfair FedEx Home Delivery 20…" at bounding box center [650, 293] width 1001 height 414
click at [1068, 361] on div "2015318 SO2434481 883507550807 1 Assigned CSNSMA Wayfair FedEx Home Delivery 20…" at bounding box center [650, 293] width 1001 height 414
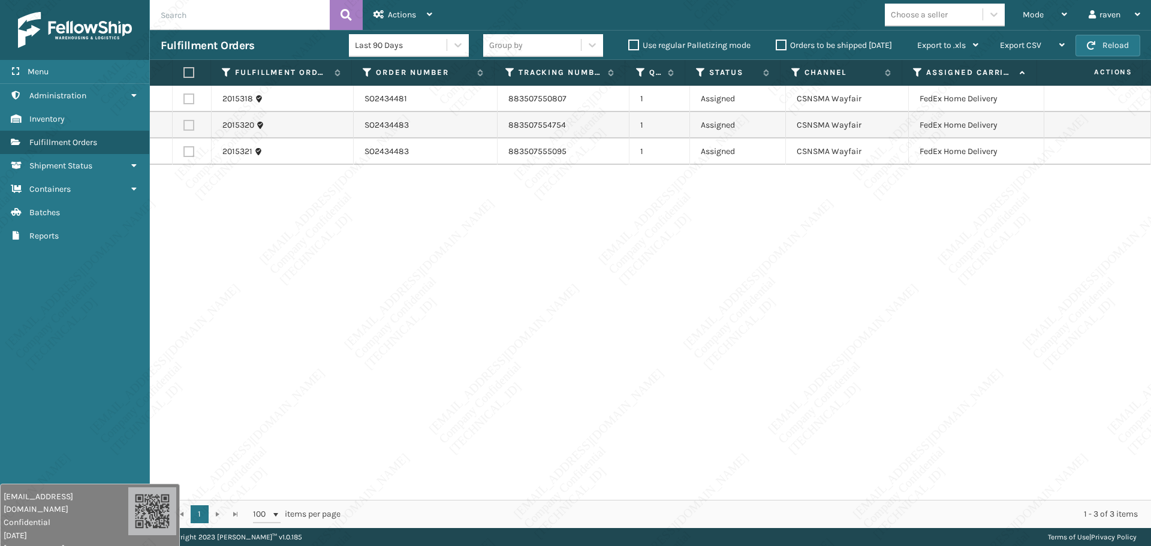
click at [997, 339] on div "2015318 SO2434481 883507550807 1 Assigned CSNSMA Wayfair FedEx Home Delivery 20…" at bounding box center [650, 293] width 1001 height 414
click at [908, 276] on div "2015318 SO2434481 883507550807 1 Assigned CSNSMA Wayfair FedEx Home Delivery 20…" at bounding box center [650, 293] width 1001 height 414
drag, startPoint x: 1018, startPoint y: 17, endPoint x: 1015, endPoint y: 30, distance: 13.4
click at [1020, 14] on div "Mode Regular Mode Picking Mode Labeling Mode Exit Scan Mode" at bounding box center [1045, 15] width 66 height 30
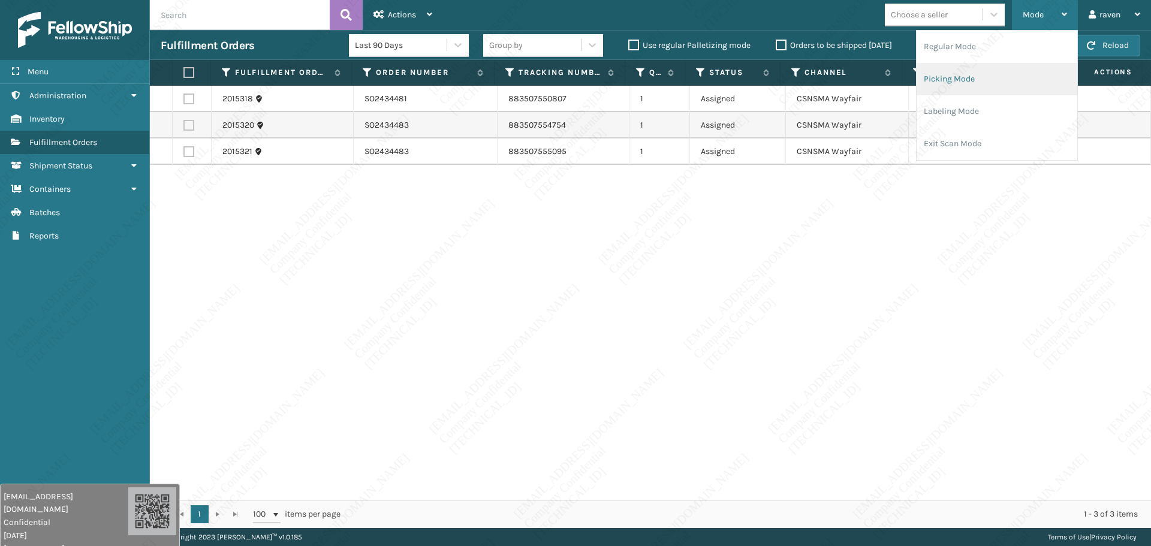
click at [997, 68] on li "Picking Mode" at bounding box center [996, 79] width 161 height 32
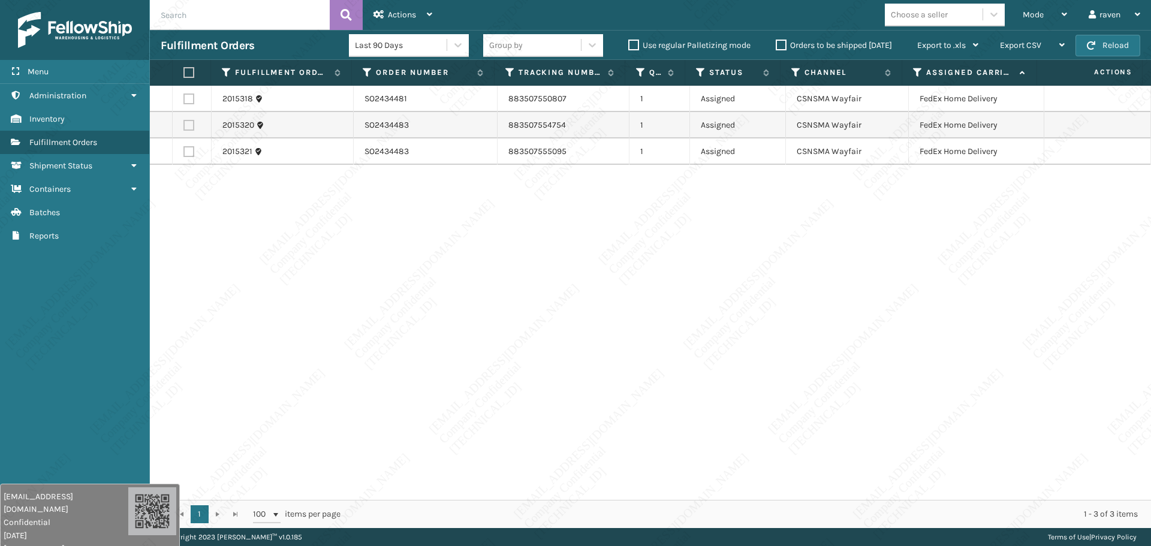
click at [186, 76] on label at bounding box center [188, 72] width 11 height 11
click at [184, 76] on input "checkbox" at bounding box center [183, 73] width 1 height 8
checkbox input "true"
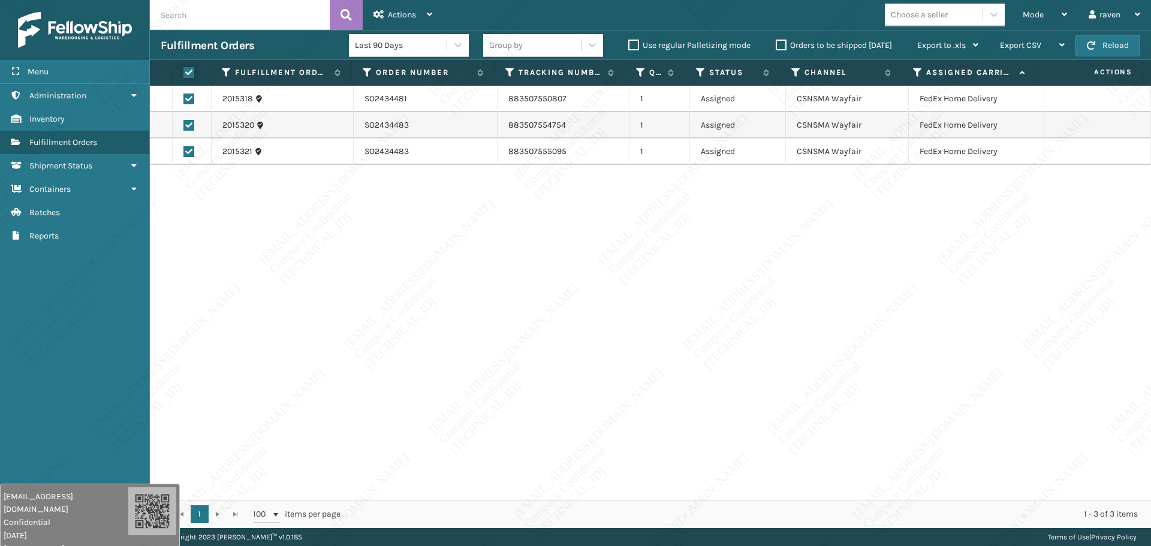
checkbox input "true"
click at [394, 16] on span "Actions" at bounding box center [402, 15] width 28 height 10
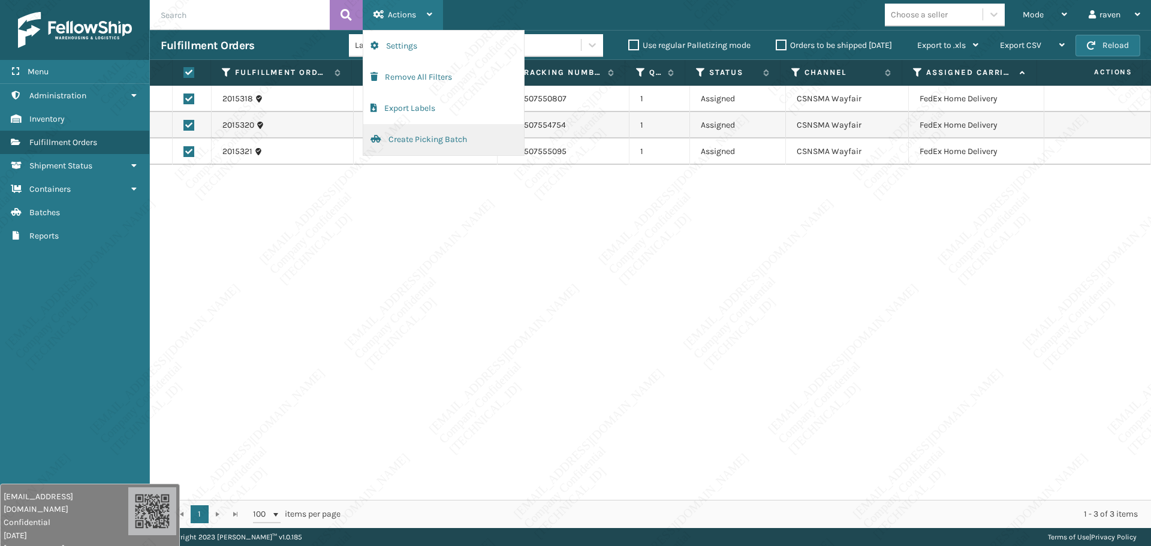
click at [412, 144] on button "Create Picking Batch" at bounding box center [443, 139] width 161 height 31
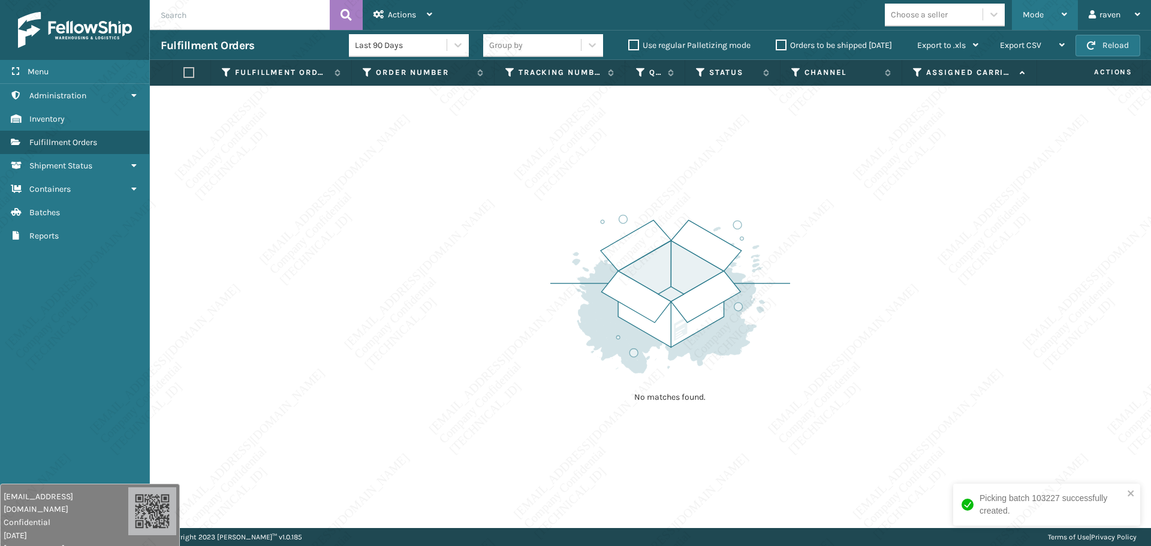
click at [1044, 14] on div "Mode" at bounding box center [1045, 15] width 44 height 30
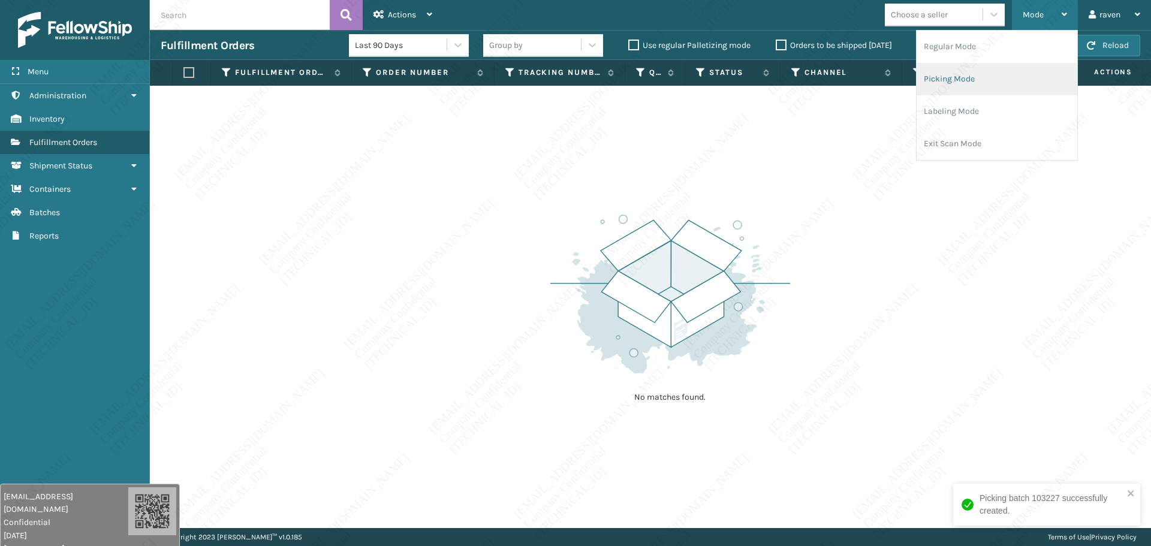
click at [976, 71] on li "Picking Mode" at bounding box center [996, 79] width 161 height 32
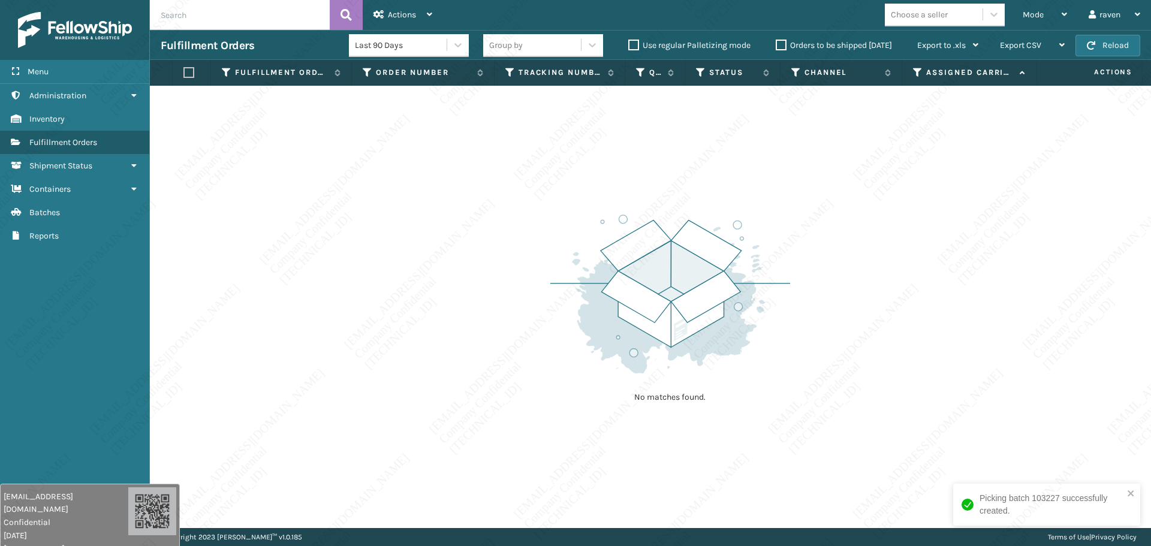
drag, startPoint x: 864, startPoint y: 268, endPoint x: 869, endPoint y: 260, distance: 9.7
click at [869, 260] on div "No matches found." at bounding box center [650, 307] width 1001 height 442
click at [867, 285] on div "No matches found." at bounding box center [650, 307] width 1001 height 442
click at [918, 379] on div "No matches found." at bounding box center [650, 307] width 1001 height 442
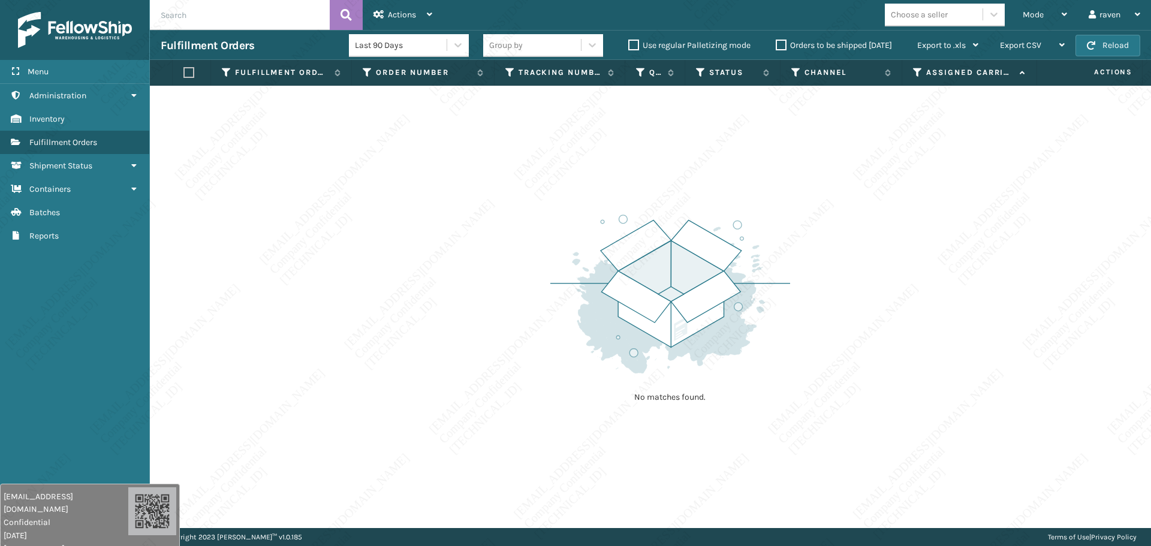
click at [914, 381] on div "No matches found." at bounding box center [650, 307] width 1001 height 442
click at [868, 359] on div "No matches found." at bounding box center [650, 307] width 1001 height 442
click at [866, 352] on div "No matches found." at bounding box center [650, 307] width 1001 height 442
click at [866, 353] on div "No matches found." at bounding box center [650, 307] width 1001 height 442
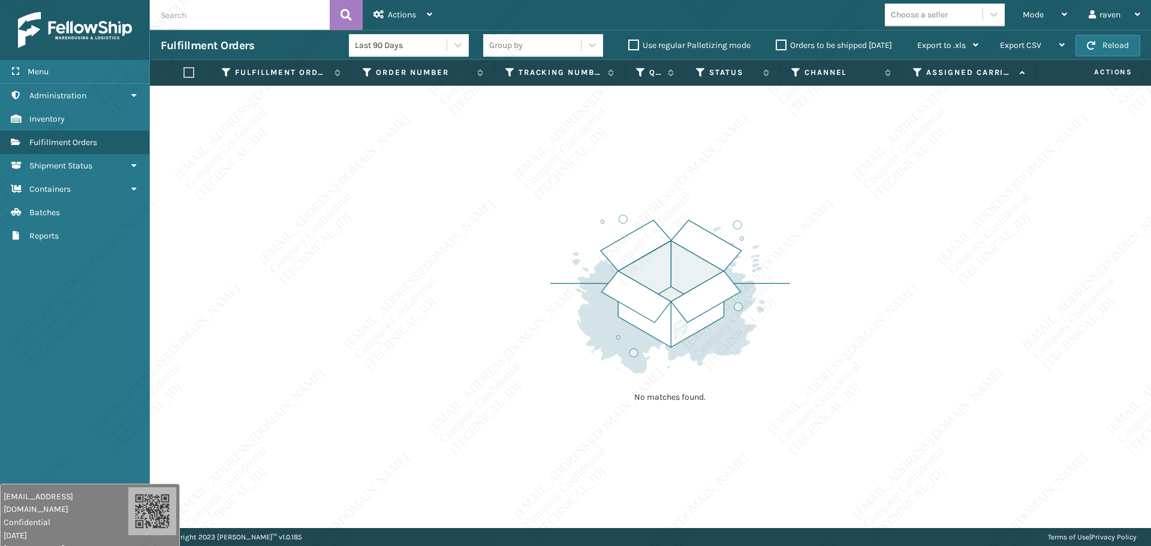
click at [866, 353] on div "No matches found." at bounding box center [650, 307] width 1001 height 442
click at [869, 393] on div "No matches found." at bounding box center [650, 307] width 1001 height 442
click at [856, 385] on div "No matches found." at bounding box center [650, 307] width 1001 height 442
click at [786, 308] on img at bounding box center [670, 294] width 240 height 166
click at [783, 306] on img at bounding box center [670, 294] width 240 height 166
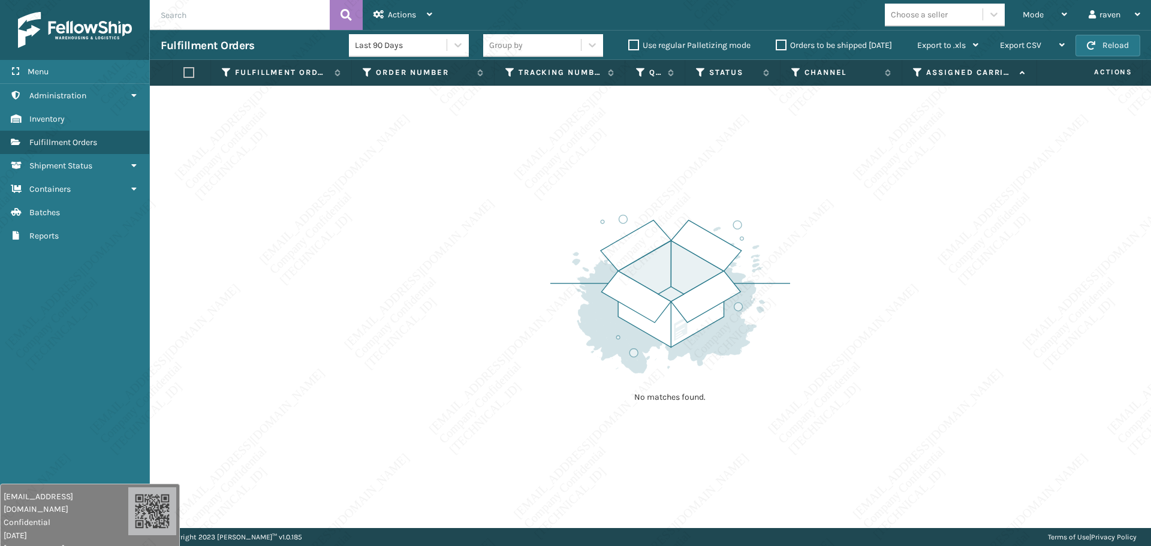
click at [709, 285] on img at bounding box center [670, 294] width 240 height 166
click at [691, 177] on div "No matches found." at bounding box center [650, 307] width 1001 height 442
drag, startPoint x: 877, startPoint y: 265, endPoint x: 891, endPoint y: 227, distance: 40.8
click at [878, 262] on div "No matches found." at bounding box center [650, 307] width 1001 height 442
click at [1027, 19] on span "Mode" at bounding box center [1033, 15] width 21 height 10
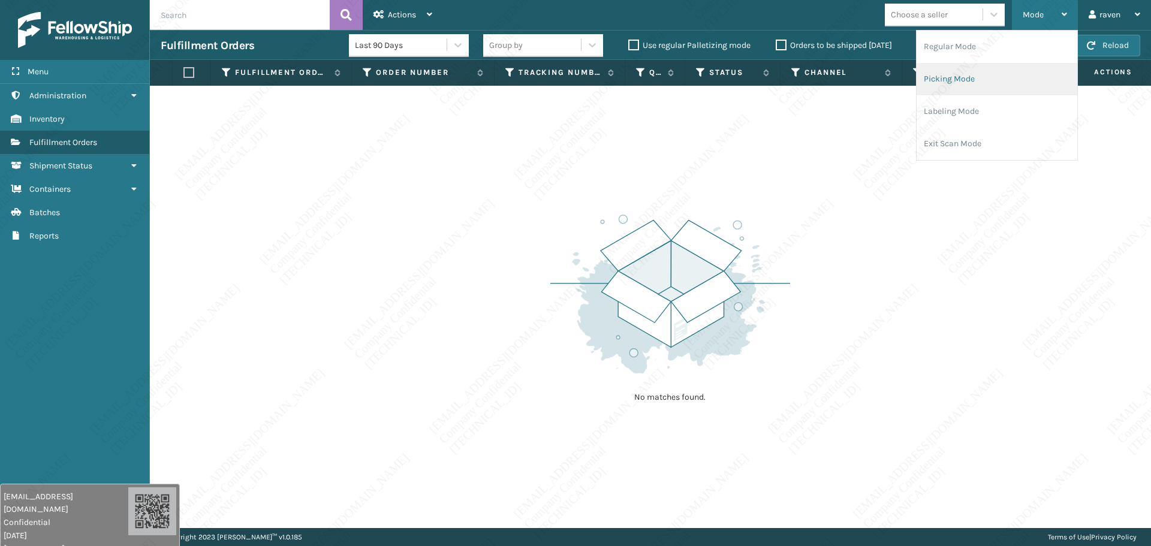
click at [1002, 80] on li "Picking Mode" at bounding box center [996, 79] width 161 height 32
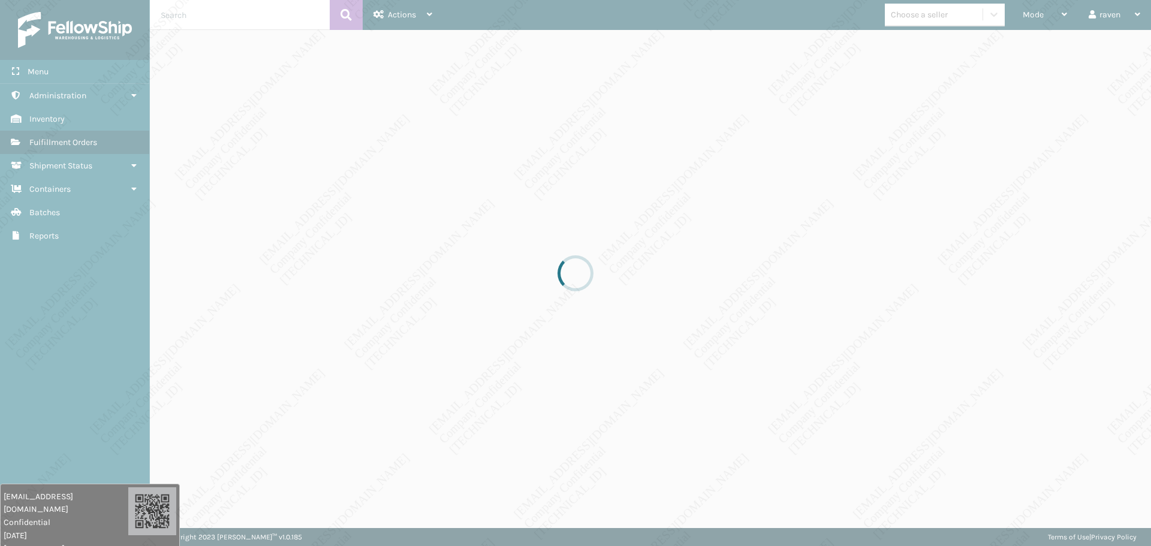
click at [992, 180] on div at bounding box center [575, 273] width 1151 height 546
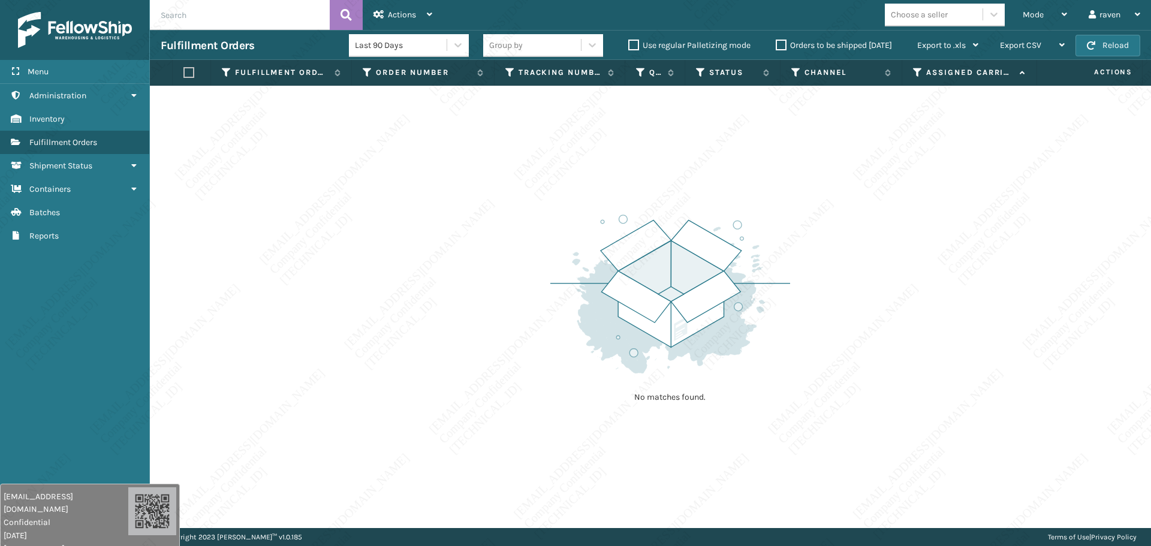
drag, startPoint x: 858, startPoint y: 171, endPoint x: 861, endPoint y: 177, distance: 6.7
click at [861, 177] on div "No matches found." at bounding box center [650, 307] width 1001 height 442
click at [859, 177] on div "No matches found." at bounding box center [650, 307] width 1001 height 442
click at [852, 178] on div "No matches found." at bounding box center [650, 307] width 1001 height 442
click at [848, 180] on div "No matches found." at bounding box center [650, 307] width 1001 height 442
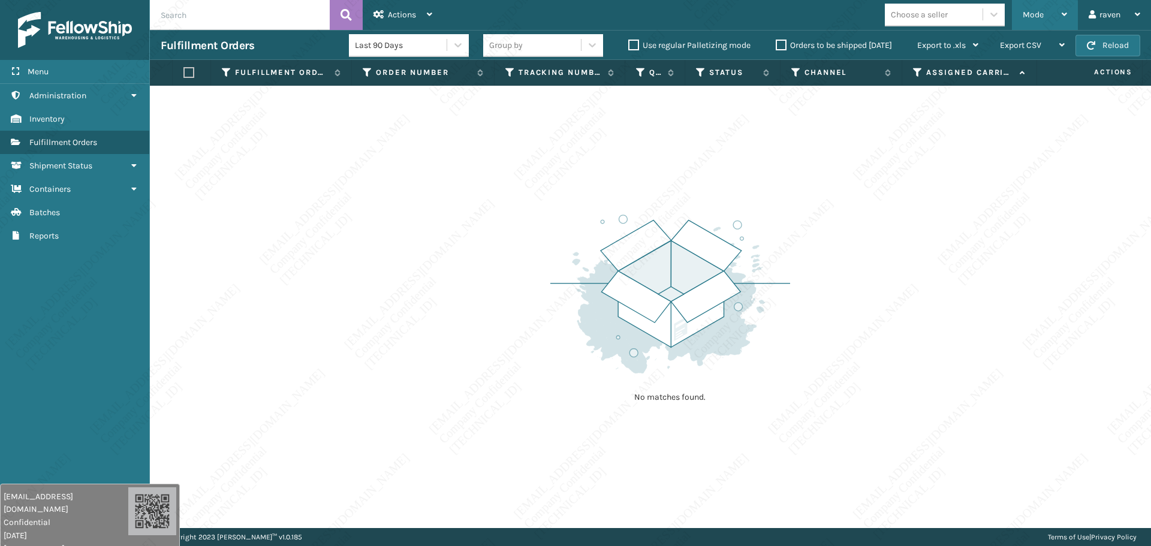
click at [1022, 8] on div "Mode Regular Mode Picking Mode Labeling Mode Exit Scan Mode" at bounding box center [1045, 15] width 66 height 30
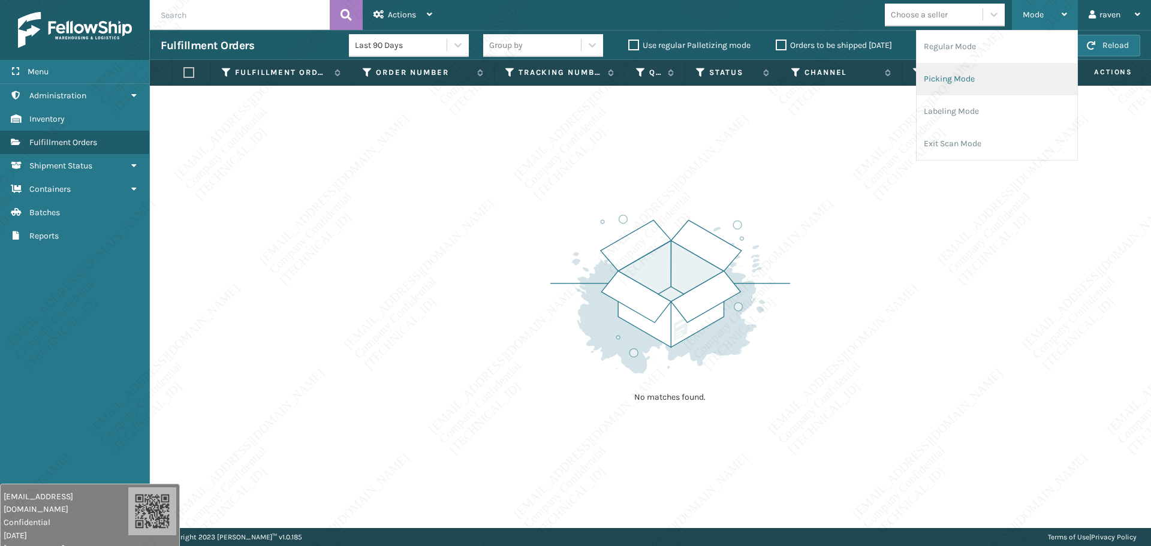
click at [973, 77] on li "Picking Mode" at bounding box center [996, 79] width 161 height 32
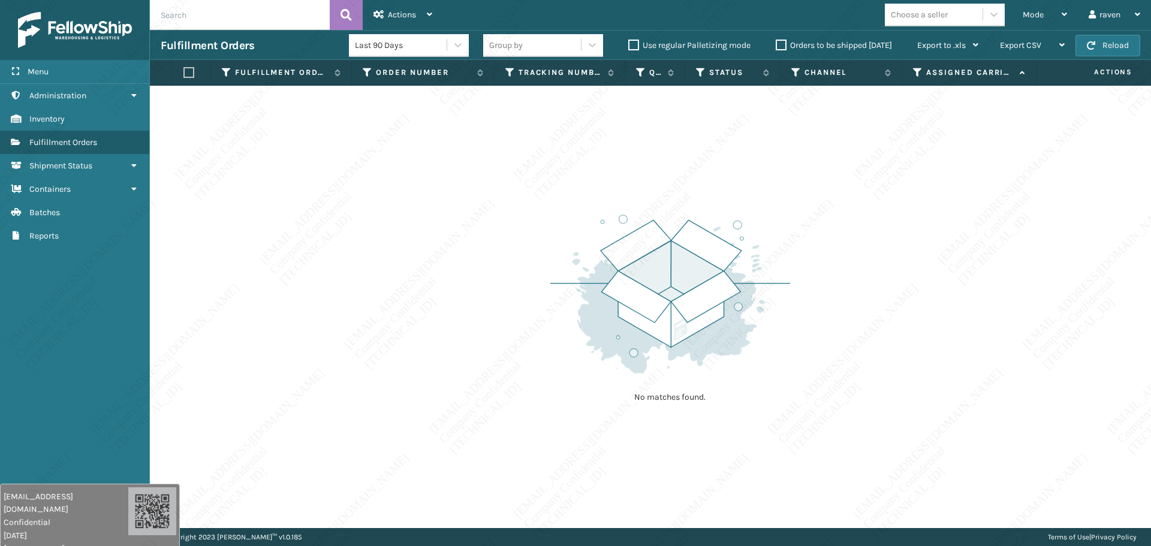
click at [887, 215] on div "No matches found." at bounding box center [650, 307] width 1001 height 442
click at [939, 68] on label "Assigned Carrier Service" at bounding box center [970, 72] width 88 height 11
click at [1035, 17] on span "Mode" at bounding box center [1033, 15] width 21 height 10
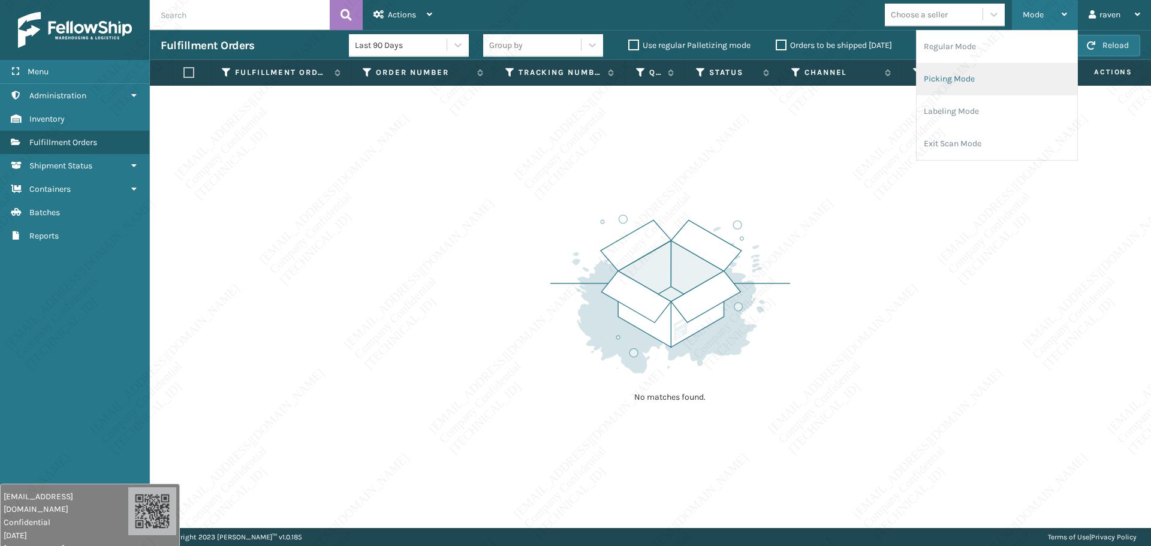
click at [977, 76] on li "Picking Mode" at bounding box center [996, 79] width 161 height 32
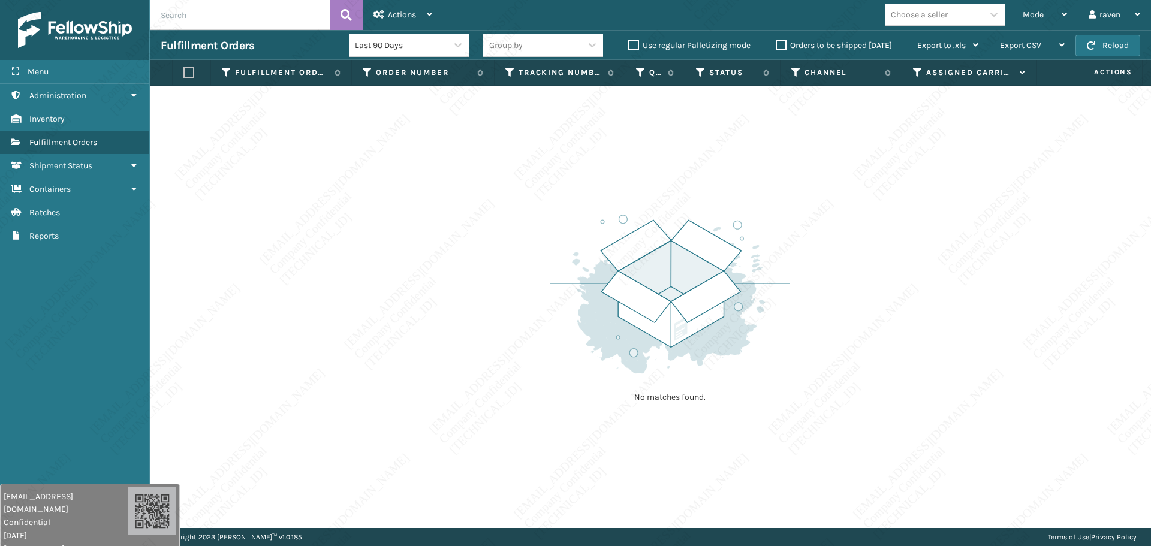
click at [951, 226] on div "No matches found." at bounding box center [650, 307] width 1001 height 442
click at [878, 192] on div "No matches found." at bounding box center [650, 307] width 1001 height 442
click at [963, 281] on div "No matches found." at bounding box center [650, 307] width 1001 height 442
click at [943, 266] on div "No matches found." at bounding box center [650, 307] width 1001 height 442
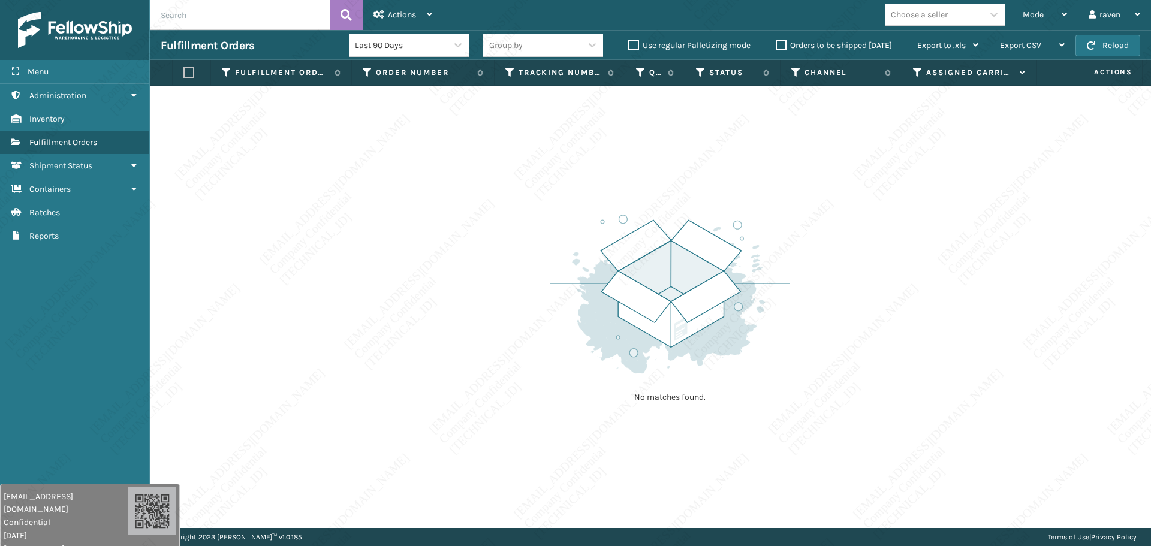
click at [943, 265] on div "No matches found." at bounding box center [650, 307] width 1001 height 442
click at [943, 264] on div "No matches found." at bounding box center [650, 307] width 1001 height 442
click at [1023, 8] on div "Mode" at bounding box center [1045, 15] width 44 height 30
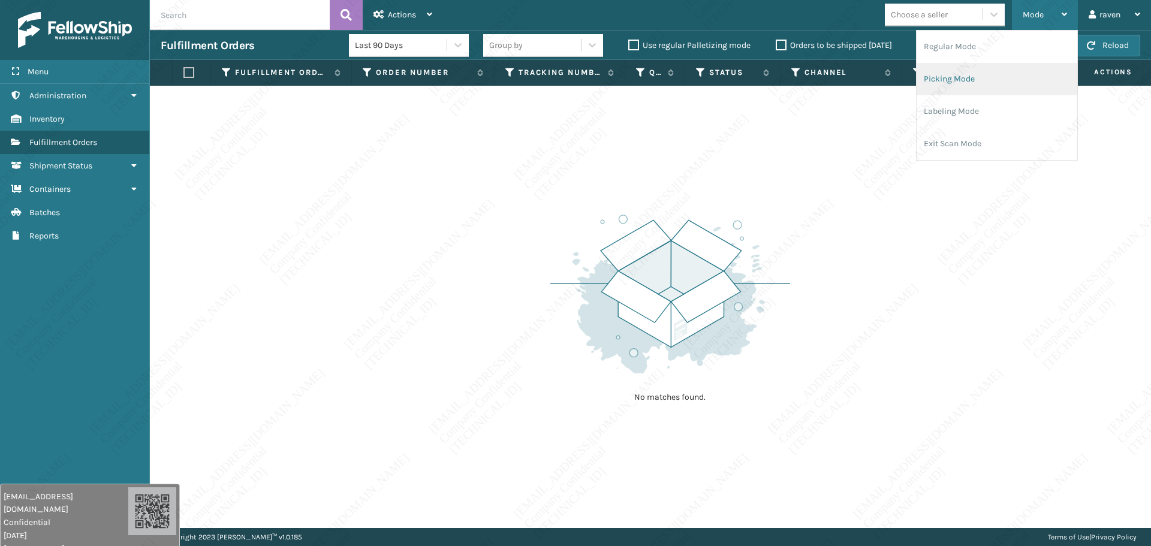
click at [996, 82] on li "Picking Mode" at bounding box center [996, 79] width 161 height 32
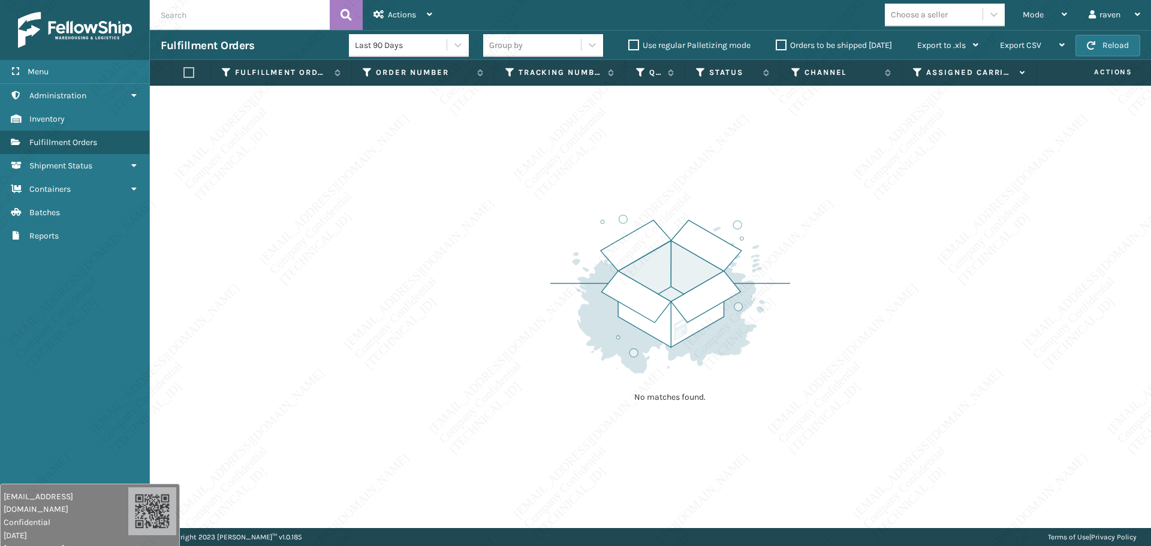
click at [884, 92] on td "No matches found." at bounding box center [650, 93] width 1001 height 14
click at [1020, 28] on div "Mode Regular Mode Picking Mode Labeling Mode Exit Scan Mode" at bounding box center [1045, 15] width 66 height 30
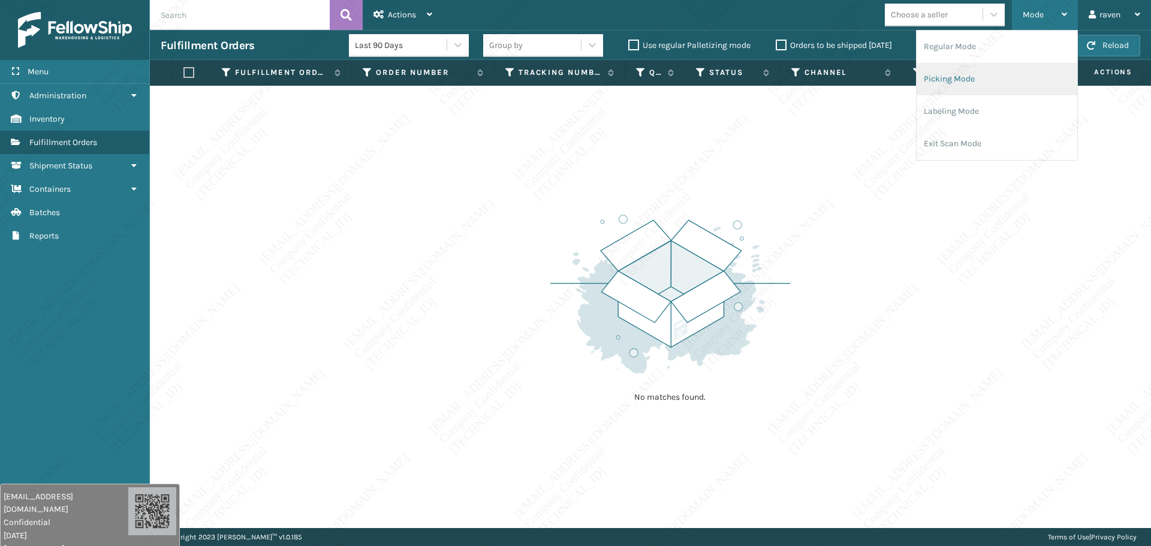
click at [995, 77] on li "Picking Mode" at bounding box center [996, 79] width 161 height 32
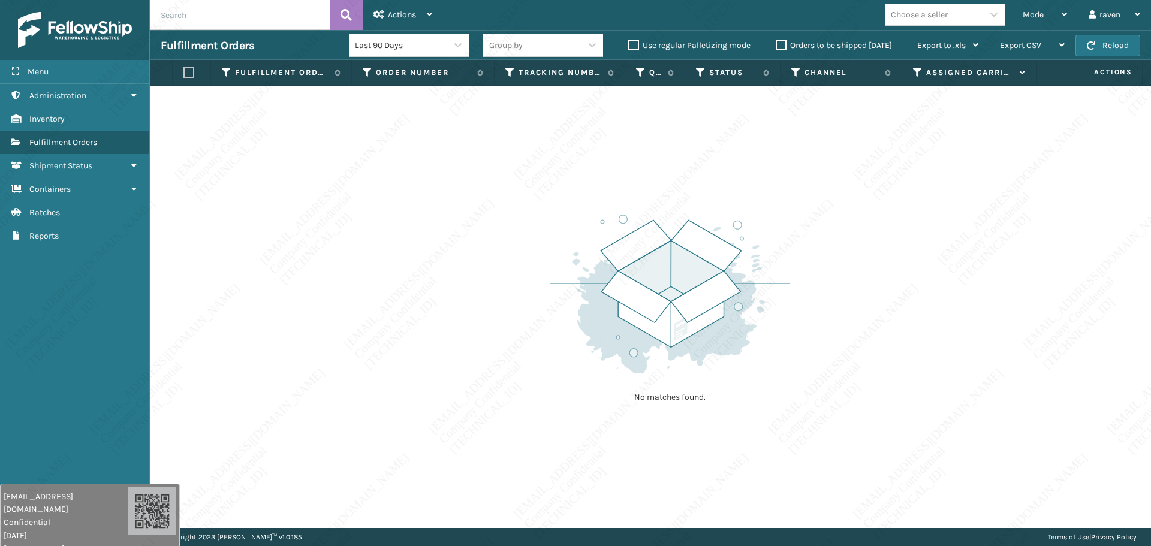
click at [964, 148] on div "No matches found." at bounding box center [650, 307] width 1001 height 442
click at [780, 302] on img at bounding box center [670, 294] width 240 height 166
drag, startPoint x: 780, startPoint y: 302, endPoint x: 776, endPoint y: 295, distance: 8.3
click at [780, 301] on img at bounding box center [670, 294] width 240 height 166
click at [1049, 22] on div "Mode" at bounding box center [1045, 15] width 44 height 30
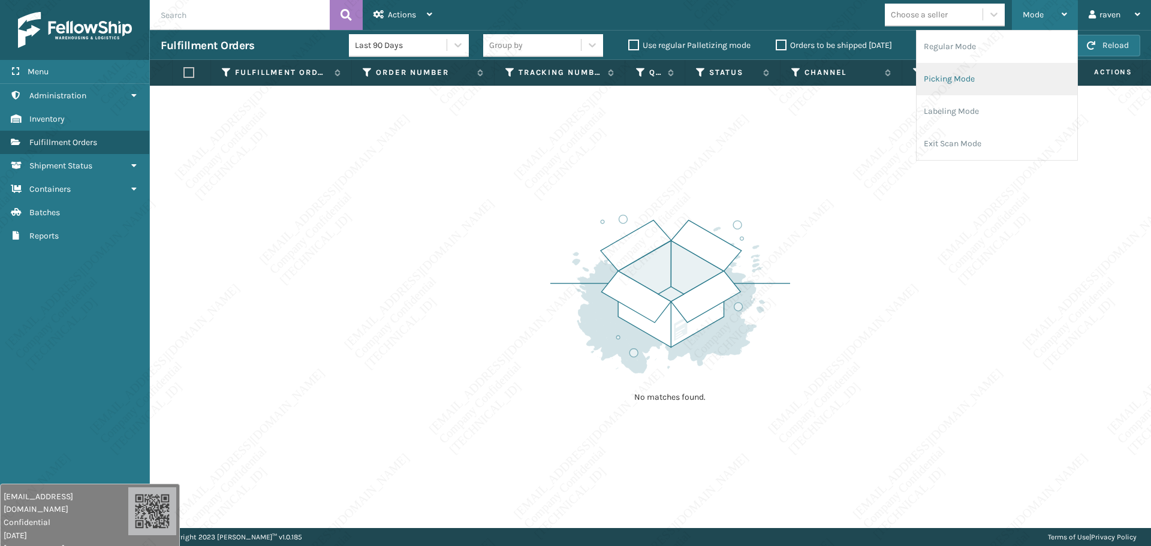
click at [964, 77] on li "Picking Mode" at bounding box center [996, 79] width 161 height 32
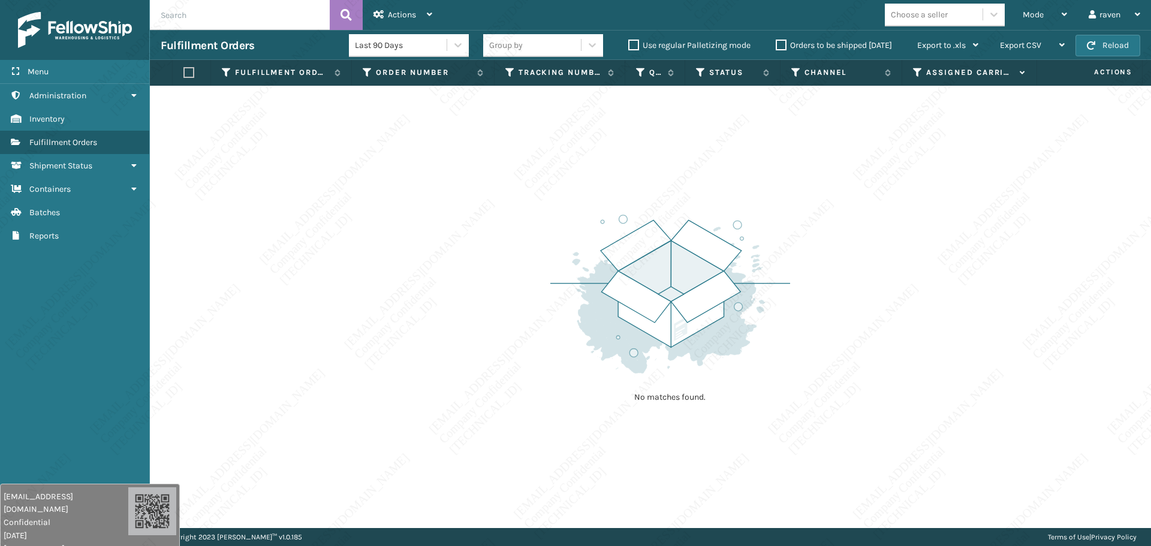
drag, startPoint x: 752, startPoint y: 236, endPoint x: 783, endPoint y: 209, distance: 40.8
click at [753, 234] on img at bounding box center [670, 294] width 240 height 166
click at [1018, 20] on div "Mode Regular Mode Picking Mode Labeling Mode Exit Scan Mode" at bounding box center [1045, 15] width 66 height 30
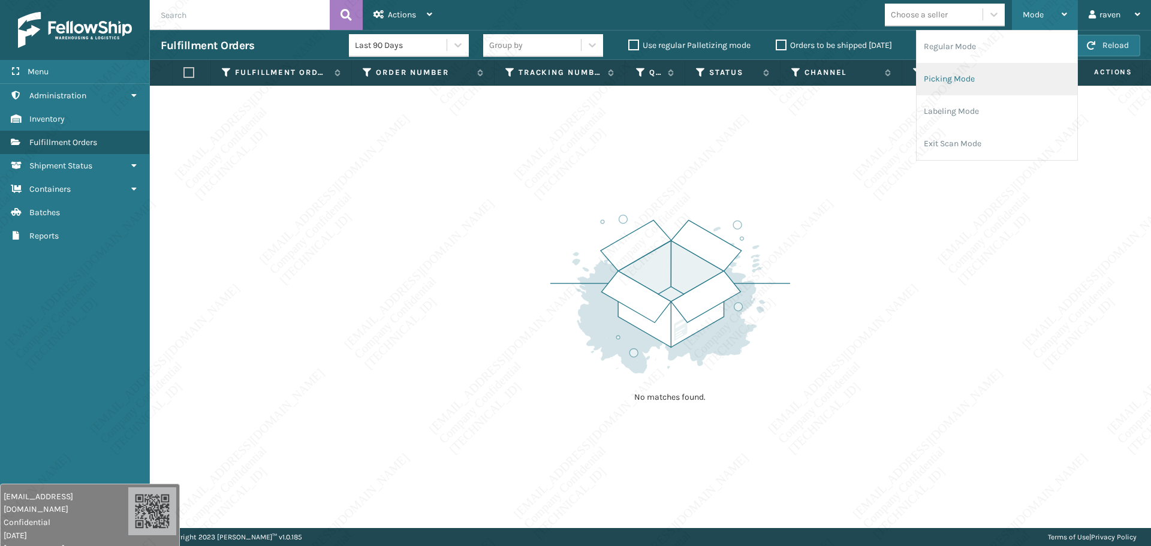
click at [997, 82] on li "Picking Mode" at bounding box center [996, 79] width 161 height 32
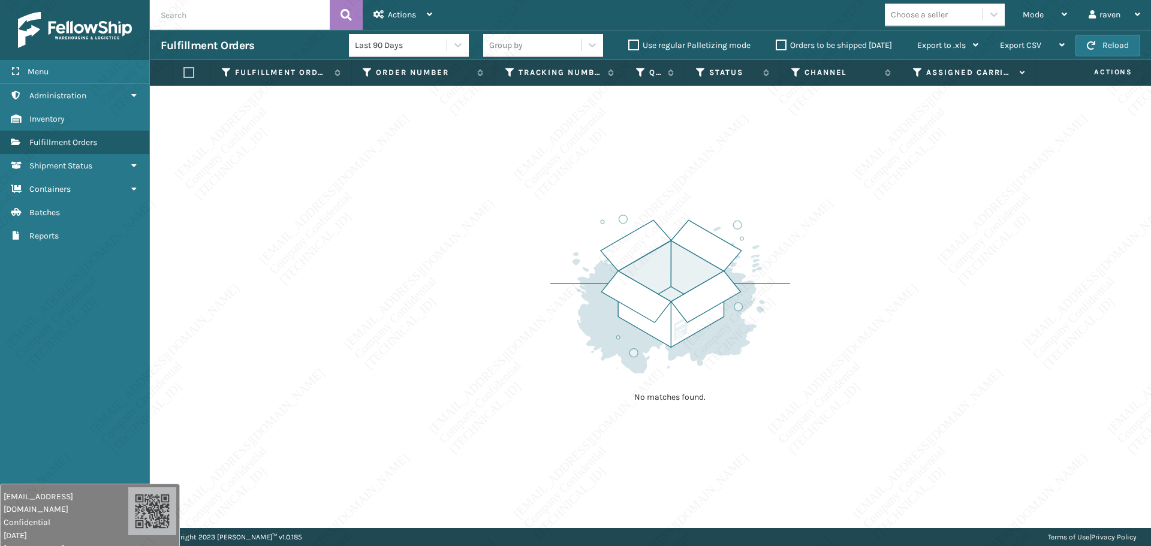
click at [943, 215] on div "No matches found." at bounding box center [650, 307] width 1001 height 442
click at [934, 249] on div "No matches found." at bounding box center [650, 307] width 1001 height 442
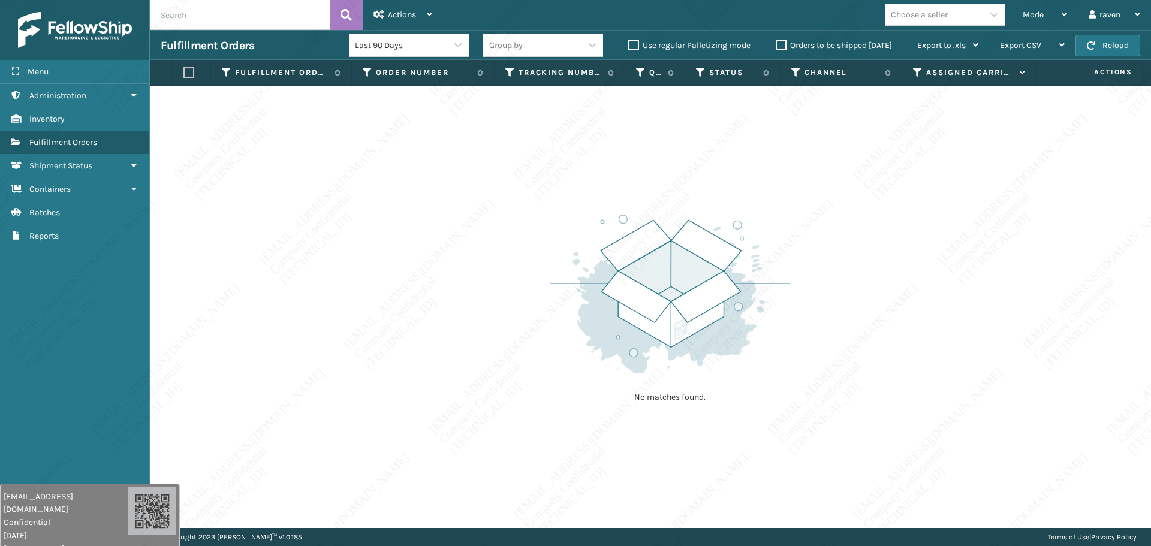
drag, startPoint x: 975, startPoint y: 254, endPoint x: 990, endPoint y: 255, distance: 15.0
click at [990, 255] on div "No matches found." at bounding box center [650, 307] width 1001 height 442
click at [980, 260] on div "No matches found." at bounding box center [650, 307] width 1001 height 442
click at [1017, 14] on div "Mode Regular Mode Picking Mode Labeling Mode Exit Scan Mode" at bounding box center [1045, 15] width 66 height 30
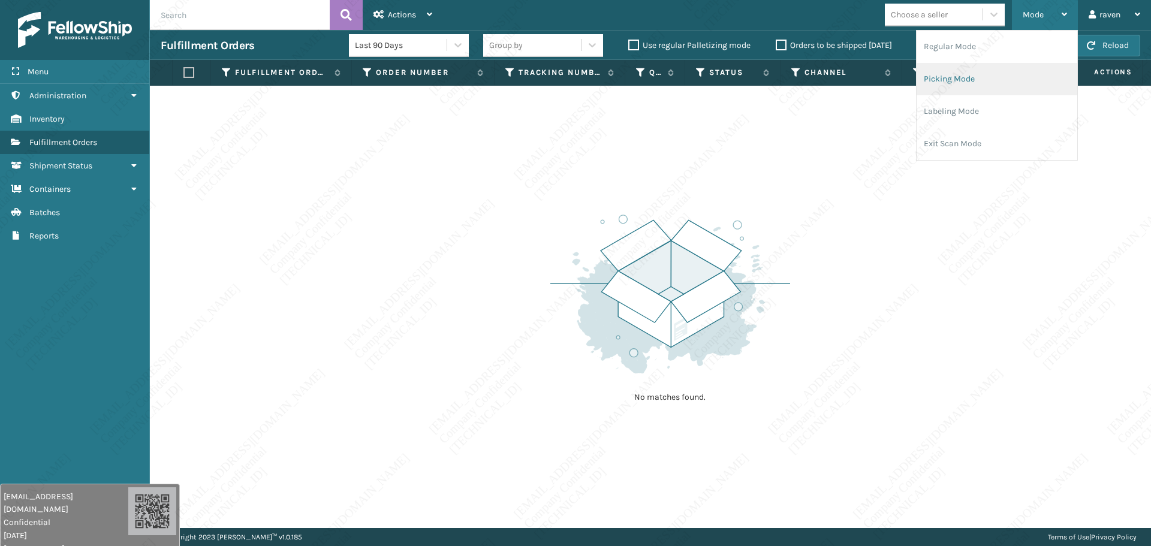
click at [967, 79] on li "Picking Mode" at bounding box center [996, 79] width 161 height 32
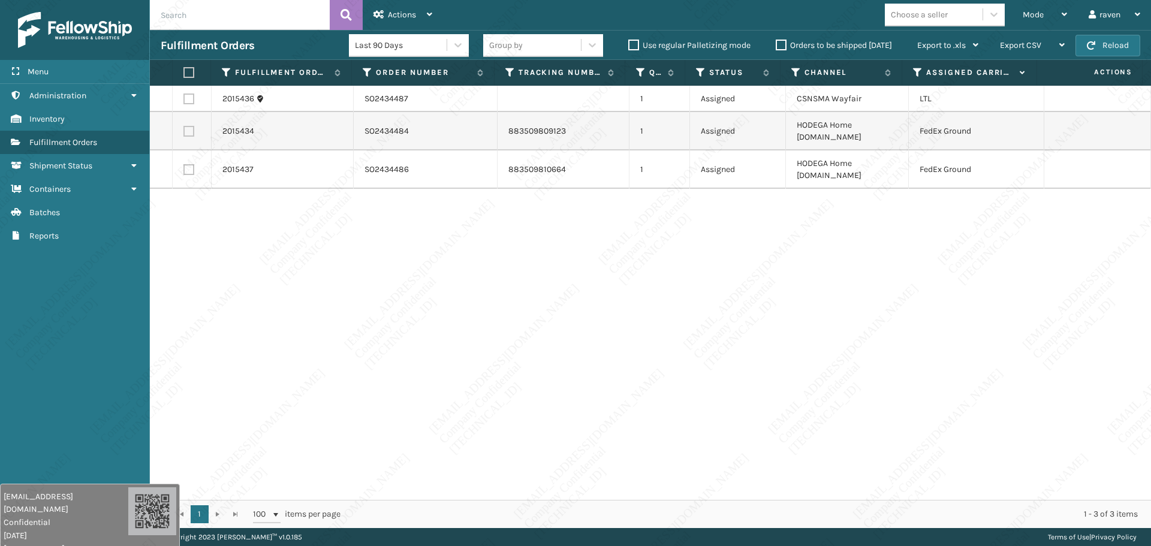
click at [187, 126] on label at bounding box center [188, 131] width 11 height 11
click at [184, 126] on input "checkbox" at bounding box center [183, 130] width 1 height 8
checkbox input "true"
click at [192, 164] on label at bounding box center [188, 169] width 11 height 11
click at [184, 164] on input "checkbox" at bounding box center [183, 168] width 1 height 8
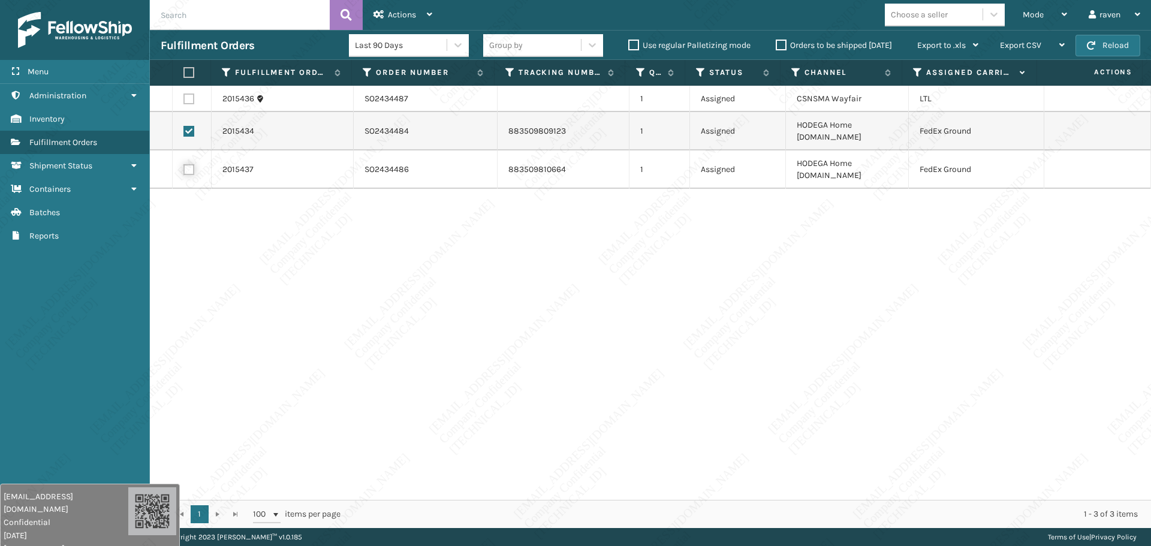
checkbox input "true"
click at [390, 18] on span "Actions" at bounding box center [402, 15] width 28 height 10
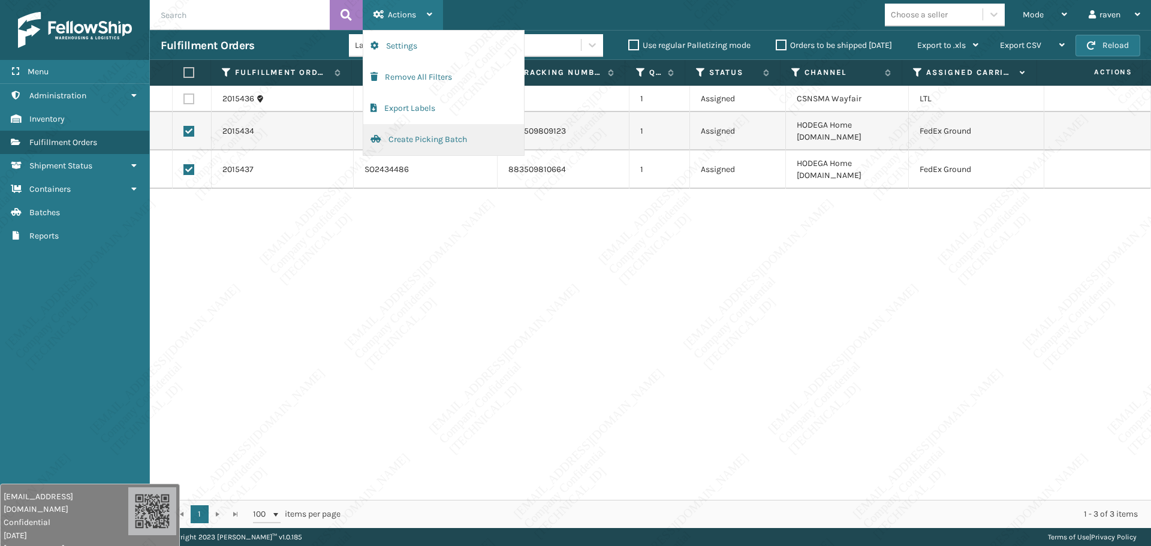
click at [457, 140] on button "Create Picking Batch" at bounding box center [443, 139] width 161 height 31
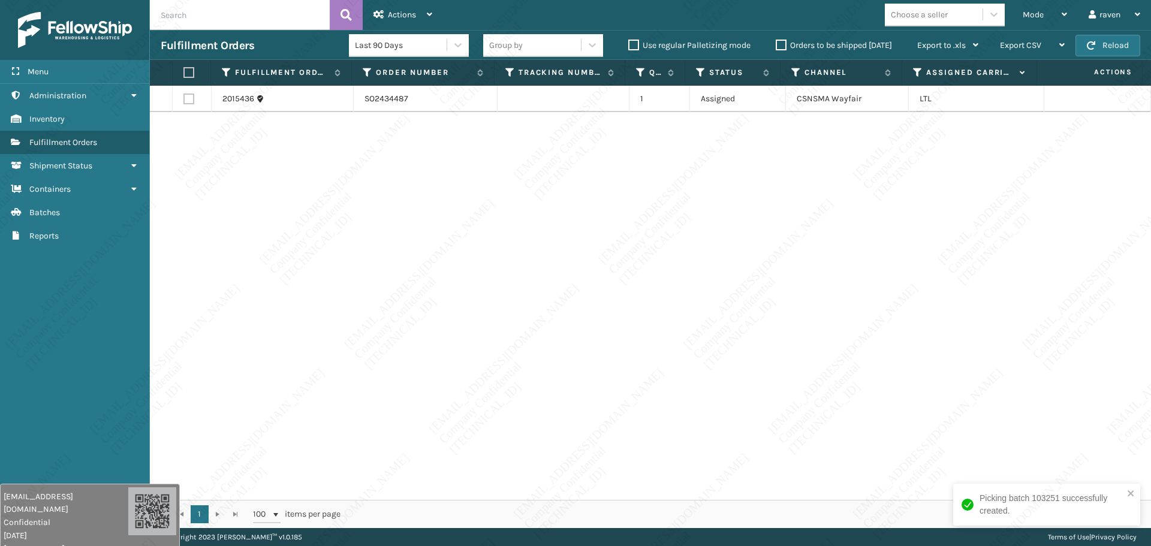
click at [908, 300] on div "2015436 SO2434487 1 Assigned CSNSMA Wayfair LTL" at bounding box center [650, 293] width 1001 height 414
click at [214, 12] on input "text" at bounding box center [240, 15] width 180 height 30
paste input "SO2432359"
type input "SO2432359"
click at [1032, 11] on span "Mode" at bounding box center [1033, 15] width 21 height 10
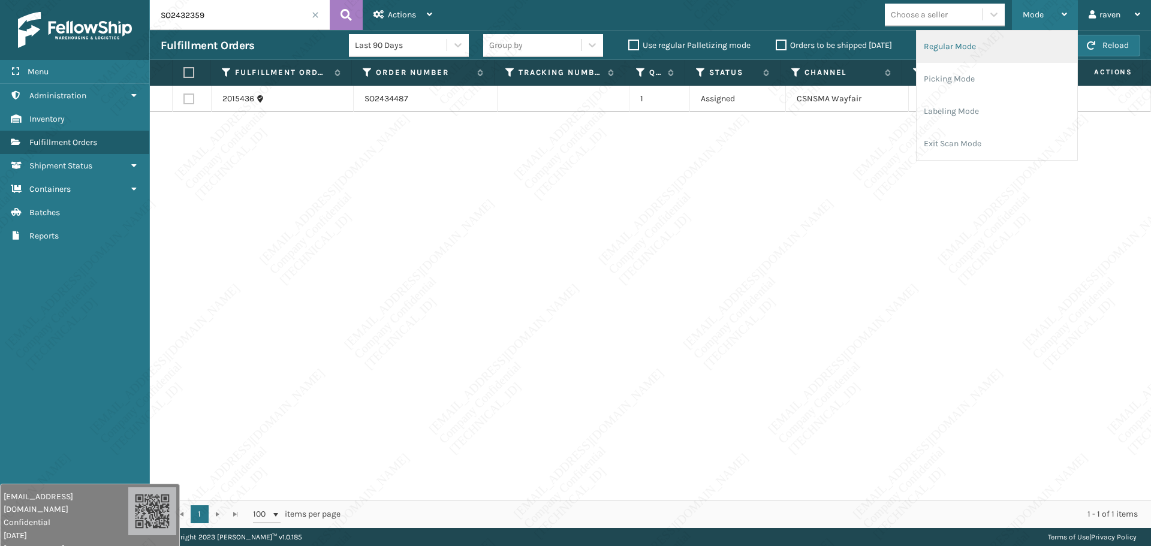
click at [985, 47] on li "Regular Mode" at bounding box center [996, 47] width 161 height 32
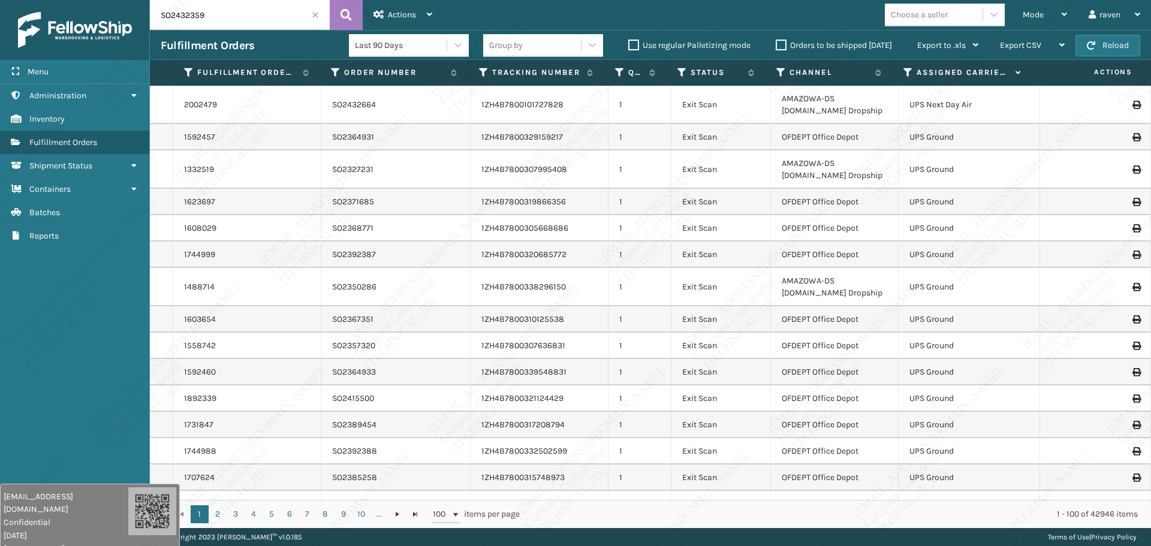
click at [251, 18] on input "SO2432359" at bounding box center [240, 15] width 180 height 30
click at [343, 13] on icon at bounding box center [345, 15] width 11 height 18
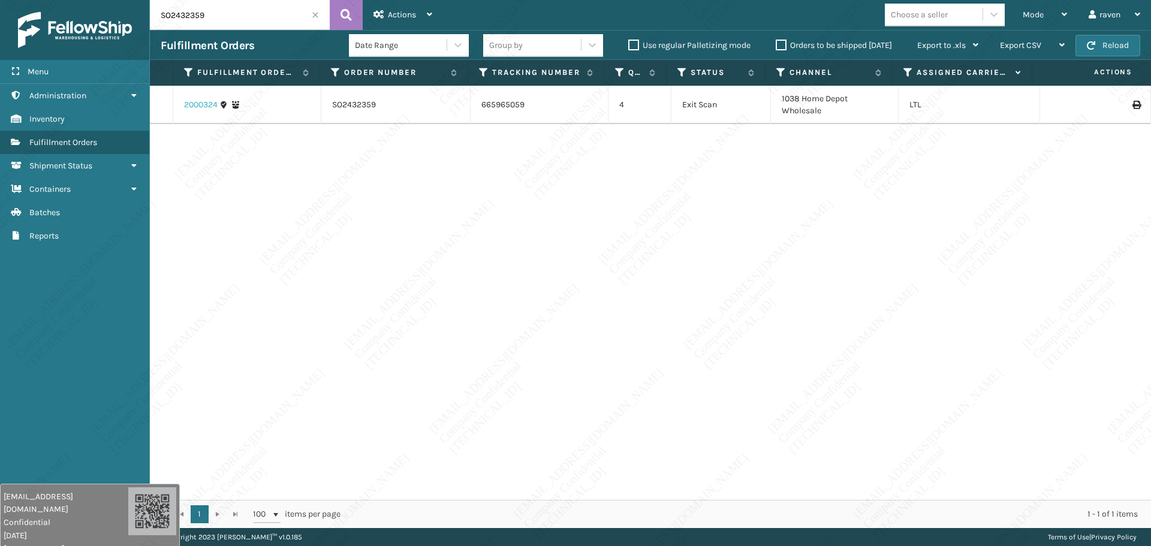
click at [207, 104] on link "2000324" at bounding box center [201, 105] width 34 height 12
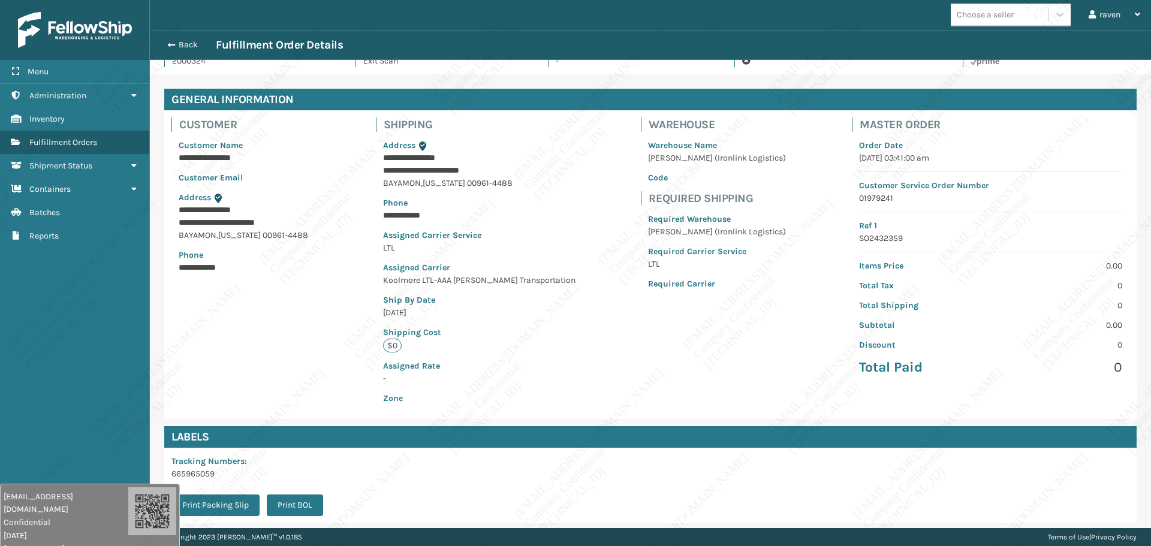
scroll to position [161, 0]
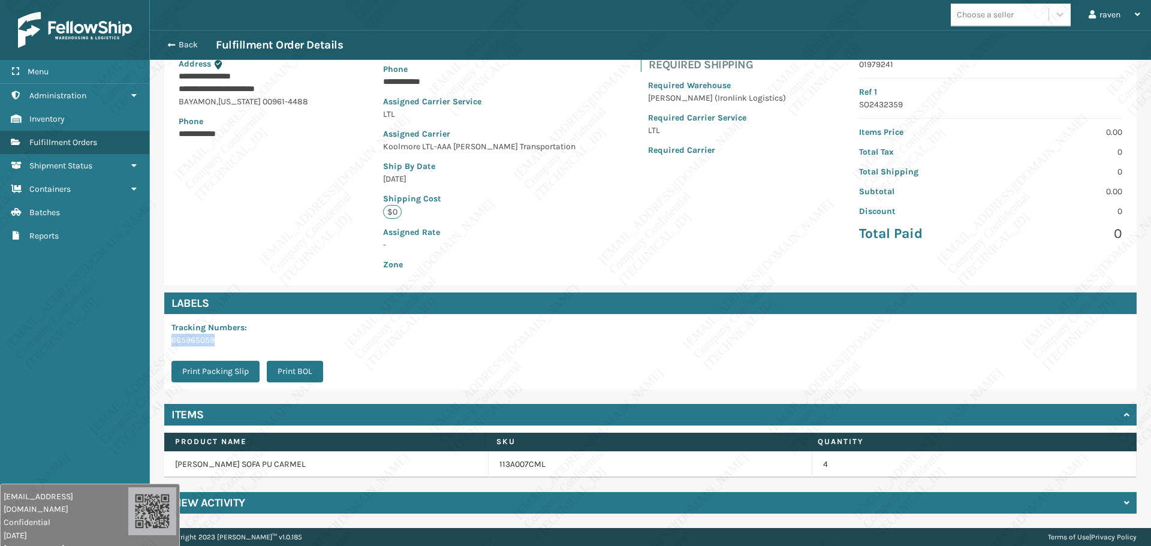
drag, startPoint x: 221, startPoint y: 340, endPoint x: 161, endPoint y: 341, distance: 59.9
click at [161, 341] on div "Labels Tracking Numbers : 665965059 Print Packing Slip Print BOL" at bounding box center [650, 341] width 987 height 97
click at [423, 348] on div "Tracking Numbers : 665965059 Print Packing Slip Print BOL" at bounding box center [650, 352] width 972 height 76
drag, startPoint x: 236, startPoint y: 344, endPoint x: 169, endPoint y: 328, distance: 68.5
click at [169, 328] on div "Tracking Numbers : 665965059 Print Packing Slip Print BOL" at bounding box center [250, 352] width 173 height 76
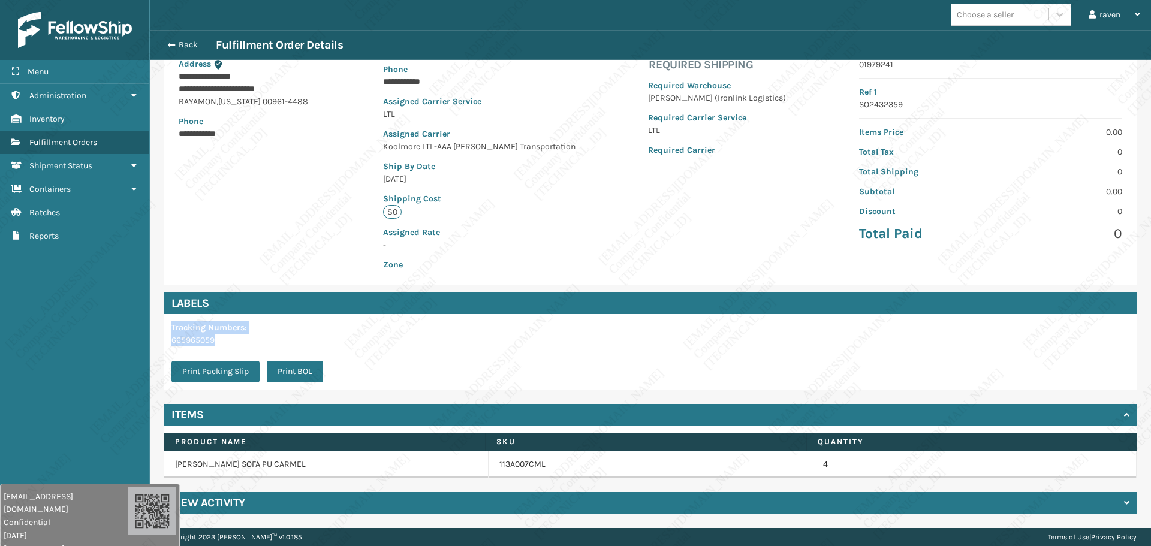
copy div "Tracking Numbers : 665965059"
click at [62, 138] on span "Fulfillment Orders" at bounding box center [63, 142] width 68 height 10
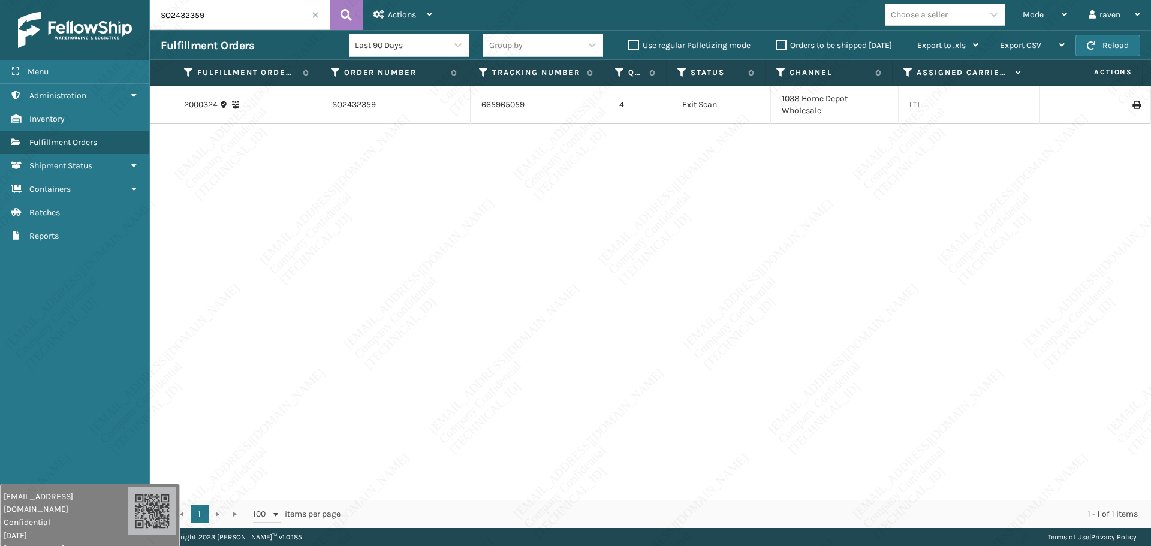
click at [317, 16] on span at bounding box center [315, 14] width 7 height 7
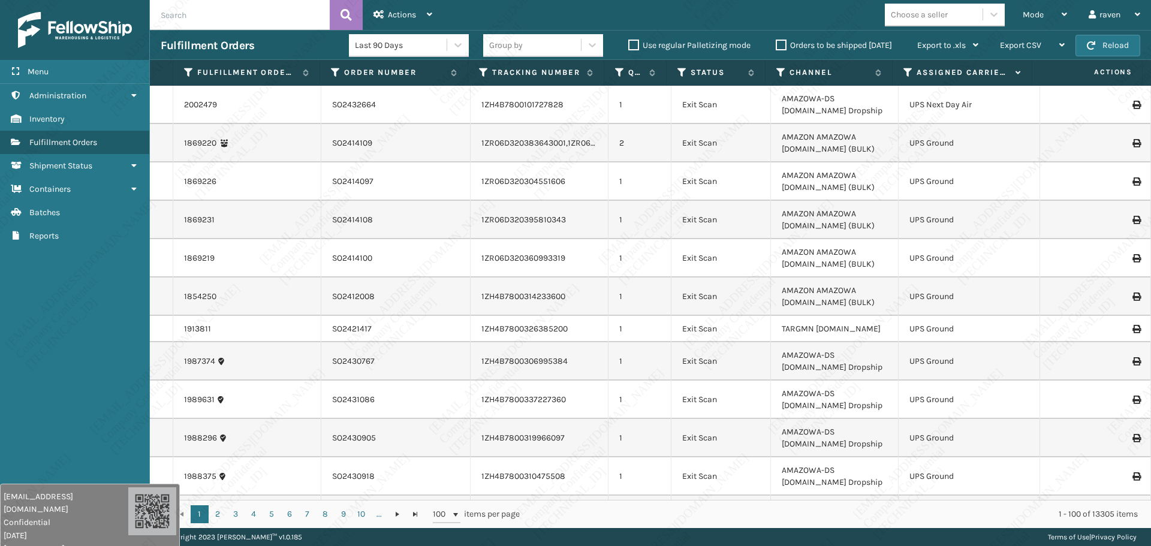
click at [1029, 16] on span "Mode" at bounding box center [1033, 15] width 21 height 10
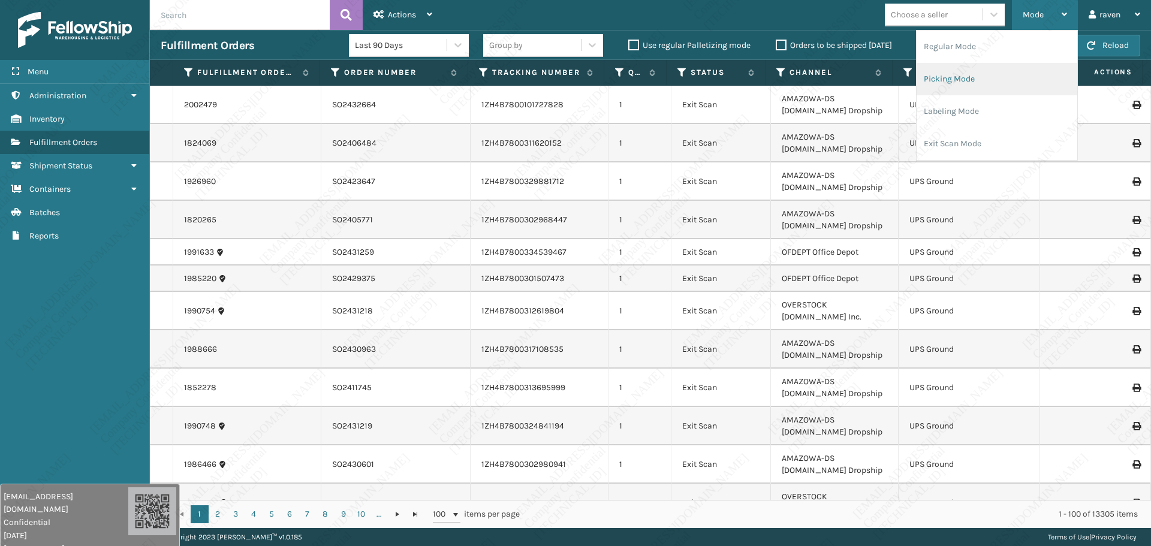
click at [981, 77] on li "Picking Mode" at bounding box center [996, 79] width 161 height 32
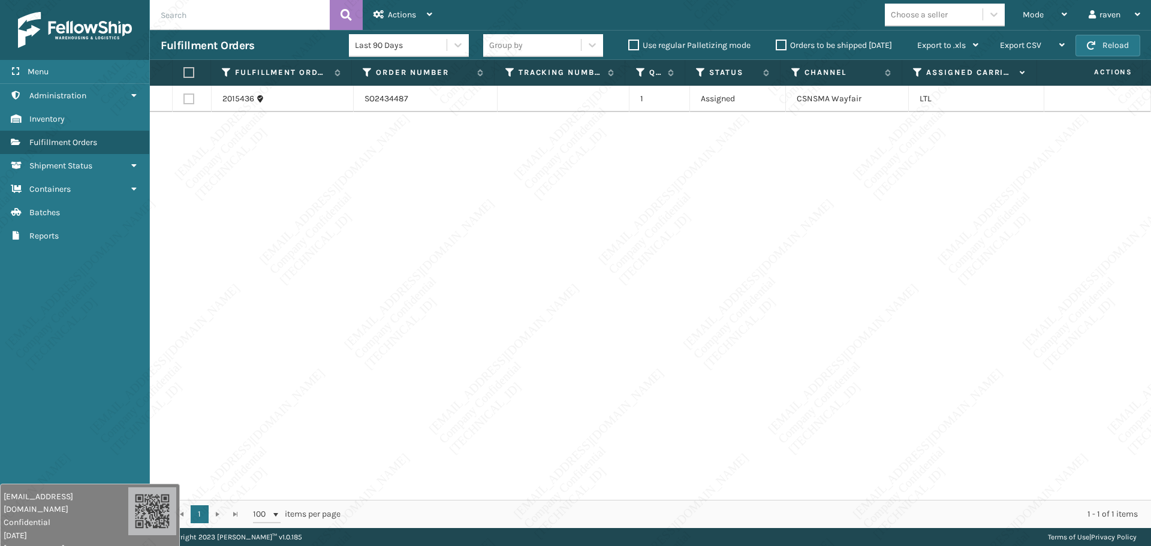
click at [903, 178] on div "2015436 SO2434487 1 Assigned CSNSMA Wayfair LTL" at bounding box center [650, 293] width 1001 height 414
click at [237, 19] on input "text" at bounding box center [240, 15] width 180 height 30
paste input "SO2432826"
type input "SO2432826"
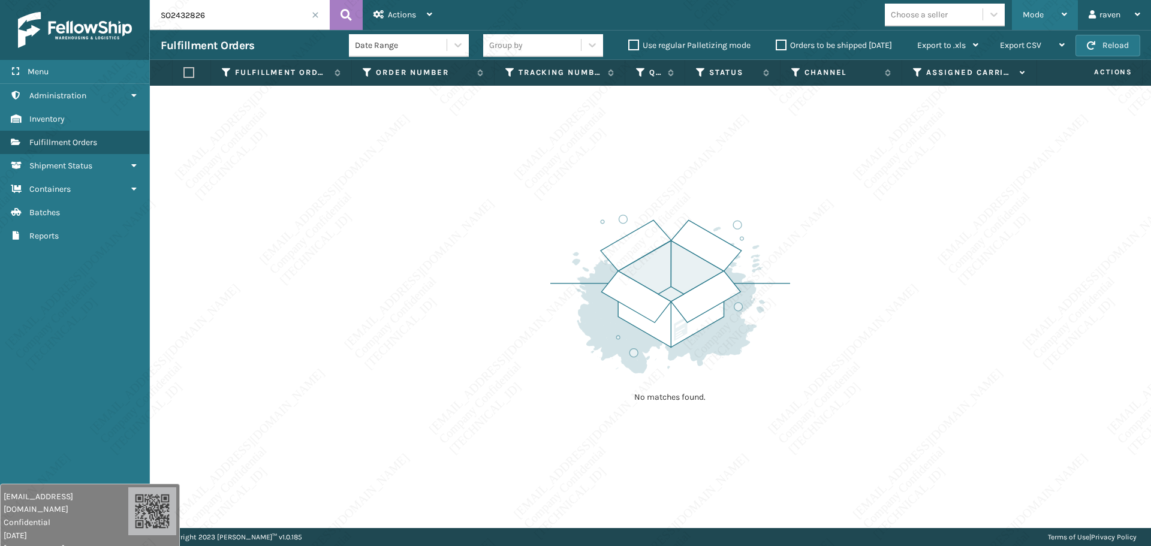
click at [1029, 16] on span "Mode" at bounding box center [1033, 15] width 21 height 10
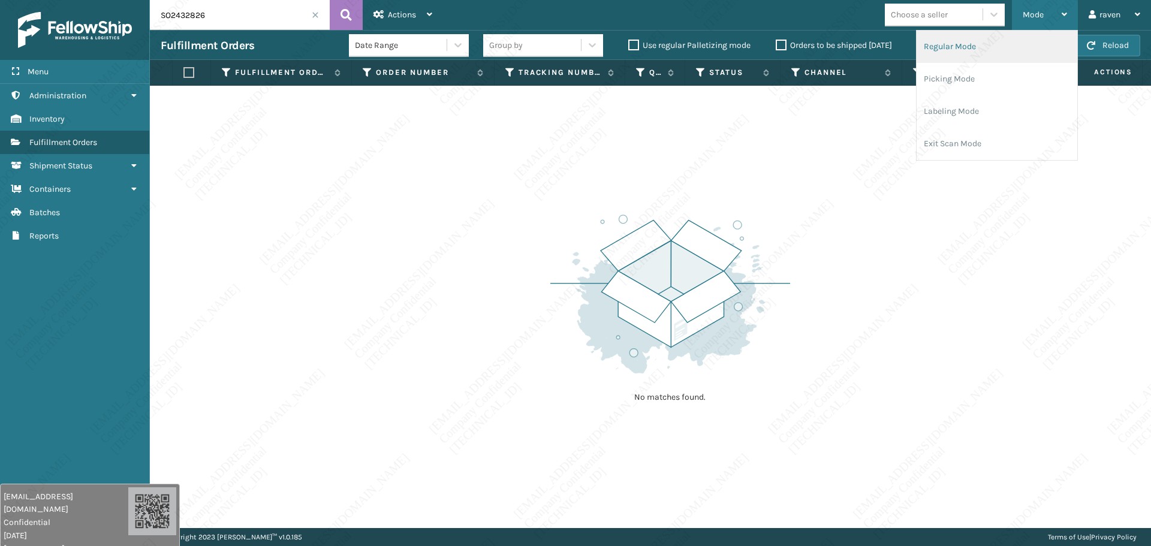
click at [973, 52] on li "Regular Mode" at bounding box center [996, 47] width 161 height 32
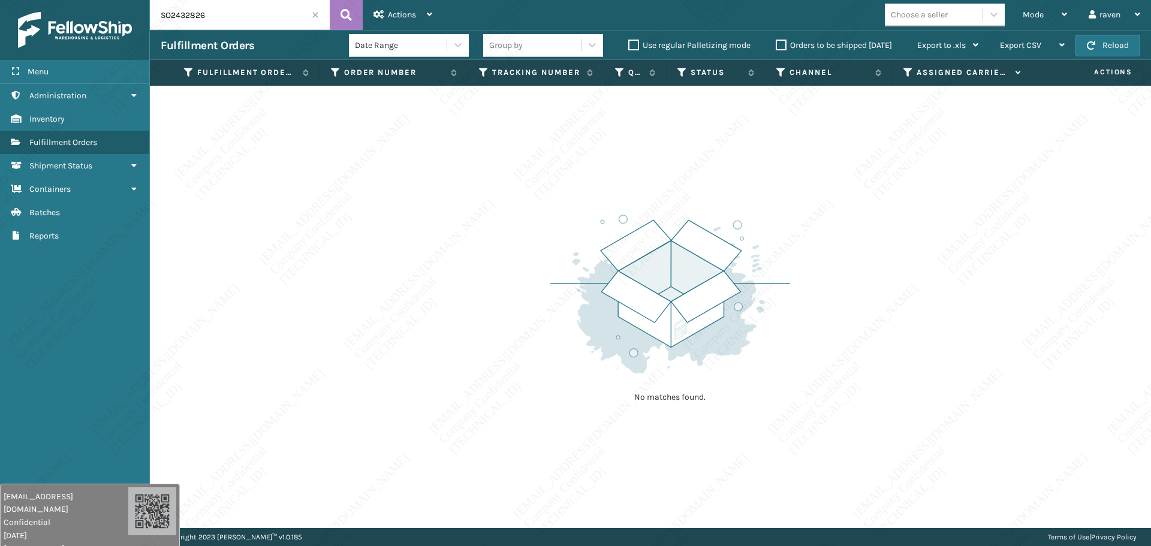
click at [213, 13] on input "SO2432826" at bounding box center [240, 15] width 180 height 30
click at [1031, 10] on span "Mode" at bounding box center [1033, 15] width 21 height 10
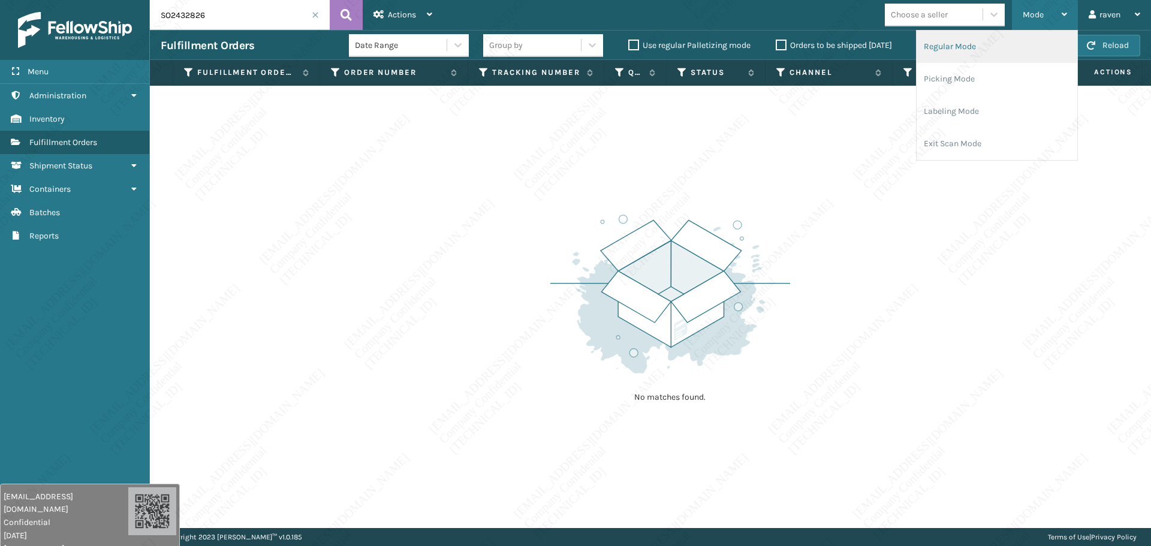
click at [966, 49] on li "Regular Mode" at bounding box center [996, 47] width 161 height 32
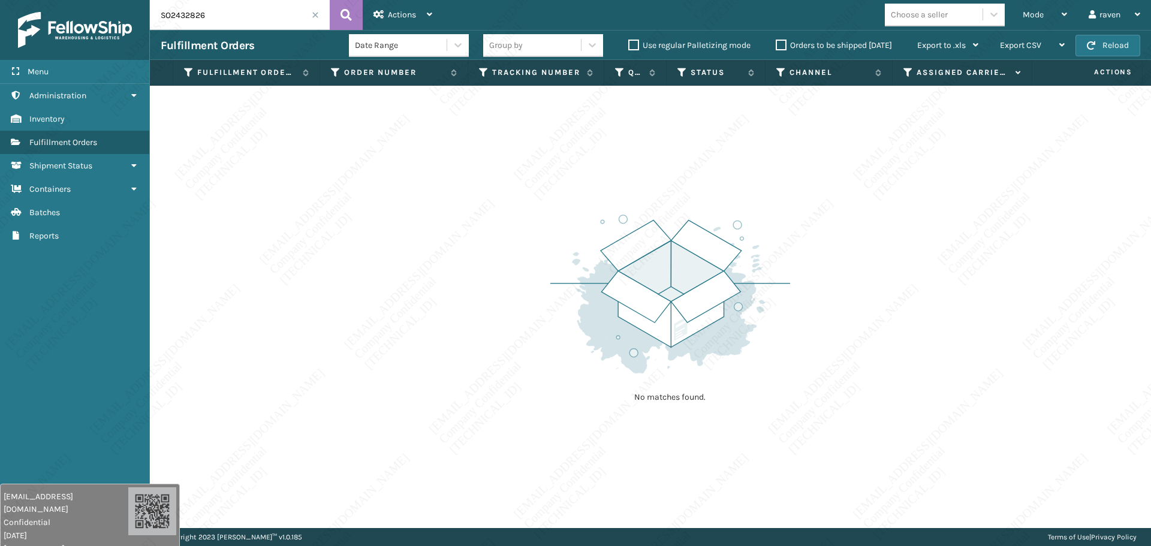
click at [236, 16] on input "SO2432826" at bounding box center [240, 15] width 180 height 30
click at [538, 201] on div "No matches found." at bounding box center [650, 307] width 1001 height 442
click at [314, 17] on span at bounding box center [315, 14] width 7 height 7
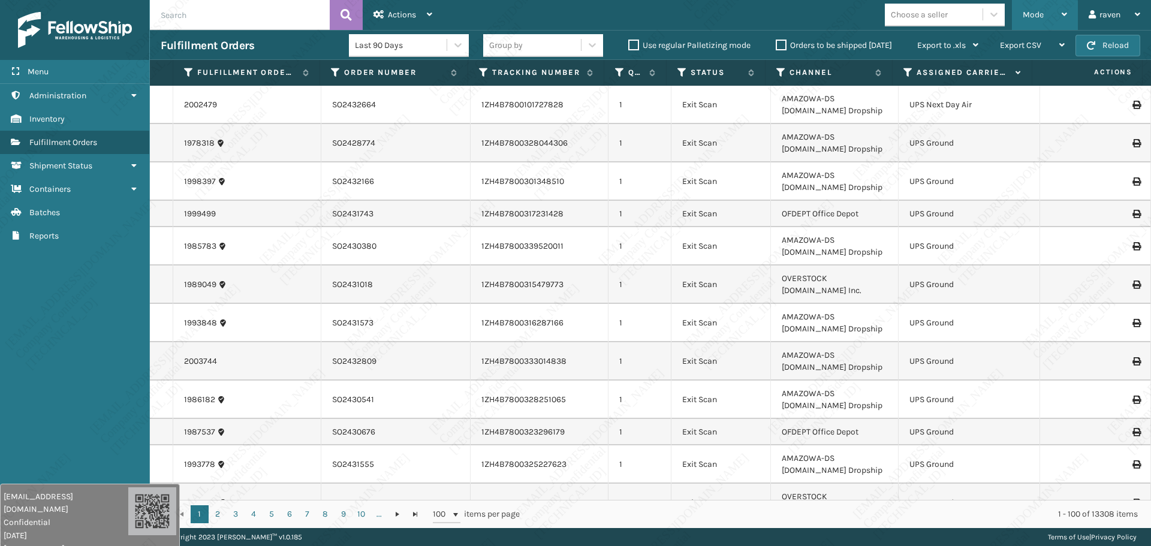
click at [1017, 12] on div "Mode Regular Mode Picking Mode Labeling Mode Exit Scan Mode" at bounding box center [1045, 15] width 66 height 30
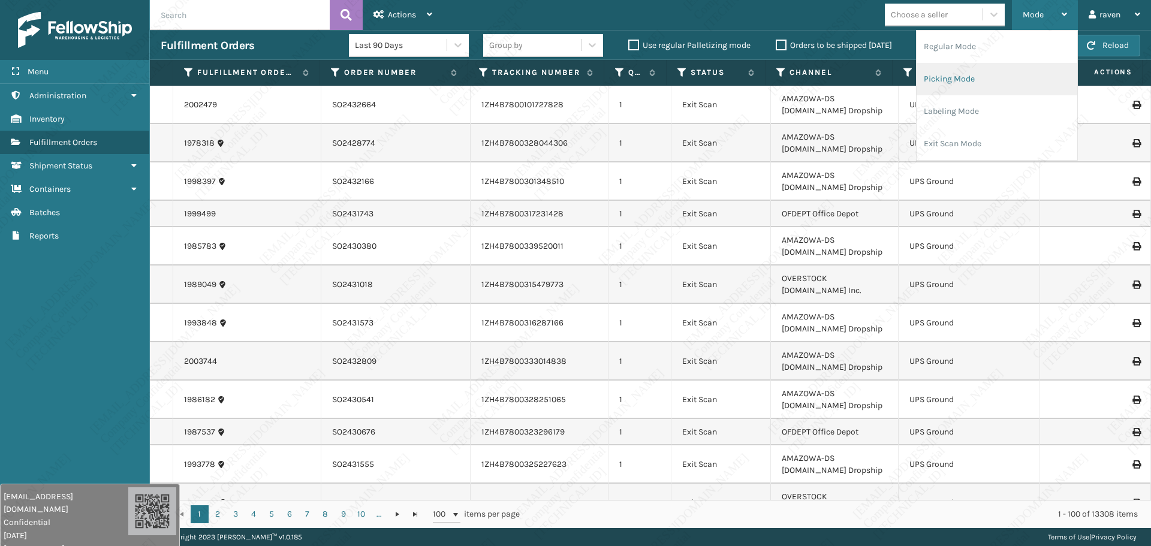
click at [1008, 76] on li "Picking Mode" at bounding box center [996, 79] width 161 height 32
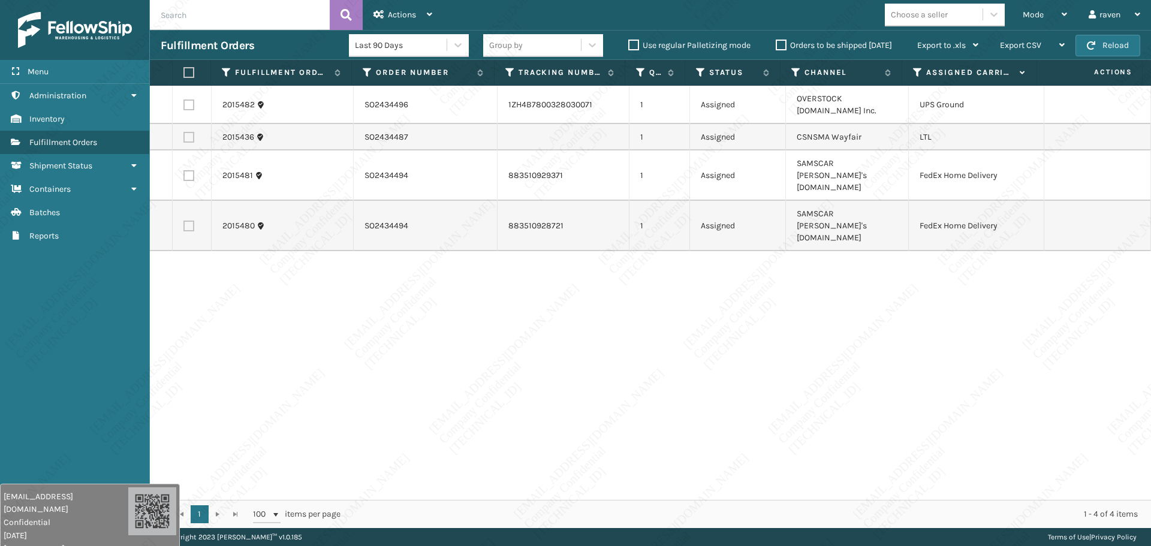
click at [904, 255] on div "2015482 SO2434496 1ZH4B7800328030071 1 Assigned OVERSTOCK Overstock.com Inc. UP…" at bounding box center [650, 293] width 1001 height 414
